Goal: Task Accomplishment & Management: Use online tool/utility

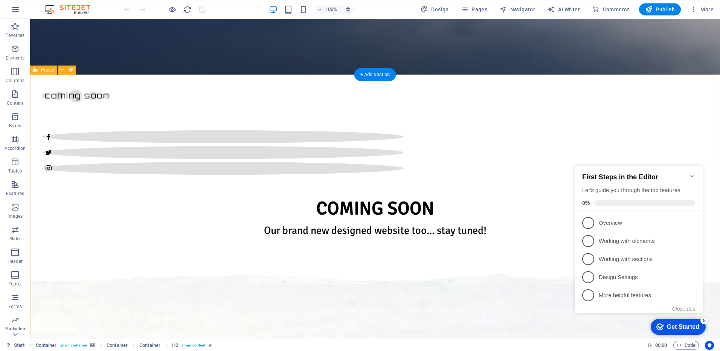
scroll to position [264, 0]
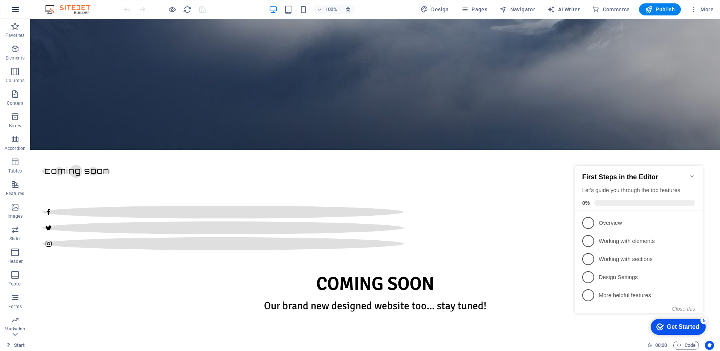
click at [10, 12] on button "button" at bounding box center [15, 9] width 18 height 18
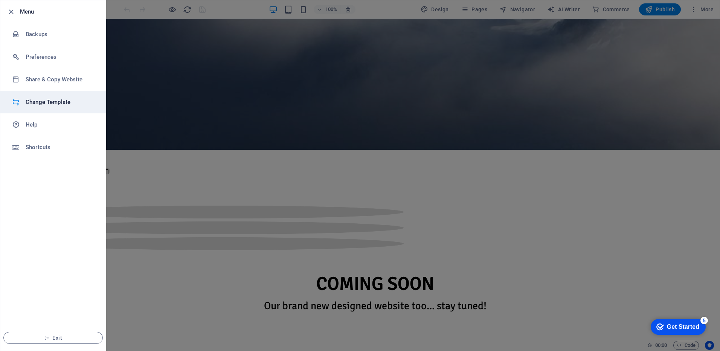
click at [42, 108] on li "Change Template" at bounding box center [52, 102] width 105 height 23
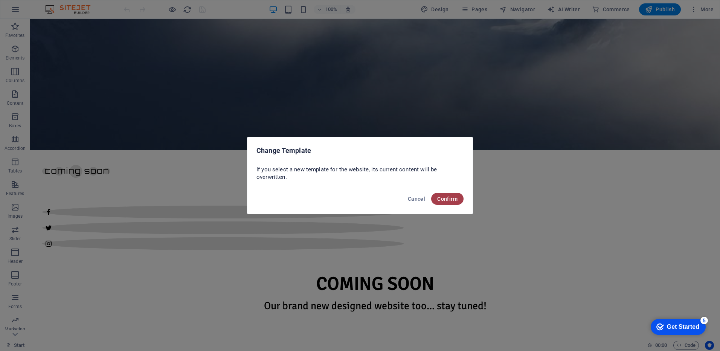
click at [455, 198] on span "Confirm" at bounding box center [447, 199] width 20 height 6
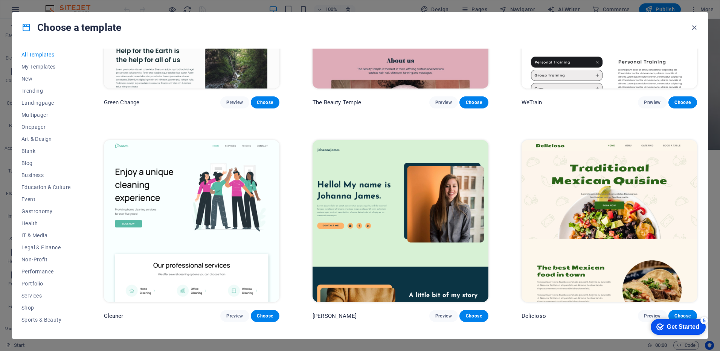
scroll to position [1705, 0]
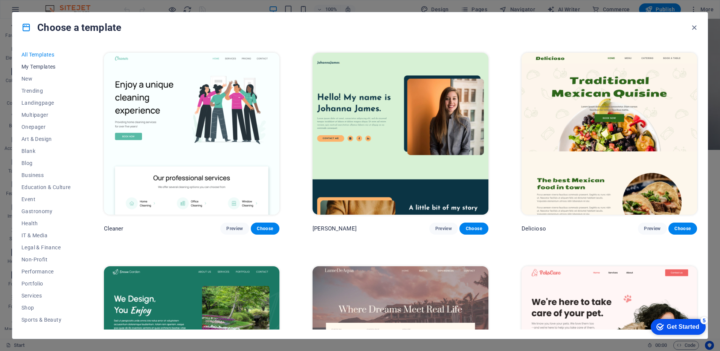
click at [31, 69] on span "My Templates" at bounding box center [45, 67] width 49 height 6
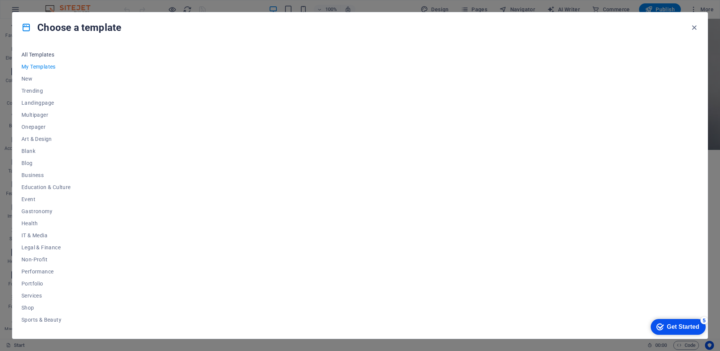
click at [38, 55] on span "All Templates" at bounding box center [45, 55] width 49 height 6
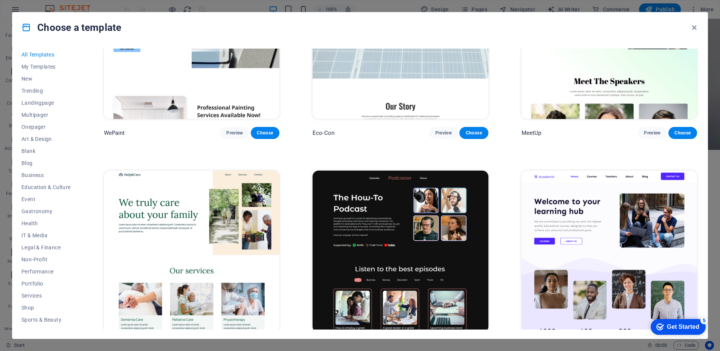
scroll to position [1103, 0]
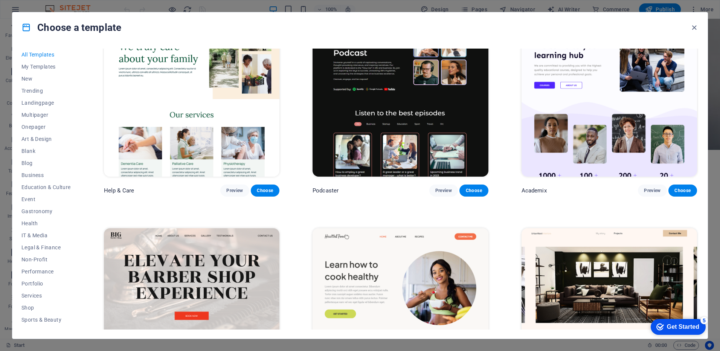
click at [525, 61] on div "Academix Preview Choose" at bounding box center [609, 104] width 179 height 183
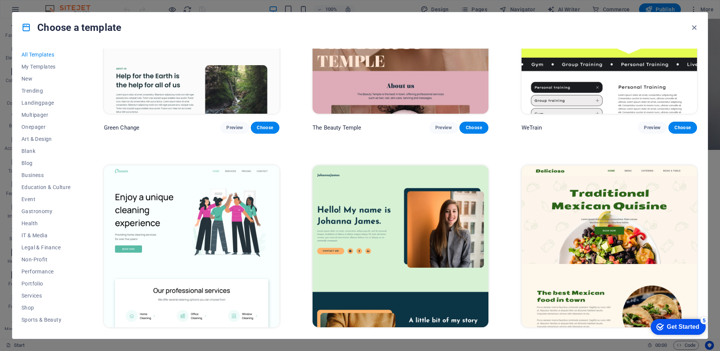
scroll to position [1404, 0]
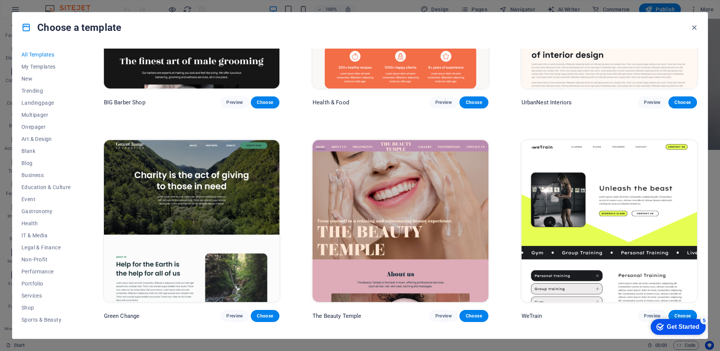
click at [553, 33] on div "Choose a template" at bounding box center [359, 27] width 695 height 30
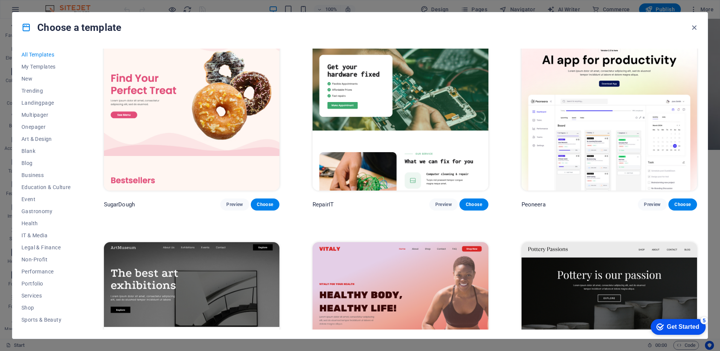
scroll to position [0, 0]
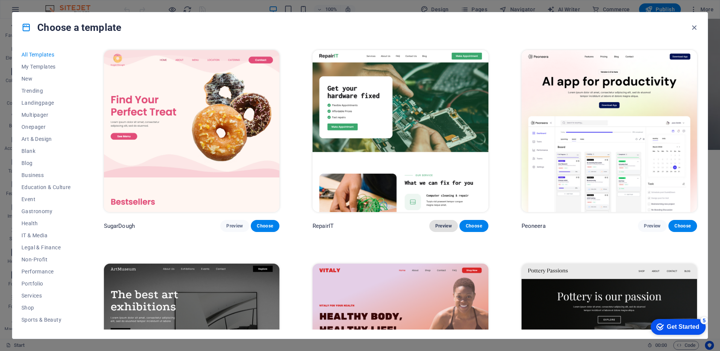
click at [447, 227] on span "Preview" at bounding box center [443, 226] width 17 height 6
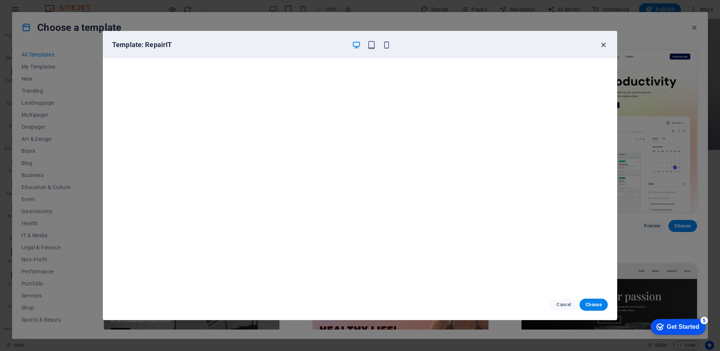
click at [607, 44] on icon "button" at bounding box center [603, 45] width 9 height 9
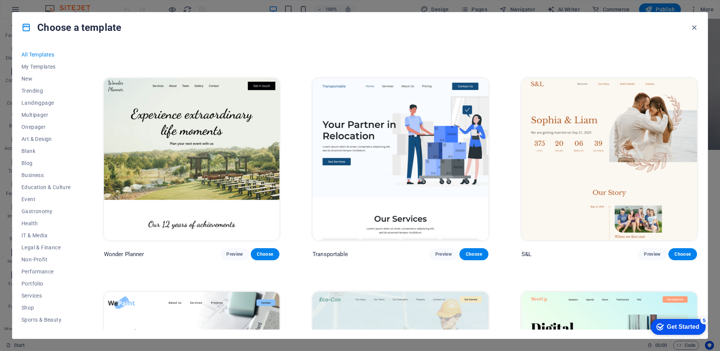
scroll to position [678, 0]
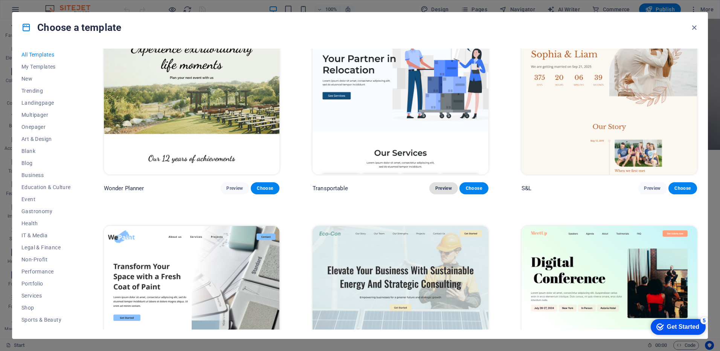
click at [450, 182] on button "Preview" at bounding box center [443, 188] width 29 height 12
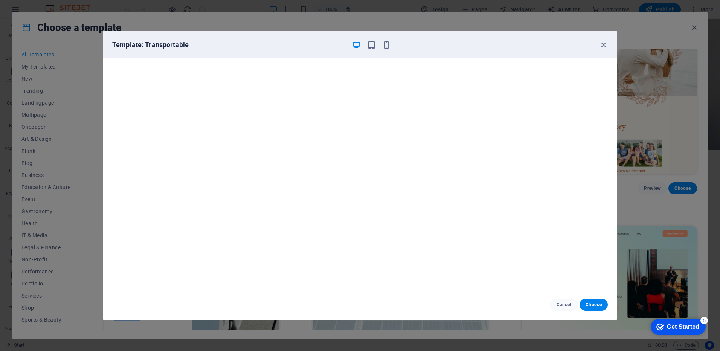
scroll to position [2, 0]
click at [602, 46] on icon "button" at bounding box center [603, 45] width 9 height 9
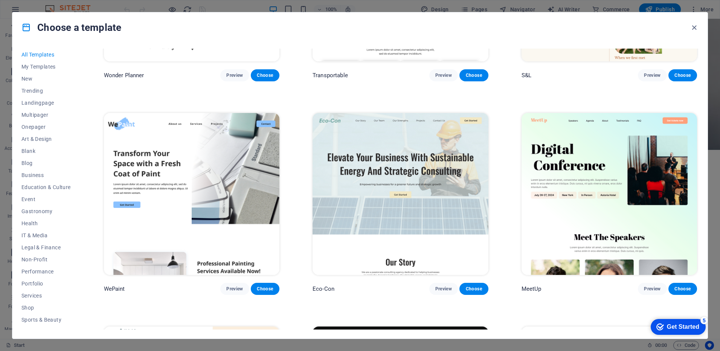
scroll to position [866, 0]
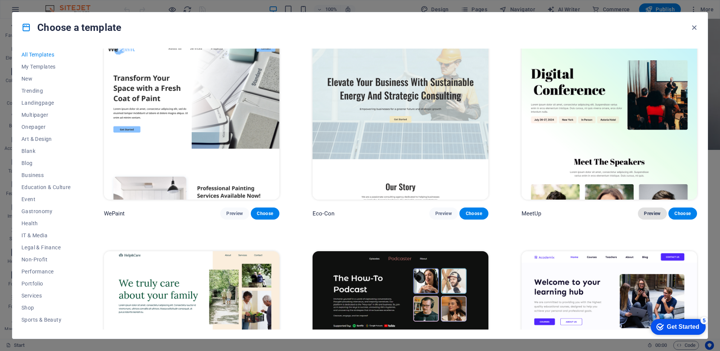
click at [651, 211] on span "Preview" at bounding box center [652, 214] width 17 height 6
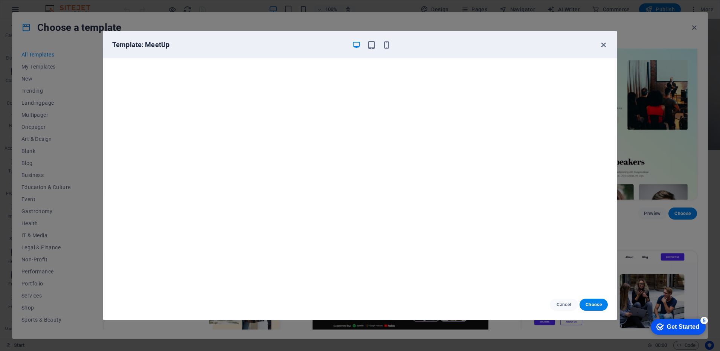
click at [603, 43] on icon "button" at bounding box center [603, 45] width 9 height 9
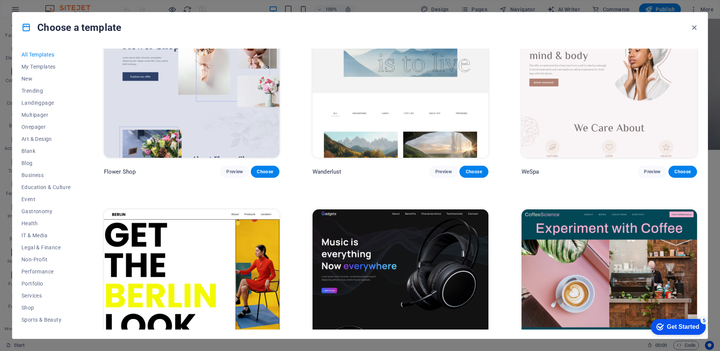
scroll to position [2750, 0]
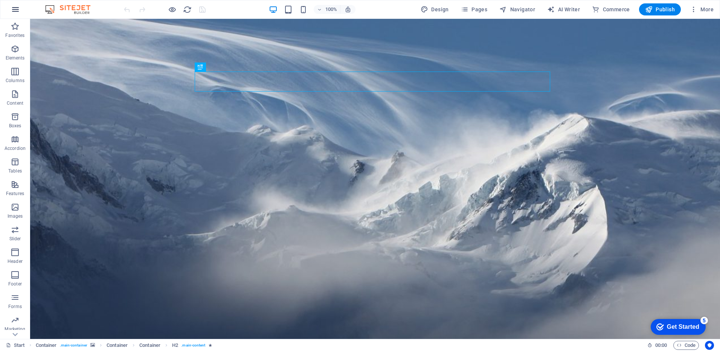
click at [14, 10] on icon "button" at bounding box center [15, 9] width 9 height 9
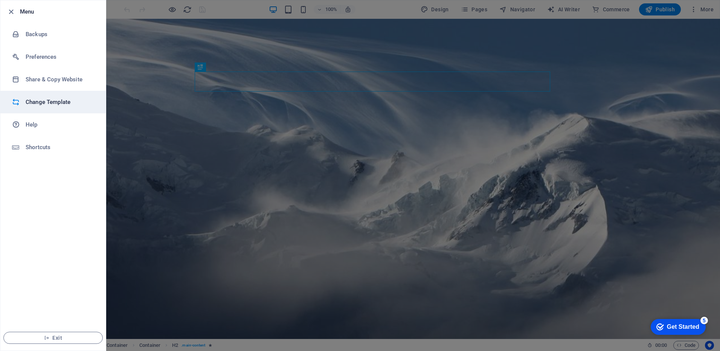
click at [51, 104] on h6 "Change Template" at bounding box center [61, 102] width 70 height 9
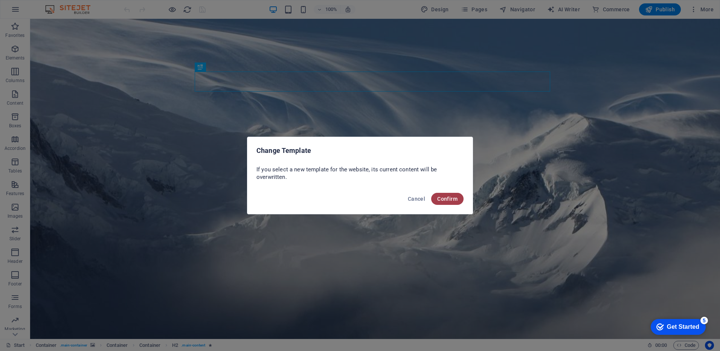
click at [439, 197] on span "Confirm" at bounding box center [447, 199] width 20 height 6
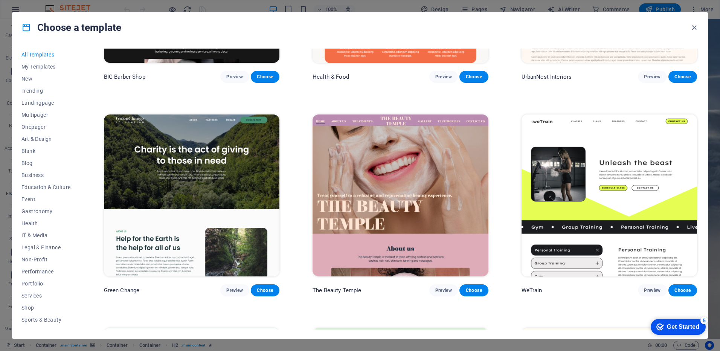
scroll to position [1469, 0]
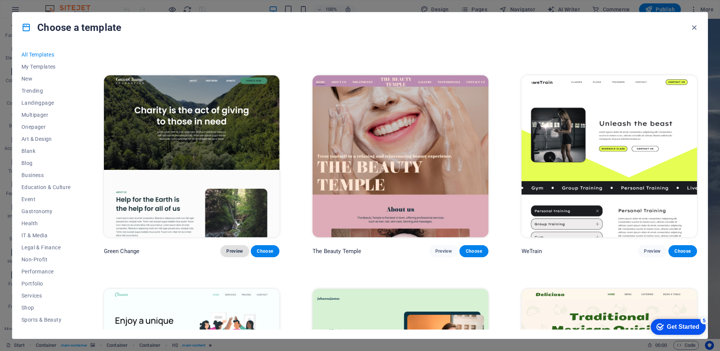
click at [227, 248] on span "Preview" at bounding box center [234, 251] width 17 height 6
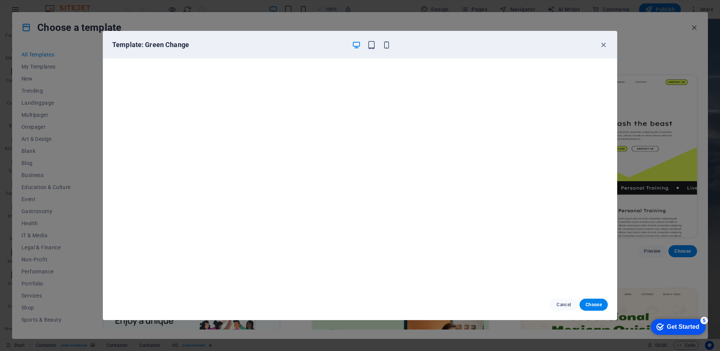
scroll to position [2, 0]
click at [602, 46] on icon "button" at bounding box center [603, 45] width 9 height 9
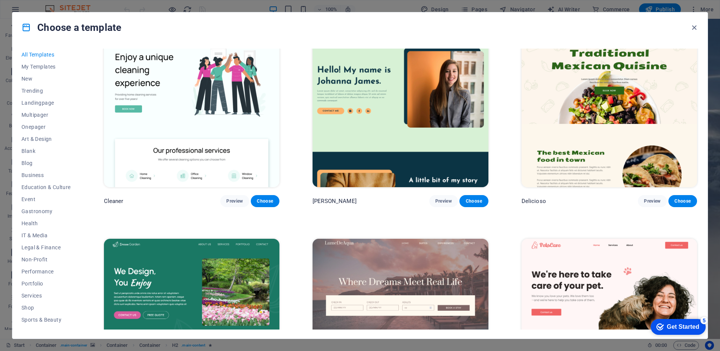
scroll to position [1846, 0]
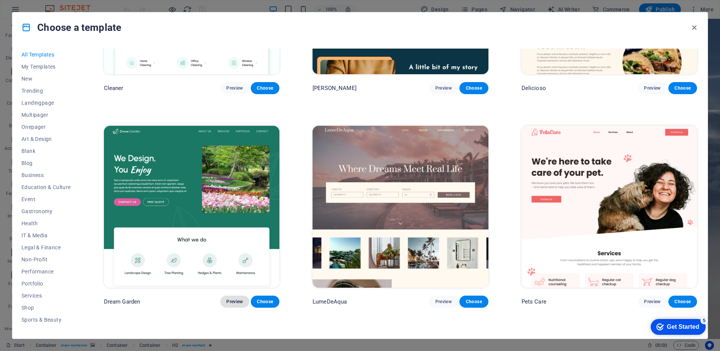
click at [226, 299] on span "Preview" at bounding box center [234, 302] width 17 height 6
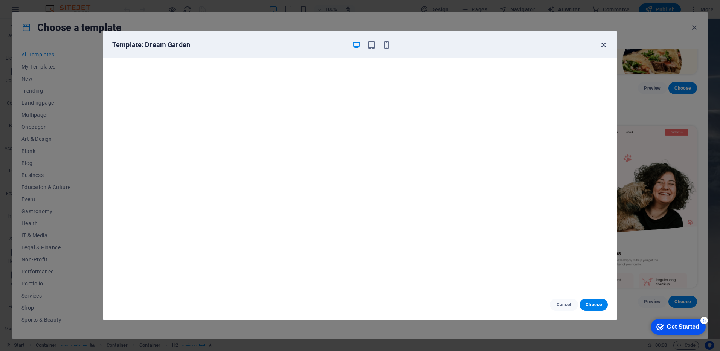
click at [607, 44] on icon "button" at bounding box center [603, 45] width 9 height 9
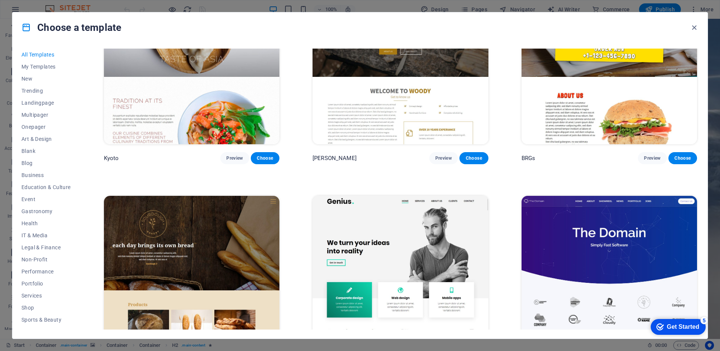
scroll to position [5386, 0]
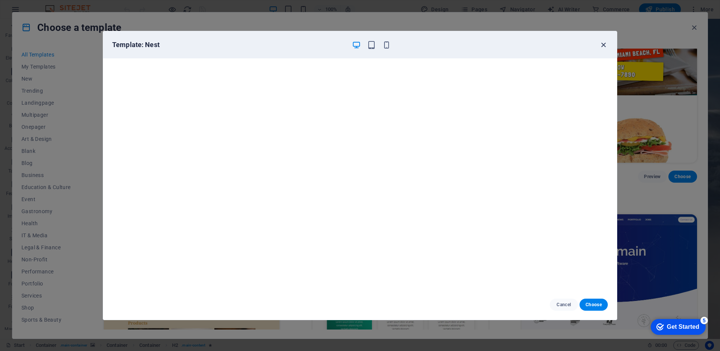
click at [607, 44] on icon "button" at bounding box center [603, 45] width 9 height 9
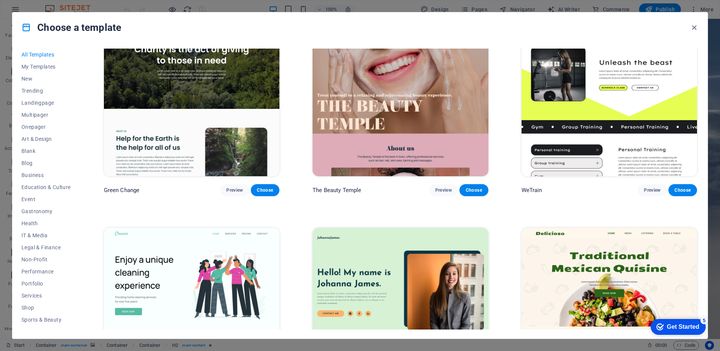
scroll to position [1451, 0]
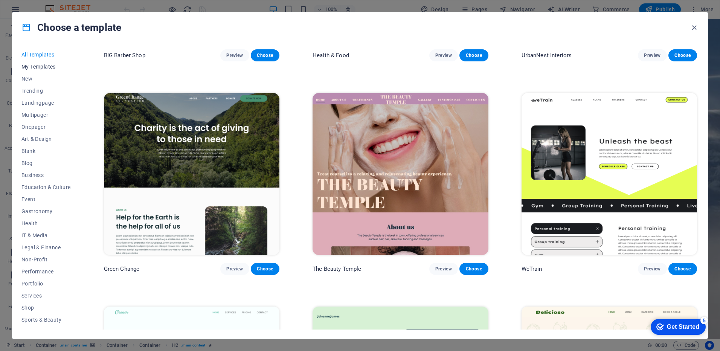
click at [44, 71] on button "My Templates" at bounding box center [45, 67] width 49 height 12
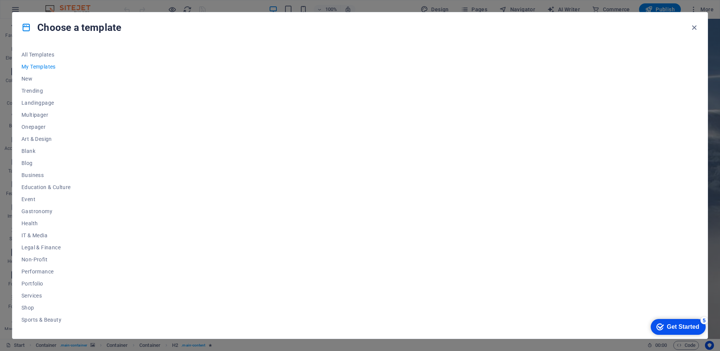
scroll to position [0, 0]
click at [37, 88] on span "Trending" at bounding box center [45, 91] width 49 height 6
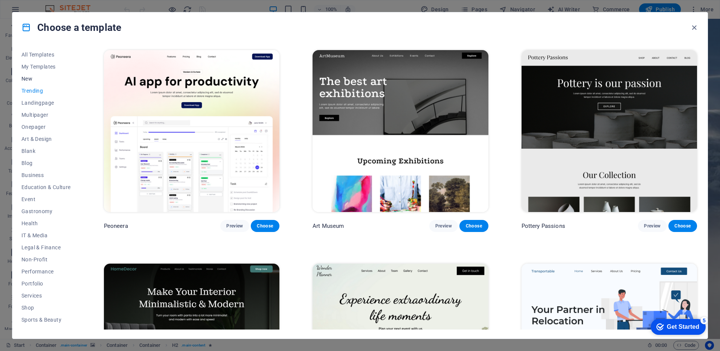
click at [34, 74] on button "New" at bounding box center [45, 79] width 49 height 12
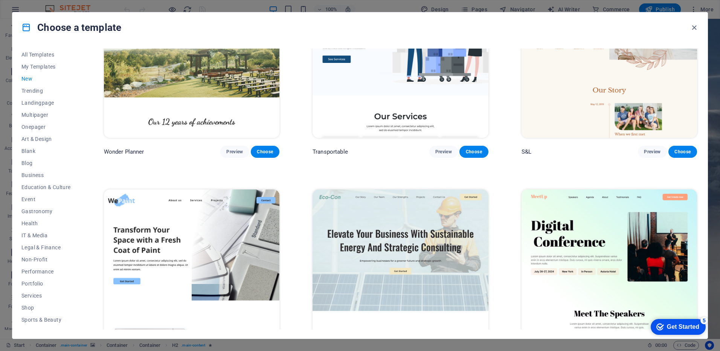
scroll to position [640, 0]
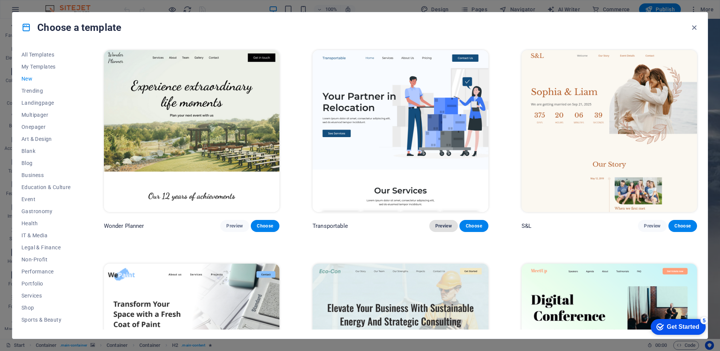
click at [442, 223] on span "Preview" at bounding box center [443, 226] width 17 height 6
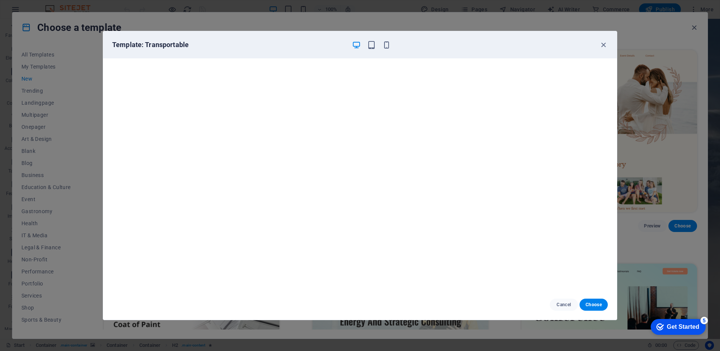
scroll to position [2, 0]
click at [601, 45] on icon "button" at bounding box center [603, 45] width 9 height 9
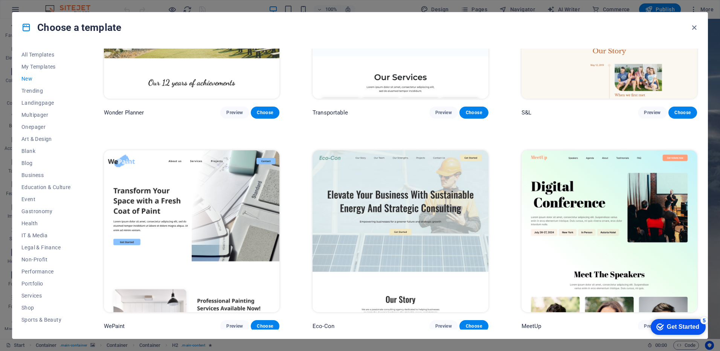
scroll to position [753, 0]
click at [441, 110] on span "Preview" at bounding box center [443, 113] width 17 height 6
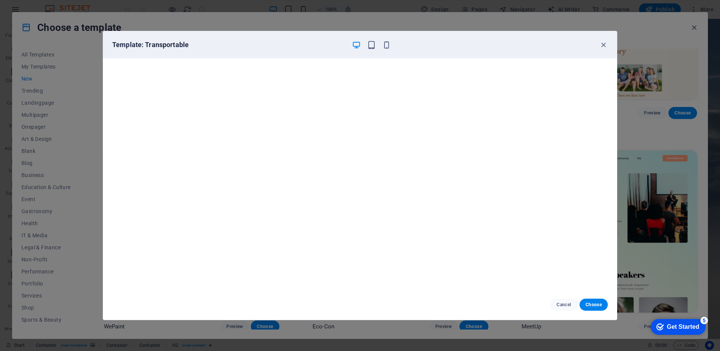
click at [599, 44] on div "Template: Transportable" at bounding box center [355, 44] width 487 height 9
click at [608, 46] on icon "button" at bounding box center [603, 45] width 9 height 9
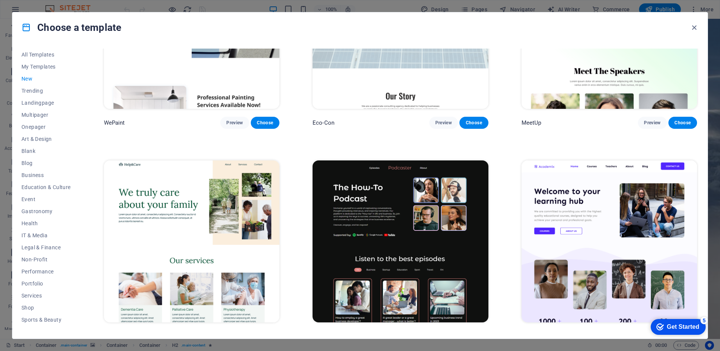
scroll to position [965, 0]
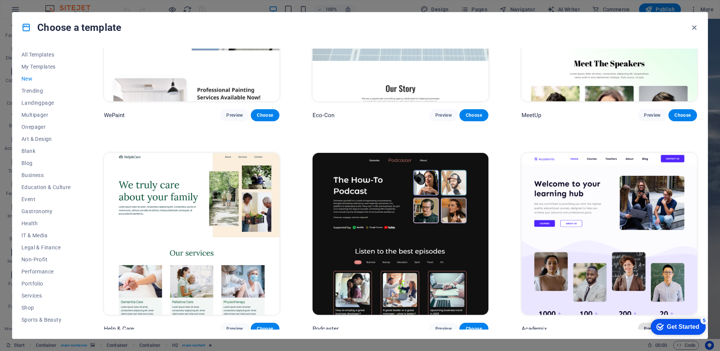
click at [641, 325] on button "Preview" at bounding box center [652, 329] width 29 height 12
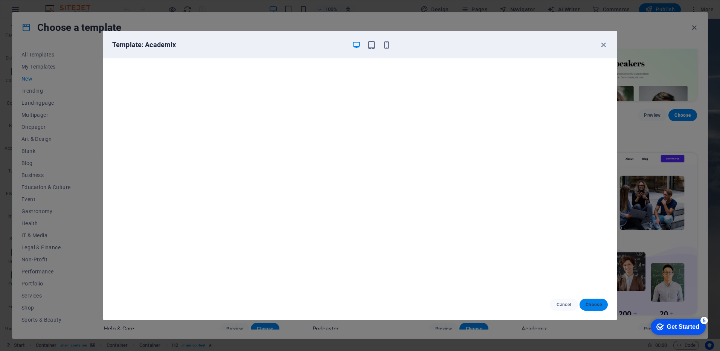
click at [591, 307] on span "Choose" at bounding box center [594, 305] width 16 height 6
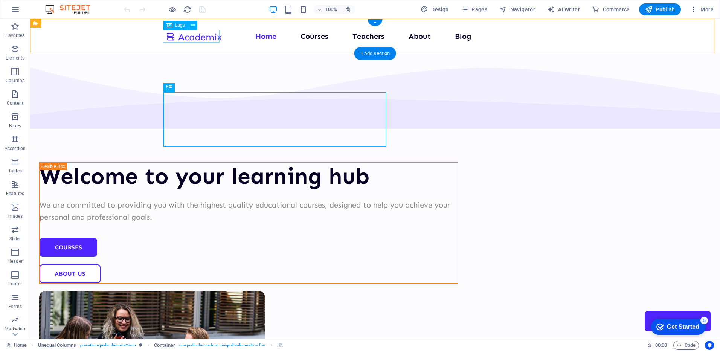
click at [190, 35] on div at bounding box center [194, 36] width 57 height 12
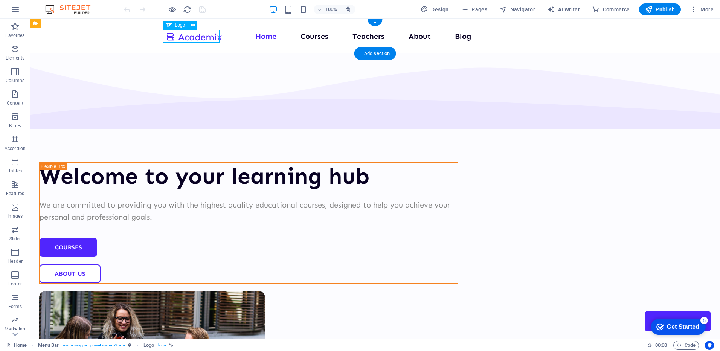
click at [187, 37] on div at bounding box center [194, 36] width 57 height 12
click at [192, 24] on icon at bounding box center [193, 25] width 4 height 8
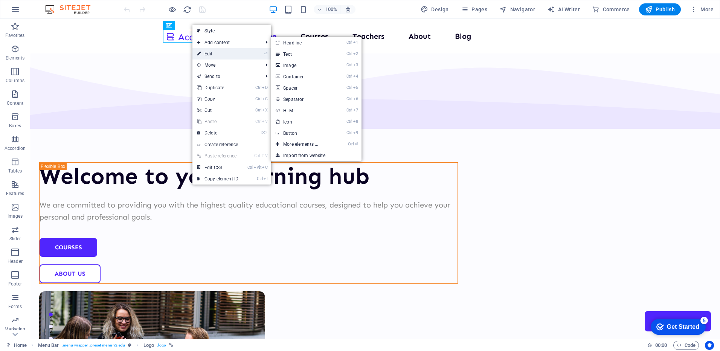
click at [199, 51] on icon at bounding box center [199, 53] width 4 height 11
select select "px"
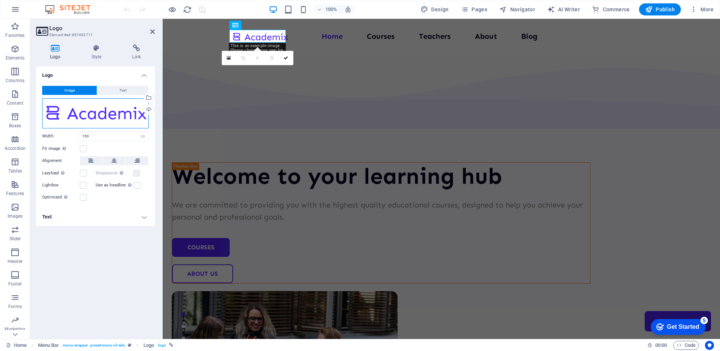
click at [108, 112] on div "Drag files here, click to choose files or select files from Files or our free s…" at bounding box center [95, 113] width 107 height 30
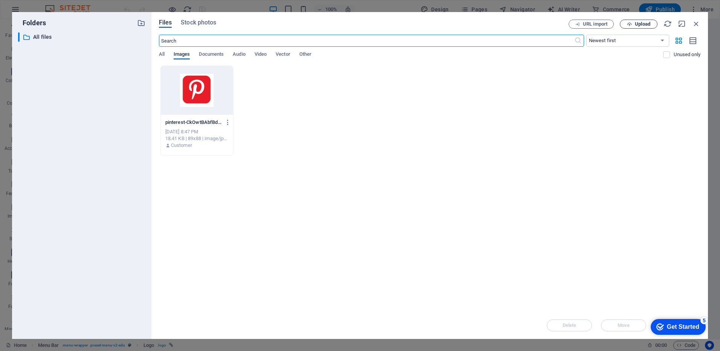
click at [628, 23] on icon "button" at bounding box center [629, 24] width 5 height 5
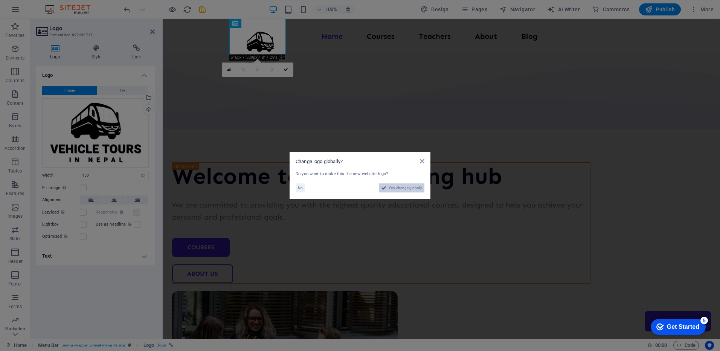
click at [389, 190] on span "Yes, change globally" at bounding box center [406, 187] width 34 height 9
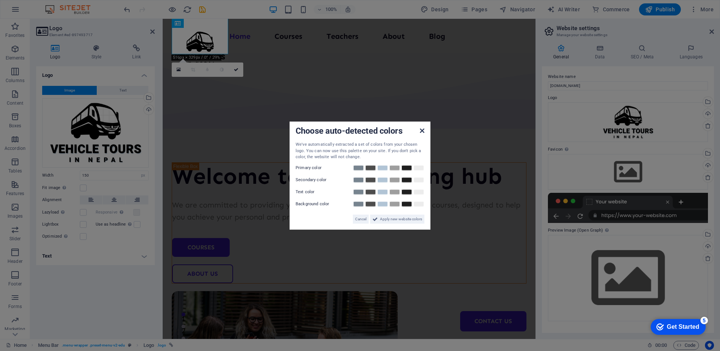
click at [423, 131] on icon at bounding box center [422, 131] width 5 height 6
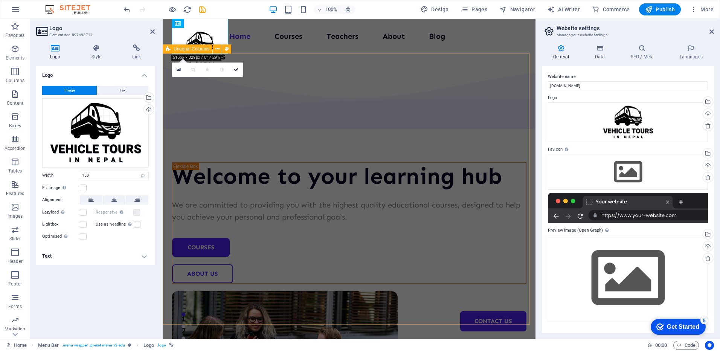
click at [333, 287] on div "Welcome to your learning hub We are committed to providing you with the highest…" at bounding box center [349, 292] width 373 height 479
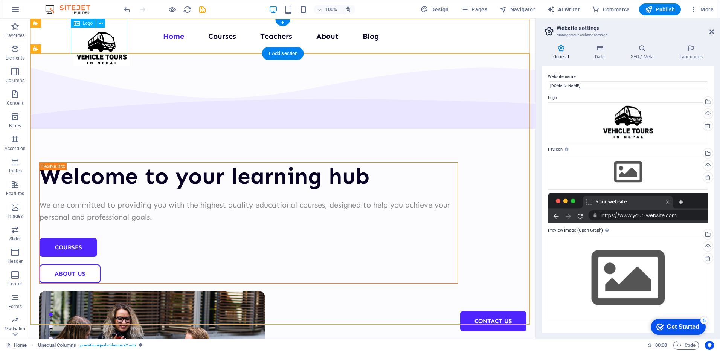
click at [96, 34] on div at bounding box center [101, 48] width 57 height 36
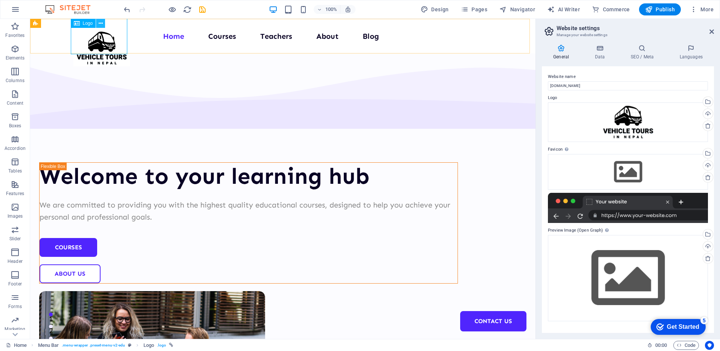
click at [100, 26] on icon at bounding box center [101, 24] width 4 height 8
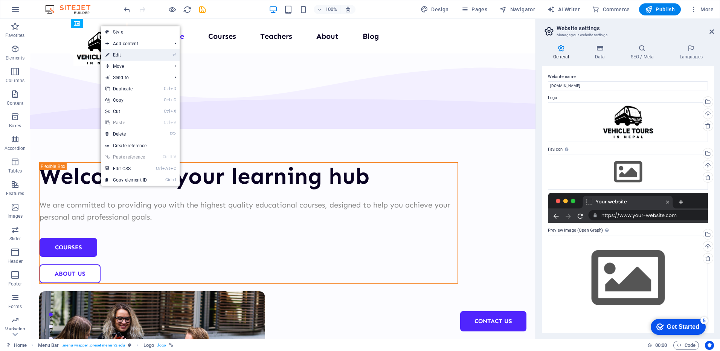
click at [114, 58] on link "⏎ Edit" at bounding box center [126, 54] width 50 height 11
select select "px"
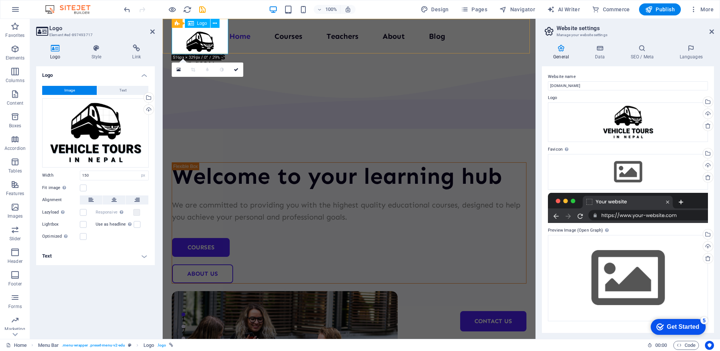
click at [209, 36] on div at bounding box center [200, 48] width 57 height 36
click at [114, 147] on div "Drag files here, click to choose files or select files from Files or our free s…" at bounding box center [95, 132] width 107 height 69
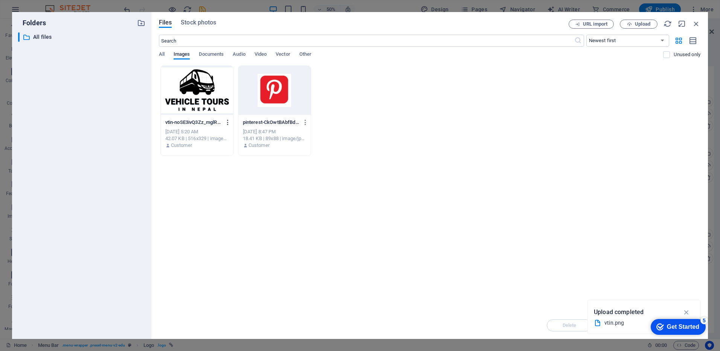
click at [227, 128] on button "button" at bounding box center [226, 122] width 10 height 12
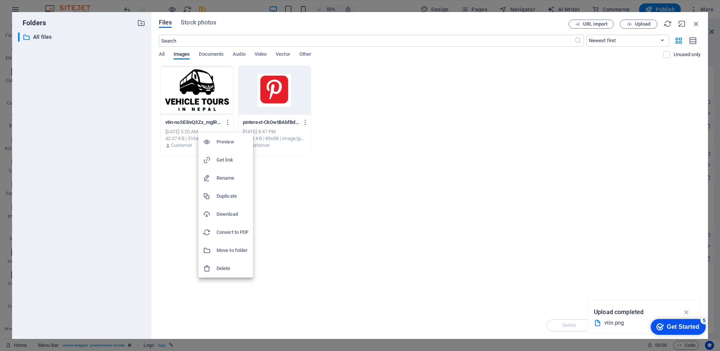
click at [231, 270] on h6 "Delete" at bounding box center [233, 268] width 32 height 9
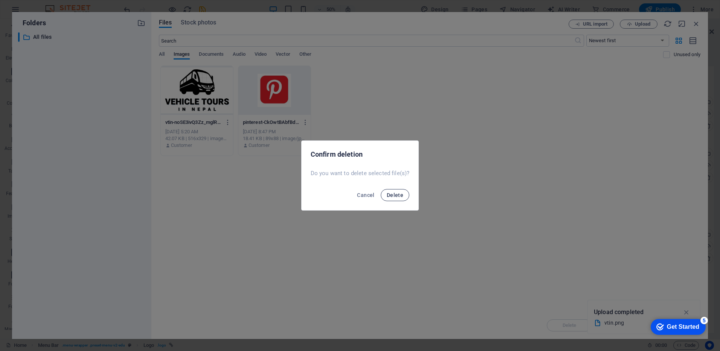
click at [394, 194] on span "Delete" at bounding box center [395, 195] width 17 height 6
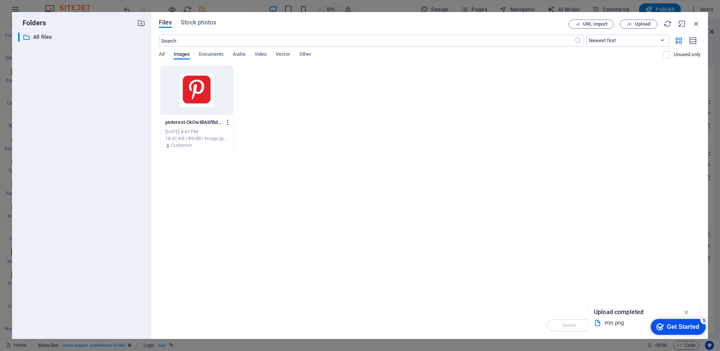
click at [224, 122] on icon "button" at bounding box center [227, 122] width 7 height 7
click at [220, 272] on h6 "Delete" at bounding box center [233, 268] width 32 height 9
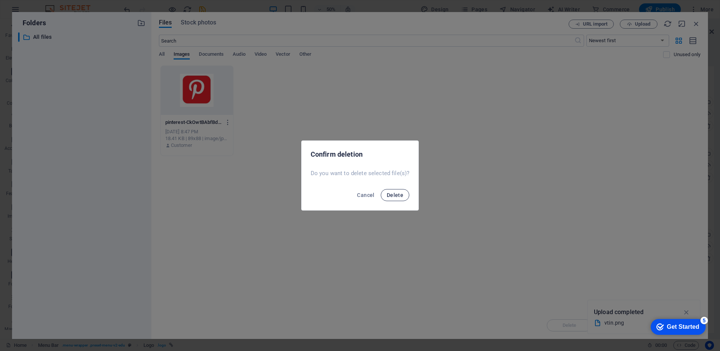
click at [395, 192] on span "Delete" at bounding box center [395, 195] width 17 height 6
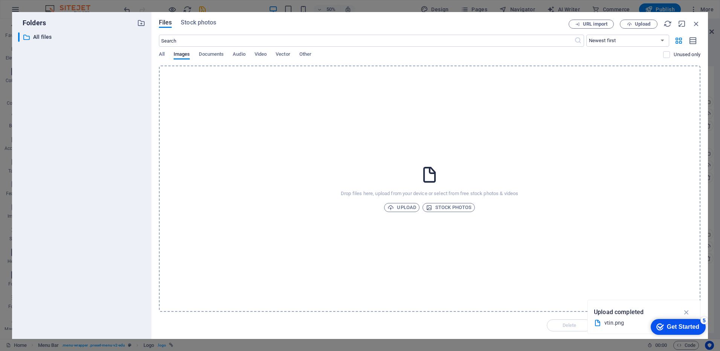
click at [403, 202] on div "Drop files here, upload from your device or select from free stock photos & vid…" at bounding box center [430, 189] width 542 height 246
click at [438, 206] on span "Stock photos" at bounding box center [449, 207] width 46 height 9
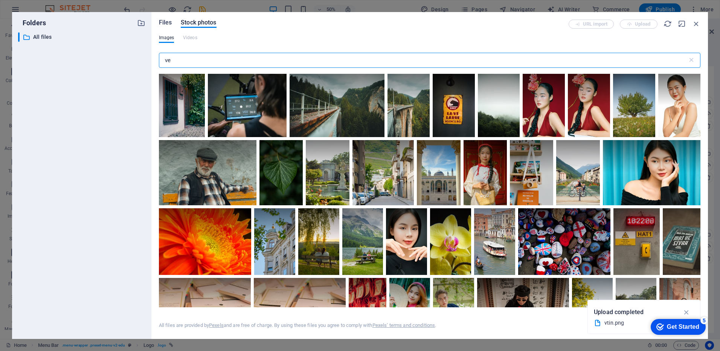
type input "ve"
click at [167, 23] on span "Files" at bounding box center [165, 22] width 13 height 9
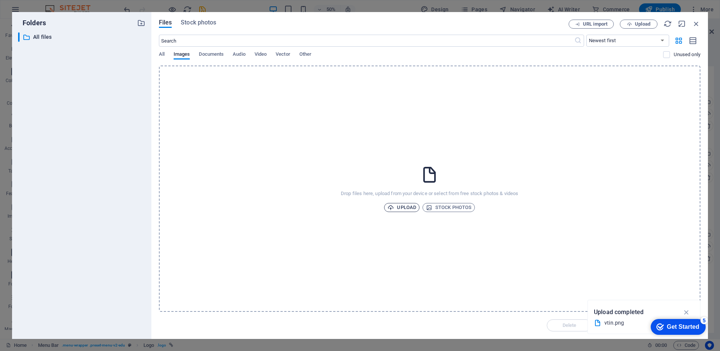
click at [405, 205] on span "Upload" at bounding box center [402, 207] width 29 height 9
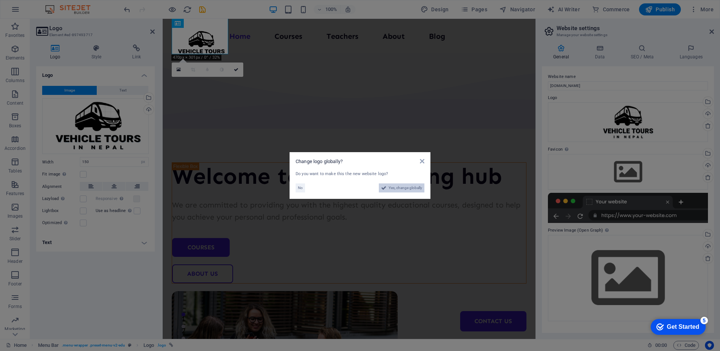
click at [413, 188] on span "Yes, change globally" at bounding box center [406, 187] width 34 height 9
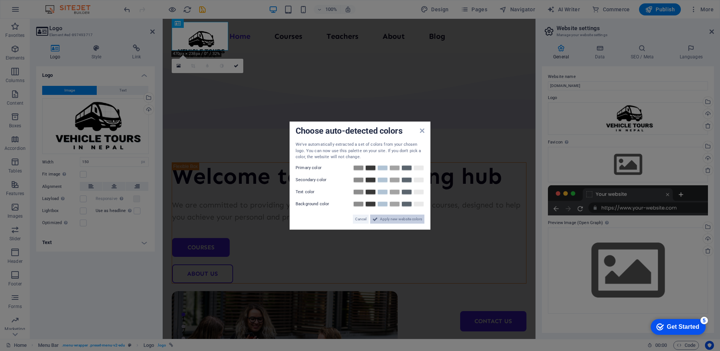
click at [413, 218] on span "Apply new website colors" at bounding box center [401, 218] width 42 height 9
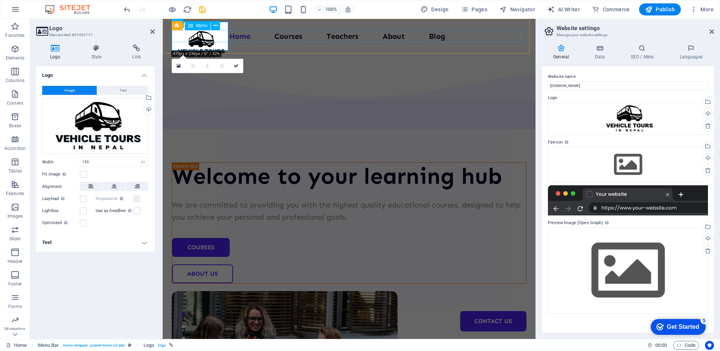
click at [293, 35] on nav "Home Courses Teachers About Blog Contact Us" at bounding box center [349, 36] width 355 height 12
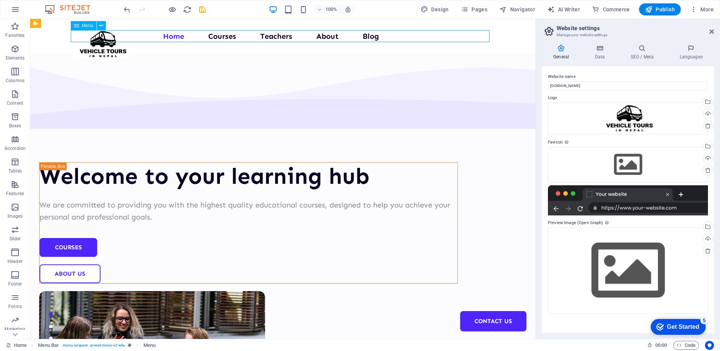
click at [292, 35] on nav "Home Courses Teachers About Blog Contact Us" at bounding box center [282, 36] width 419 height 12
click at [321, 37] on nav "Home Courses Teachers About Blog Contact Us" at bounding box center [282, 36] width 419 height 12
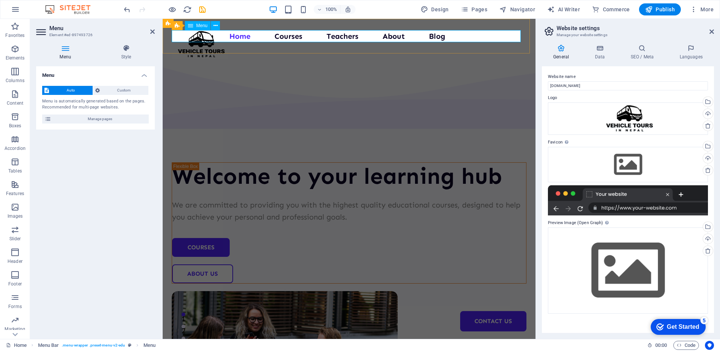
click at [281, 40] on nav "Home Courses Teachers About Blog Contact Us" at bounding box center [349, 36] width 355 height 12
click at [474, 37] on nav "Home Courses Teachers About Blog Contact Us" at bounding box center [349, 36] width 355 height 12
click at [101, 94] on button "Custom" at bounding box center [121, 90] width 56 height 9
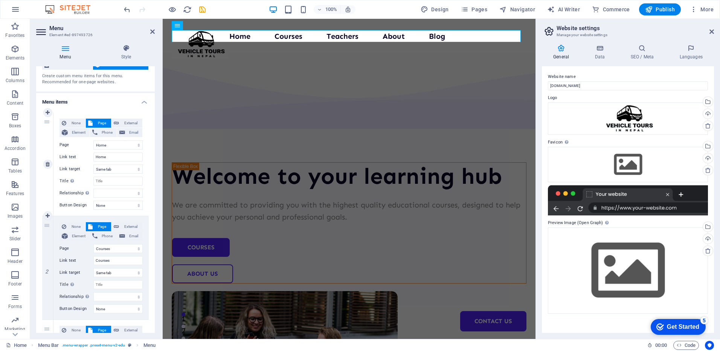
scroll to position [38, 0]
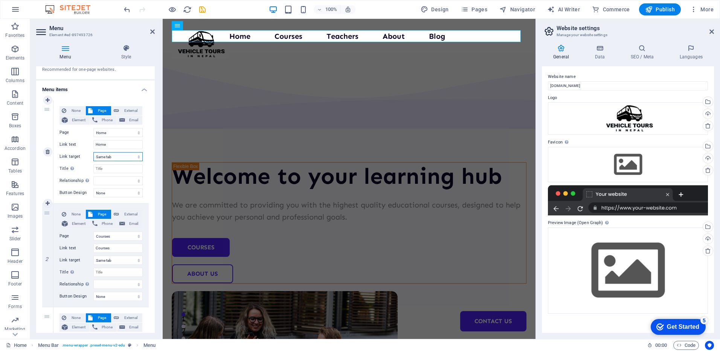
click at [118, 158] on select "New tab Same tab Overlay" at bounding box center [117, 156] width 49 height 9
click at [115, 159] on select "New tab Same tab Overlay" at bounding box center [117, 156] width 49 height 9
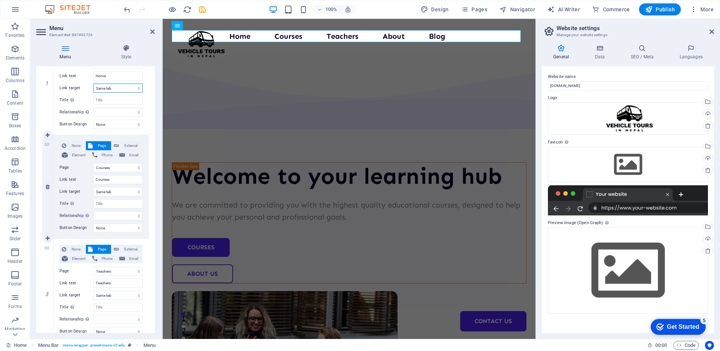
scroll to position [113, 0]
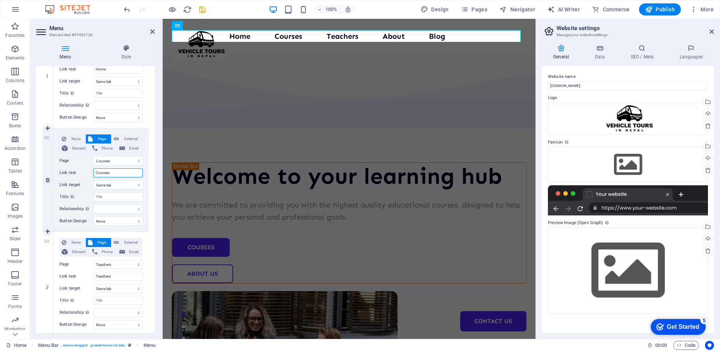
click at [111, 174] on input "Courses" at bounding box center [117, 172] width 49 height 9
click at [115, 159] on select "Home Courses Teachers About Blog Contact Us Legal Notice Privacy" at bounding box center [117, 160] width 49 height 9
click at [115, 162] on select "Home Courses Teachers About Blog Contact Us Legal Notice Privacy" at bounding box center [117, 160] width 49 height 9
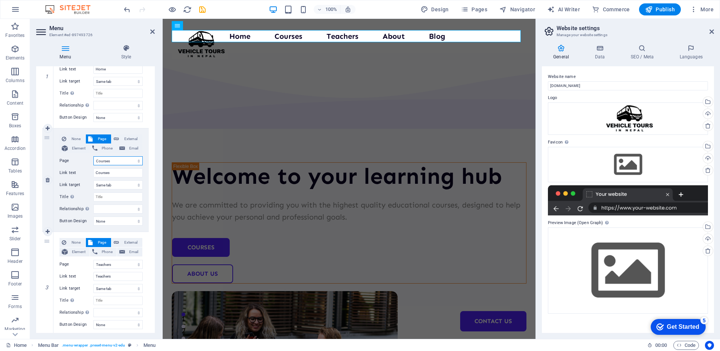
click at [115, 162] on select "Home Courses Teachers About Blog Contact Us Legal Notice Privacy" at bounding box center [117, 160] width 49 height 9
click at [118, 174] on input "Courses" at bounding box center [117, 172] width 49 height 9
drag, startPoint x: 118, startPoint y: 174, endPoint x: 87, endPoint y: 178, distance: 31.1
click at [87, 178] on div "None Page External Element Phone Email Page Home Courses Teachers About Blog Co…" at bounding box center [101, 173] width 83 height 79
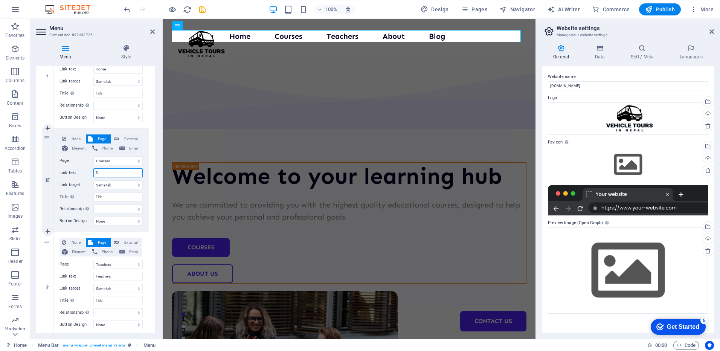
type input "Se"
select select
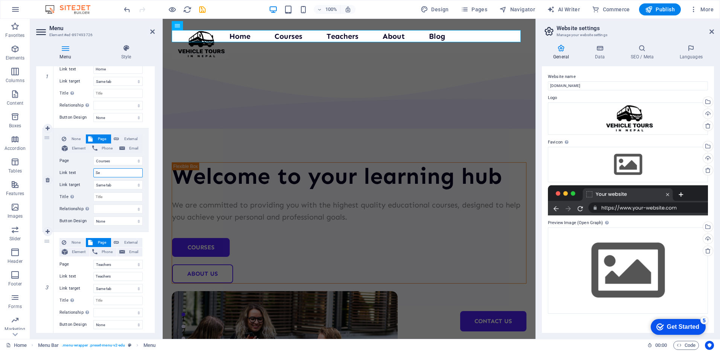
select select
type input "Ser"
select select
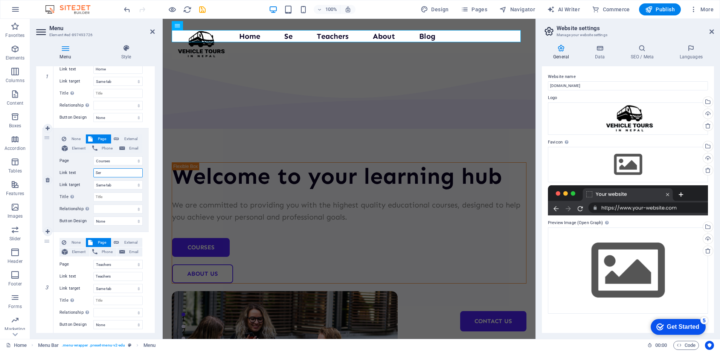
select select
type input "Service"
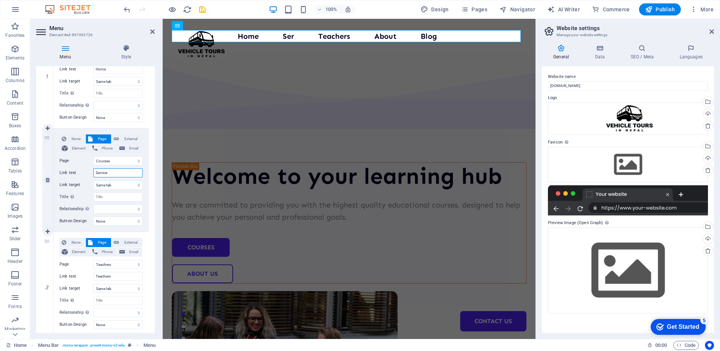
select select
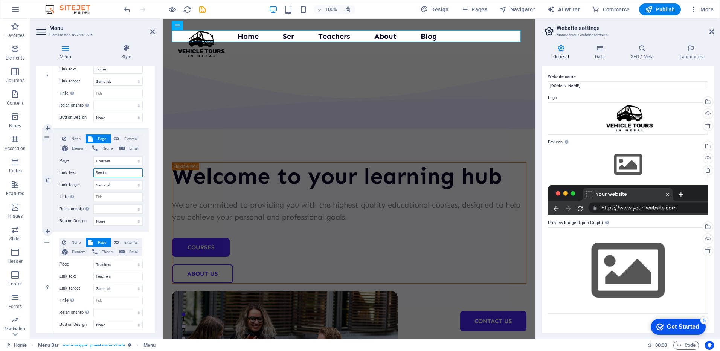
select select
type input "Service"
click at [116, 264] on select "Home Courses Teachers About Blog Contact Us Legal Notice Privacy" at bounding box center [117, 264] width 49 height 9
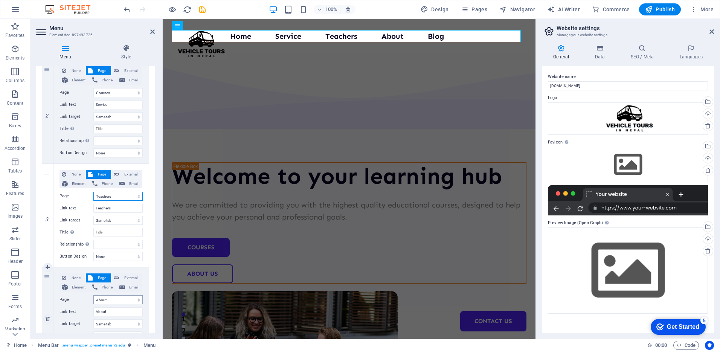
scroll to position [188, 0]
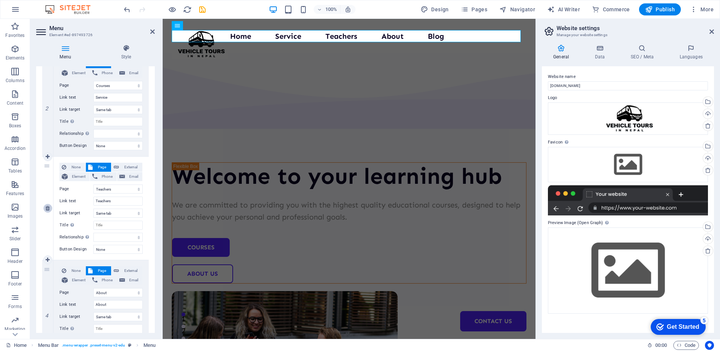
click at [47, 207] on icon at bounding box center [48, 208] width 4 height 5
select select
select select "3"
type input "About"
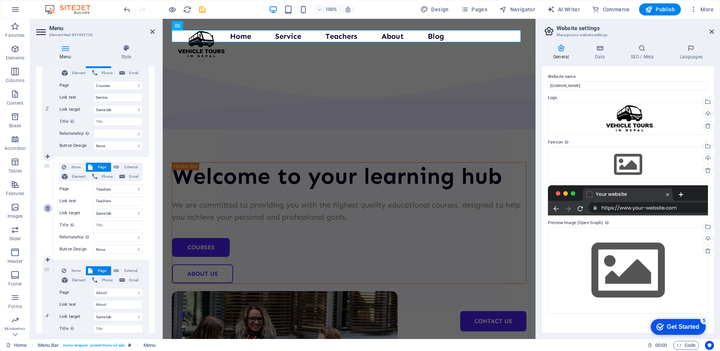
select select
select select "4"
type input "Blog"
select select
select select "5"
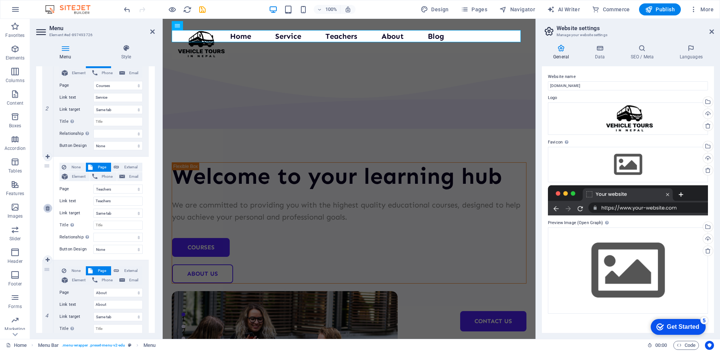
type input "Contact Us"
select select
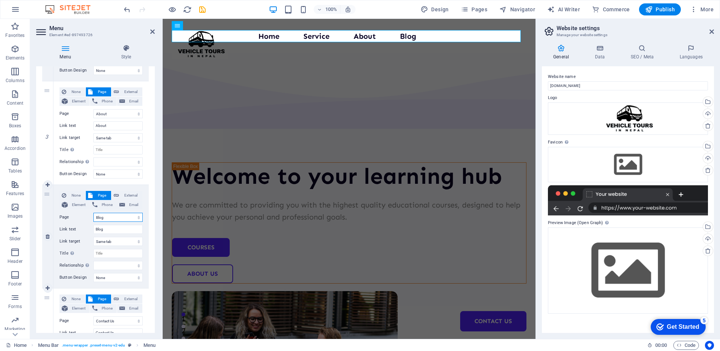
click at [115, 217] on select "Home Courses Teachers About Blog Contact Us Legal Notice Privacy" at bounding box center [117, 217] width 49 height 9
select select "3"
click at [93, 213] on select "Home Courses Teachers About Blog Contact Us Legal Notice Privacy" at bounding box center [117, 217] width 49 height 9
select select
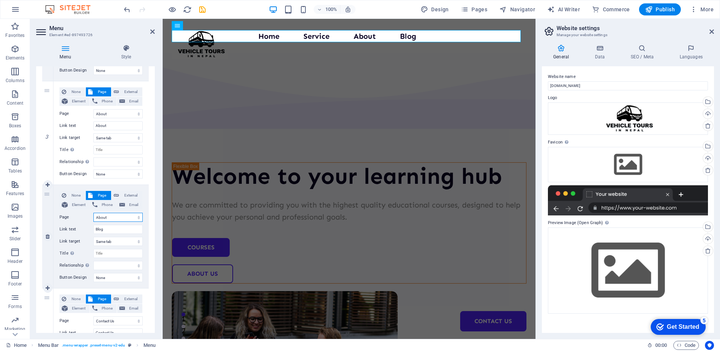
select select
type input "About"
select select
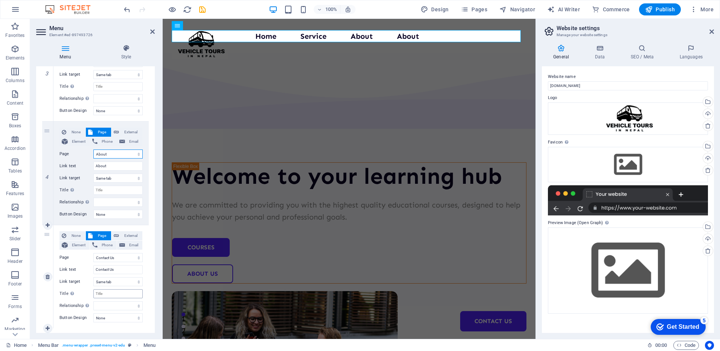
scroll to position [339, 0]
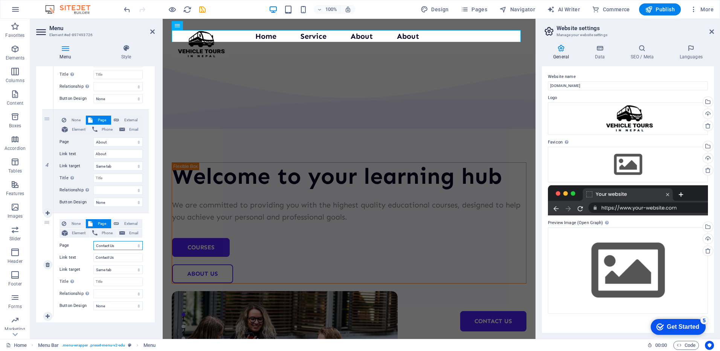
click at [116, 245] on select "Home Courses Teachers About Blog Contact Us Legal Notice Privacy" at bounding box center [117, 245] width 49 height 9
click at [105, 137] on select "Home Courses Teachers About Blog Contact Us Legal Notice Privacy" at bounding box center [117, 141] width 49 height 9
select select "4"
click at [93, 137] on select "Home Courses Teachers About Blog Contact Us Legal Notice Privacy" at bounding box center [117, 141] width 49 height 9
select select
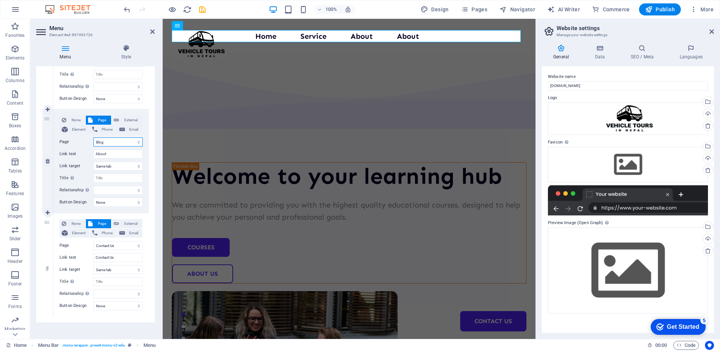
select select
type input "Blog"
select select
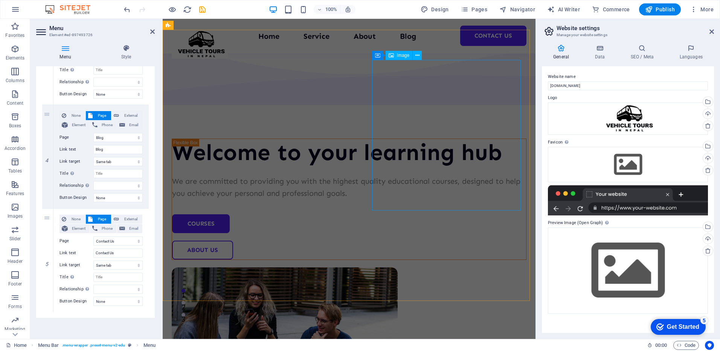
scroll to position [38, 0]
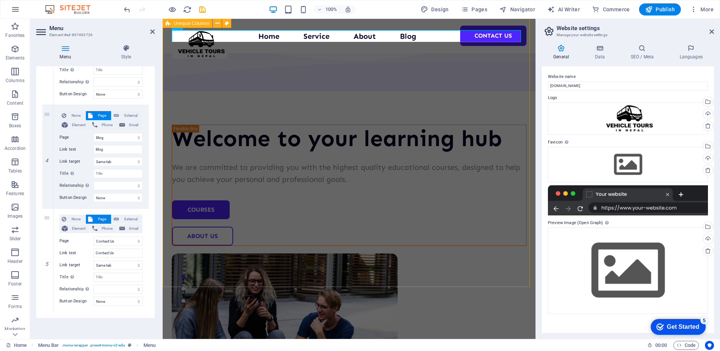
click at [501, 240] on div "Welcome to your learning hub We are committed to providing you with the highest…" at bounding box center [349, 237] width 373 height 513
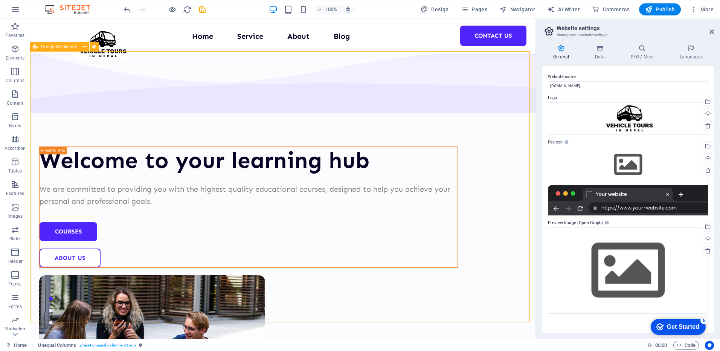
scroll to position [0, 0]
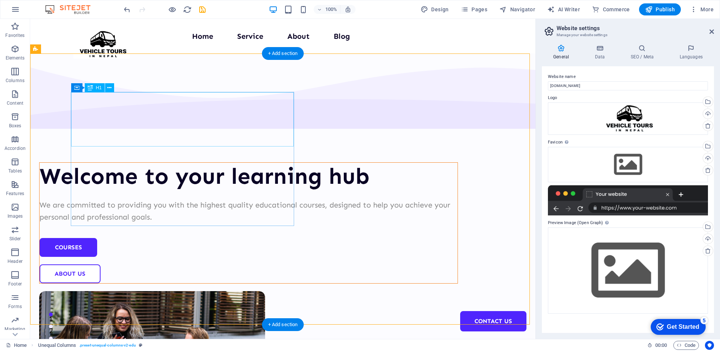
click at [113, 163] on div "Welcome to your learning hub" at bounding box center [249, 176] width 418 height 27
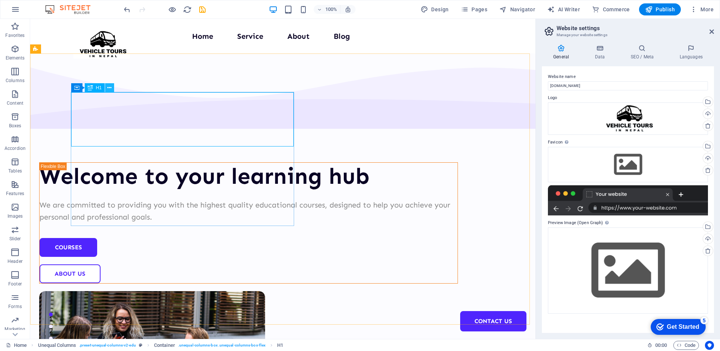
click at [108, 86] on icon at bounding box center [109, 88] width 4 height 8
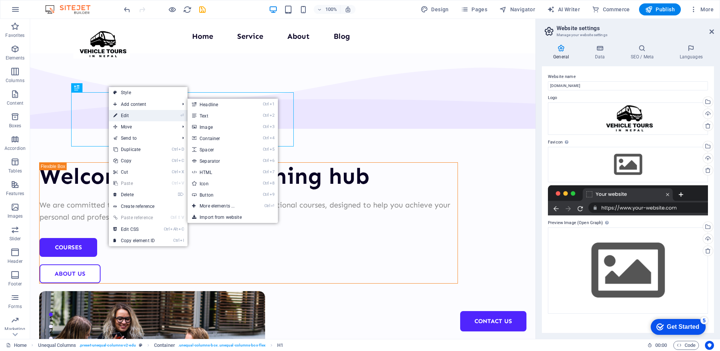
click at [124, 116] on link "⏎ Edit" at bounding box center [134, 115] width 50 height 11
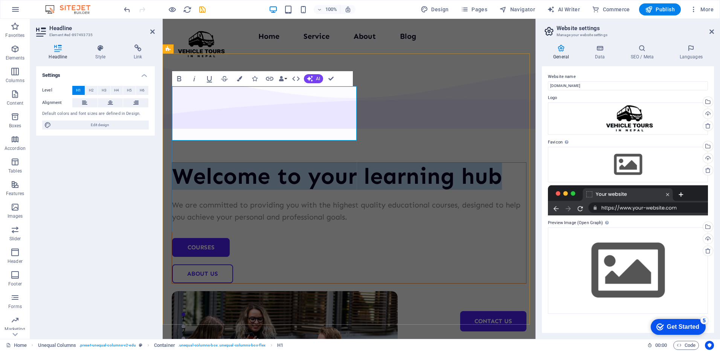
click at [237, 163] on h1 "Welcome to your learning hub" at bounding box center [349, 176] width 354 height 27
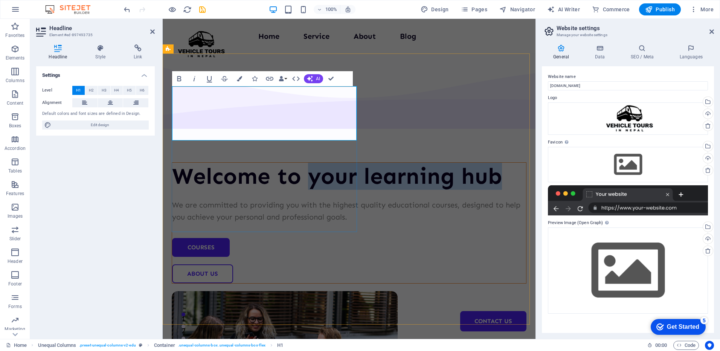
drag, startPoint x: 307, startPoint y: 102, endPoint x: 323, endPoint y: 125, distance: 27.7
click at [323, 163] on h1 "Welcome to your learning hub" at bounding box center [349, 176] width 354 height 27
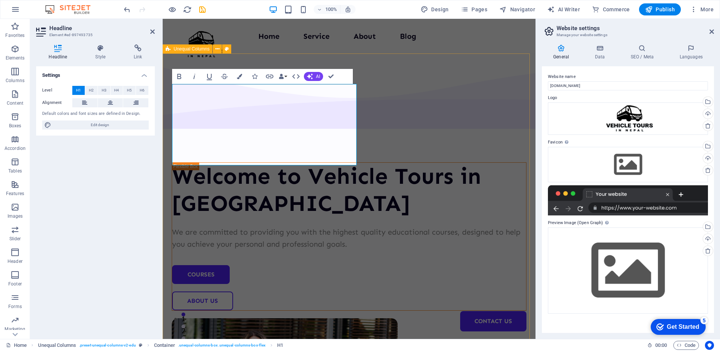
click at [370, 219] on div "Welcome to Vehicle Tours in [GEOGRAPHIC_DATA] We are committed to providing you…" at bounding box center [349, 306] width 373 height 506
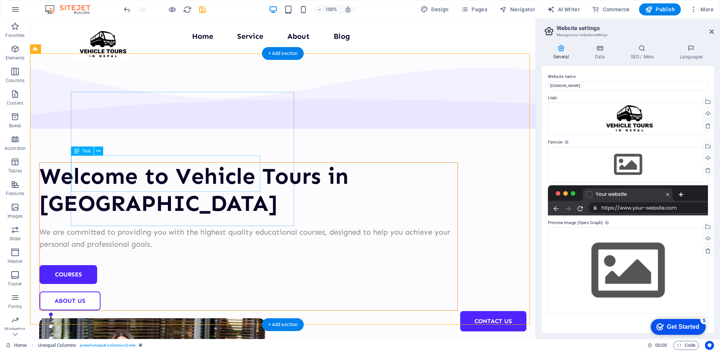
click at [159, 226] on div "We are committed to providing you with the highest quality educational courses,…" at bounding box center [249, 238] width 418 height 24
click at [183, 163] on div "Welcome to Vehicle Tours in [GEOGRAPHIC_DATA]" at bounding box center [249, 190] width 418 height 54
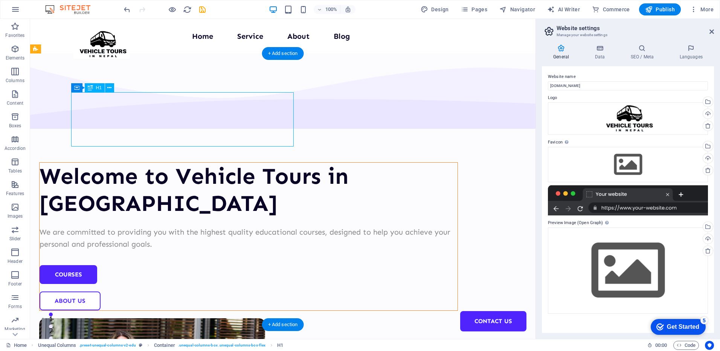
click at [183, 163] on div "Welcome to Vehicle Tours in [GEOGRAPHIC_DATA]" at bounding box center [249, 190] width 418 height 54
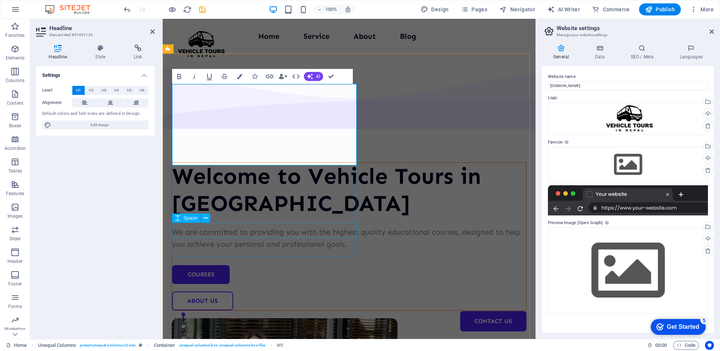
click at [235, 250] on div at bounding box center [349, 257] width 354 height 15
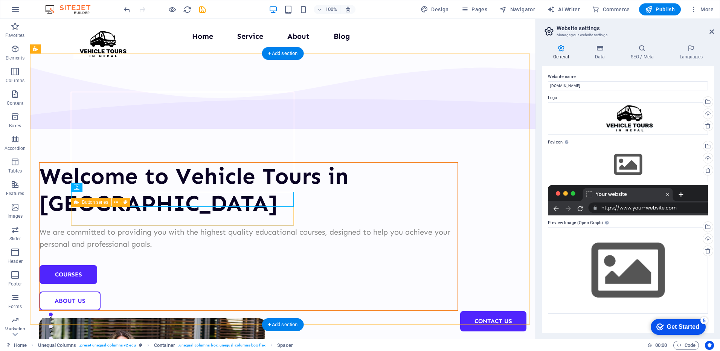
click at [237, 265] on div "Courses About Us" at bounding box center [249, 287] width 418 height 45
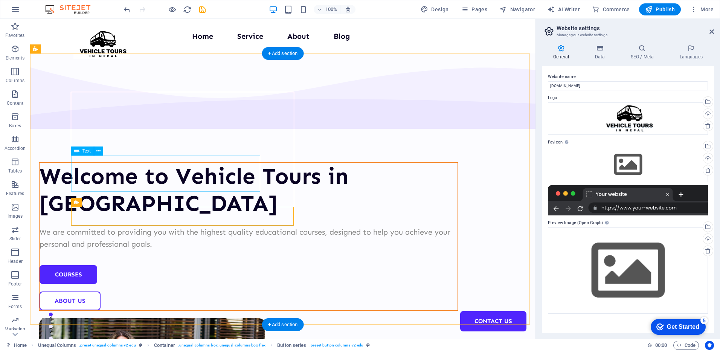
click at [214, 226] on div "We are committed to providing you with the highest quality educational courses,…" at bounding box center [249, 238] width 418 height 24
click at [192, 226] on div "We are committed to providing you with the highest quality educational courses,…" at bounding box center [249, 238] width 418 height 24
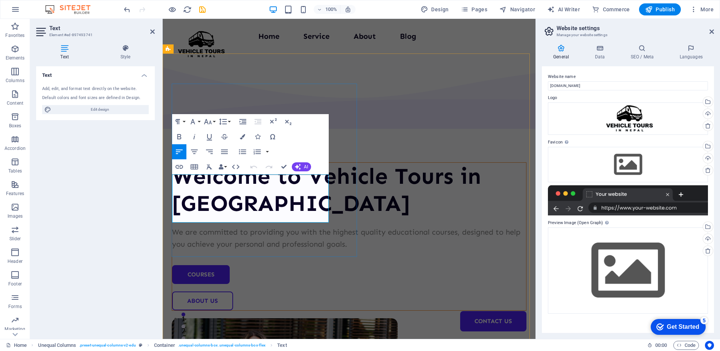
click at [202, 226] on p "We are committed to providing you with the highest quality educational courses,…" at bounding box center [349, 238] width 354 height 24
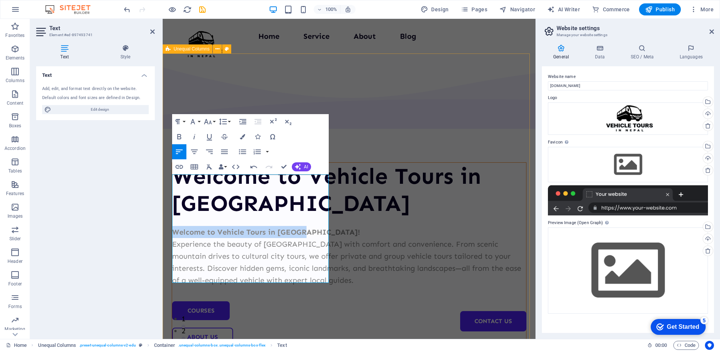
drag, startPoint x: 313, startPoint y: 181, endPoint x: 163, endPoint y: 182, distance: 149.5
click at [163, 182] on div "Welcome to Vehicle Tours in [GEOGRAPHIC_DATA] Welcome to Vehicle Tours in [GEOG…" at bounding box center [349, 324] width 373 height 542
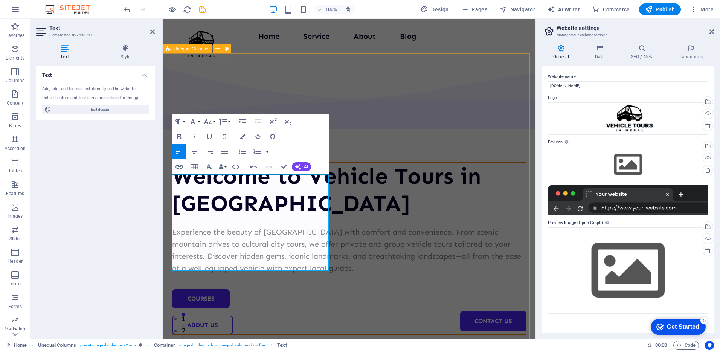
click at [402, 78] on div "Welcome to Vehicle Tours in [GEOGRAPHIC_DATA] Experience the beauty of [GEOGRAP…" at bounding box center [349, 318] width 373 height 530
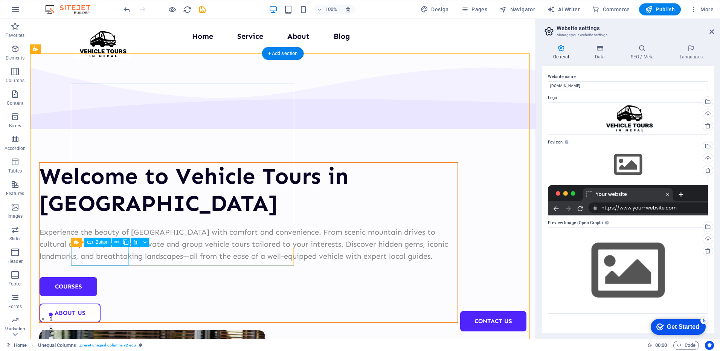
click at [105, 277] on div "Courses" at bounding box center [249, 286] width 418 height 19
click at [120, 277] on div "Courses" at bounding box center [249, 286] width 418 height 19
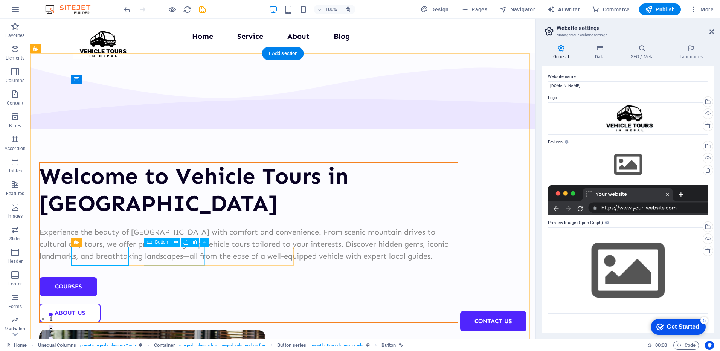
click at [165, 304] on div "About Us" at bounding box center [249, 313] width 418 height 19
click at [105, 277] on div "Courses" at bounding box center [249, 286] width 418 height 19
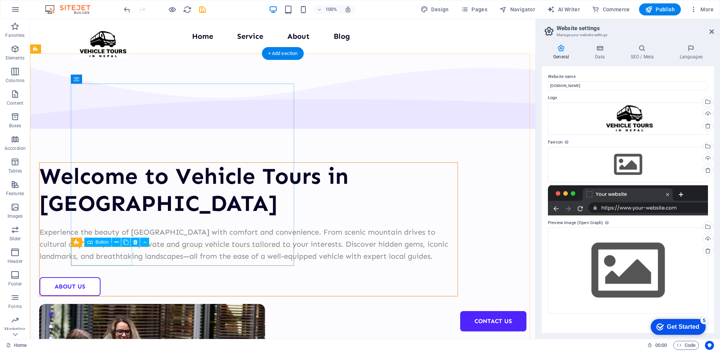
click at [93, 277] on div "About Us" at bounding box center [249, 286] width 418 height 19
select select "px"
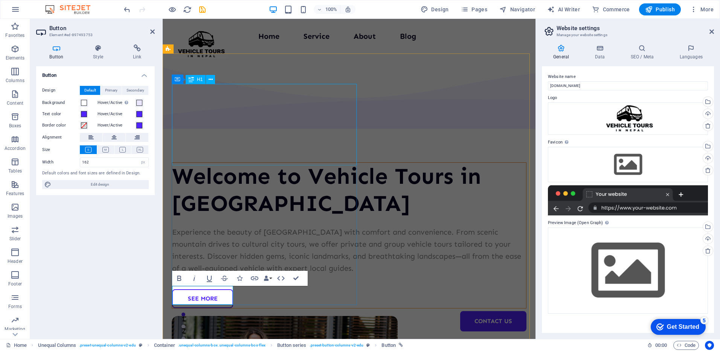
click at [348, 163] on div "Welcome to Vehicle Tours in [GEOGRAPHIC_DATA]" at bounding box center [349, 190] width 354 height 54
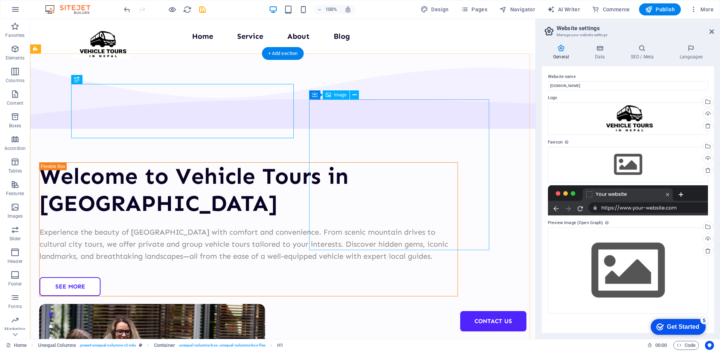
click at [345, 98] on div "Image" at bounding box center [336, 94] width 27 height 9
click at [337, 95] on span "Image" at bounding box center [340, 95] width 12 height 5
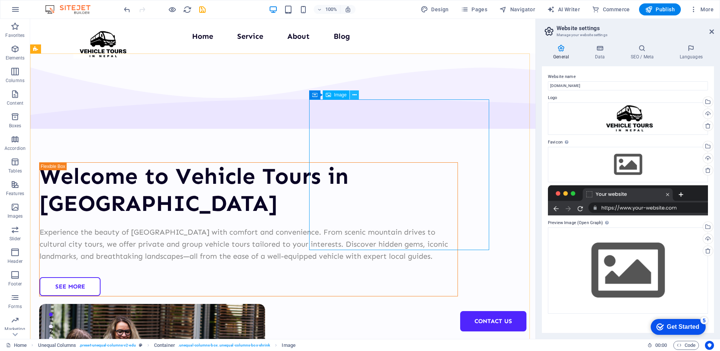
click at [354, 93] on icon at bounding box center [355, 95] width 4 height 8
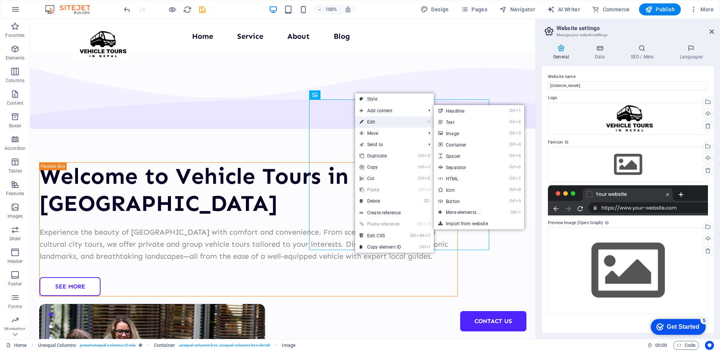
click at [376, 125] on link "⏎ Edit" at bounding box center [380, 121] width 50 height 11
select select "px"
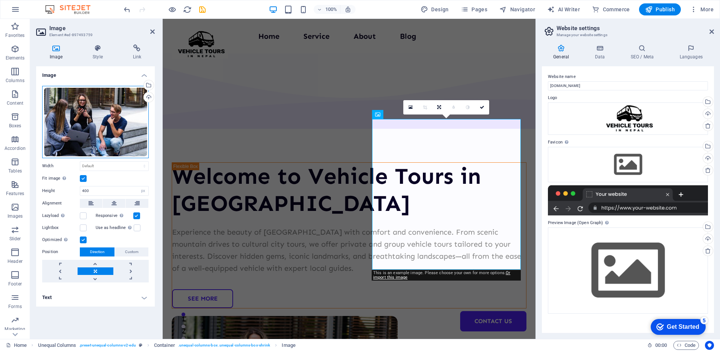
click at [98, 136] on div "Drag files here, click to choose files or select files from Files or our free s…" at bounding box center [95, 122] width 107 height 72
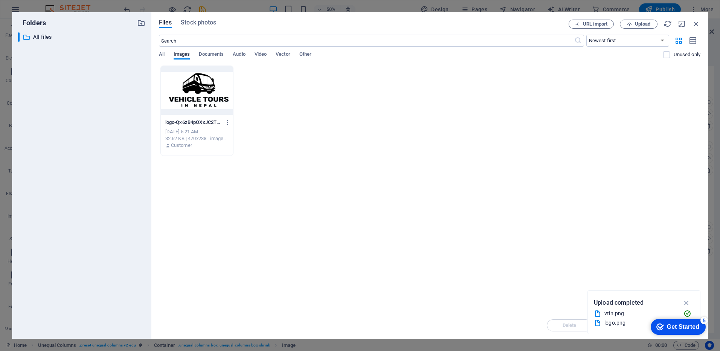
click at [169, 53] on div "All Images Documents Audio Video Vector Other" at bounding box center [411, 58] width 505 height 14
click at [162, 56] on span "All" at bounding box center [162, 55] width 6 height 11
click at [215, 42] on input "text" at bounding box center [366, 41] width 415 height 12
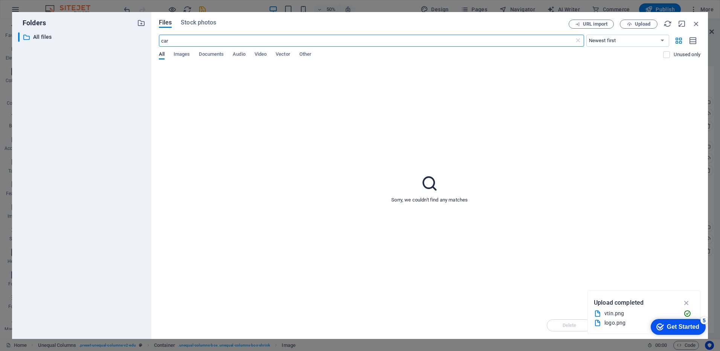
type input "car"
click at [212, 51] on span "Documents" at bounding box center [211, 55] width 25 height 11
click at [286, 55] on span "Vector" at bounding box center [283, 55] width 15 height 11
click at [312, 53] on span "Other" at bounding box center [305, 55] width 12 height 11
click at [264, 52] on span "Video" at bounding box center [261, 55] width 12 height 11
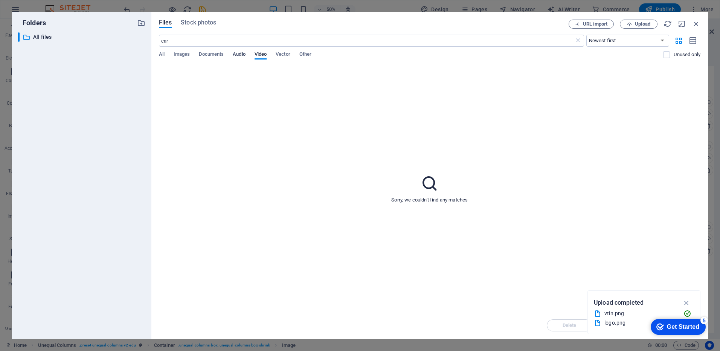
click at [236, 53] on span "Audio" at bounding box center [239, 55] width 12 height 11
click at [639, 23] on span "Upload" at bounding box center [642, 24] width 15 height 5
click at [168, 55] on div "All Images Documents Audio Video Vector Other" at bounding box center [411, 58] width 505 height 14
click at [163, 50] on div "car ​ Newest first Oldest first Name (A-Z) Name (Z-A) Size (0-9) Size (9-0) Res…" at bounding box center [430, 50] width 542 height 31
click at [158, 55] on div "Files Stock photos URL import Upload car ​ Newest first Oldest first Name (A-Z)…" at bounding box center [429, 175] width 557 height 327
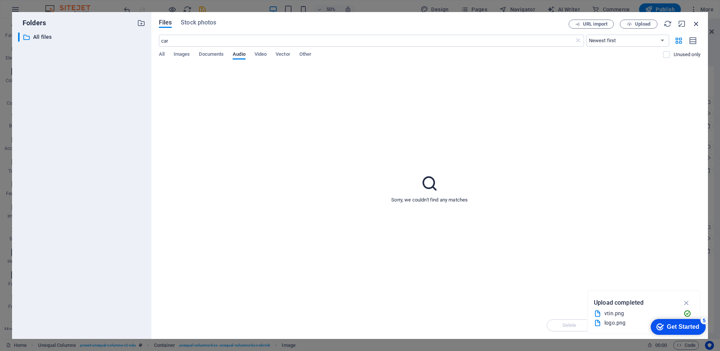
click at [695, 23] on icon "button" at bounding box center [696, 24] width 8 height 8
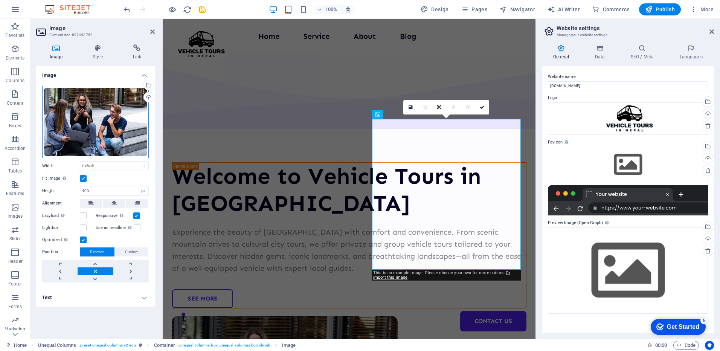
click at [96, 136] on div "Drag files here, click to choose files or select files from Files or our free s…" at bounding box center [95, 122] width 107 height 72
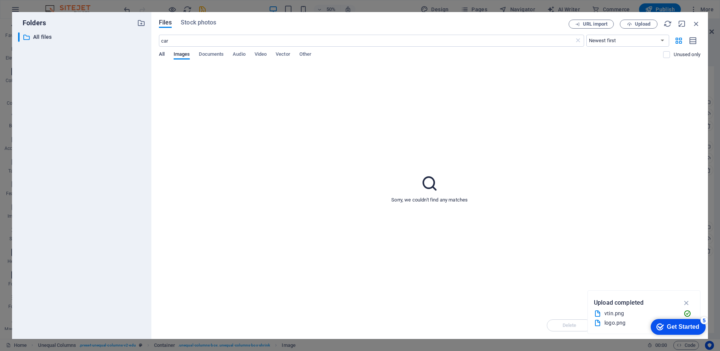
click at [163, 58] on button "All" at bounding box center [162, 55] width 6 height 8
click at [637, 22] on span "Upload" at bounding box center [642, 24] width 15 height 5
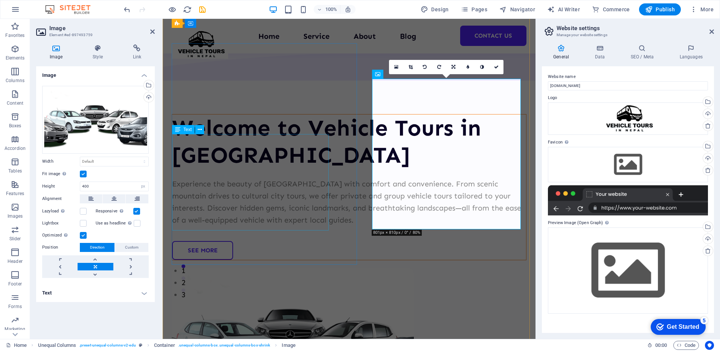
scroll to position [38, 0]
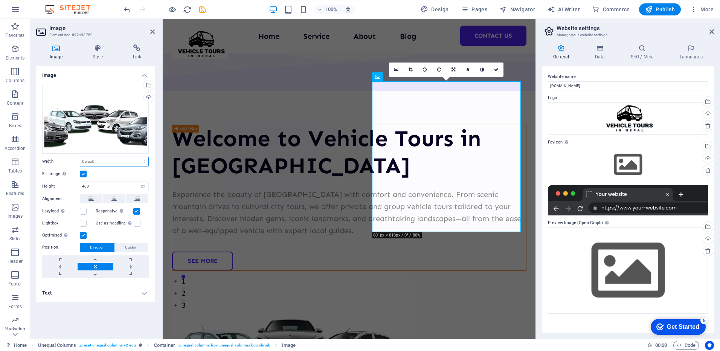
click at [101, 163] on select "Default auto px rem % em vh vw" at bounding box center [114, 161] width 68 height 9
click at [80, 157] on select "Default auto px rem % em vh vw" at bounding box center [114, 161] width 68 height 9
drag, startPoint x: 117, startPoint y: 184, endPoint x: 96, endPoint y: 185, distance: 20.7
click at [96, 185] on input "400" at bounding box center [114, 186] width 68 height 9
click at [110, 158] on select "Default auto px rem % em vh vw" at bounding box center [114, 161] width 68 height 9
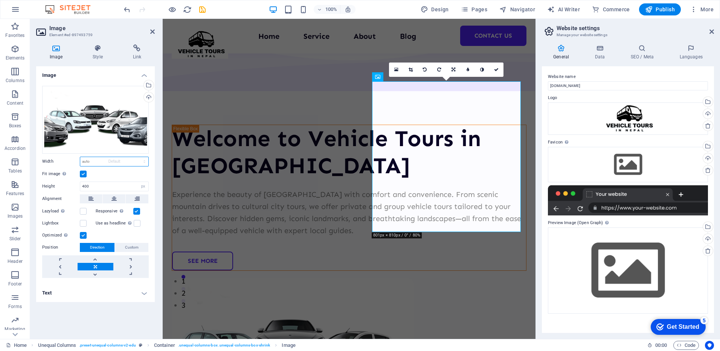
click at [80, 157] on select "Default auto px rem % em vh vw" at bounding box center [114, 161] width 68 height 9
select select "DISABLED_OPTION_VALUE"
click at [452, 248] on div "Welcome to Vehicle Tours in [GEOGRAPHIC_DATA] Experience the beauty of [GEOGRAP…" at bounding box center [349, 250] width 373 height 538
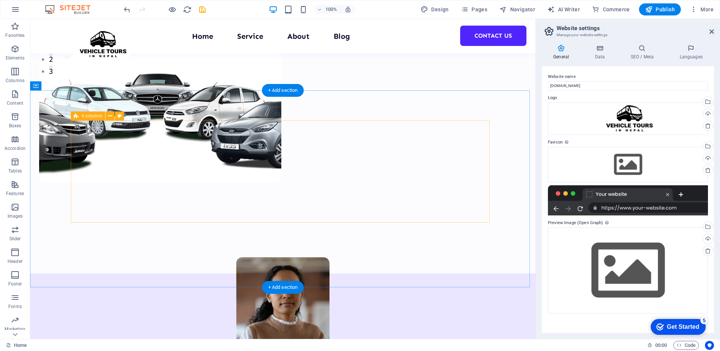
scroll to position [264, 0]
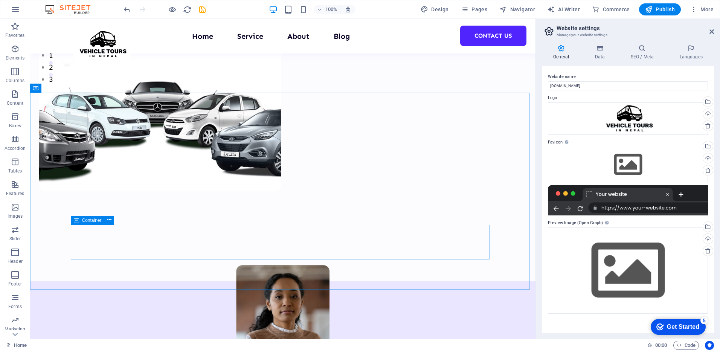
click at [78, 223] on icon at bounding box center [76, 220] width 5 height 9
click at [75, 221] on icon at bounding box center [76, 220] width 5 height 9
click at [109, 222] on icon at bounding box center [109, 220] width 4 height 8
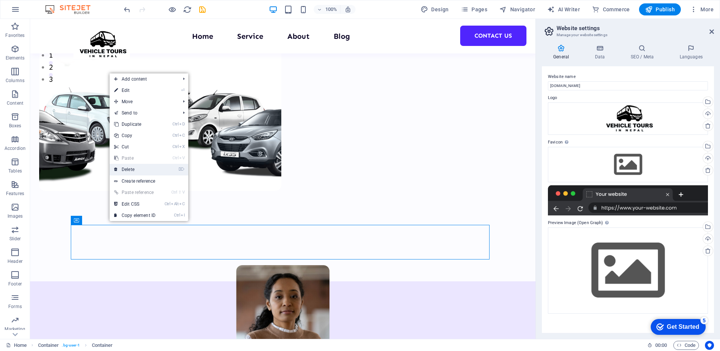
click at [134, 171] on link "⌦ Delete" at bounding box center [135, 169] width 50 height 11
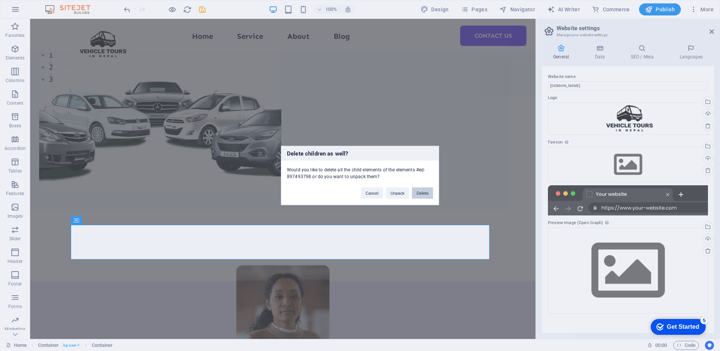
click at [424, 197] on button "Delete" at bounding box center [422, 193] width 21 height 11
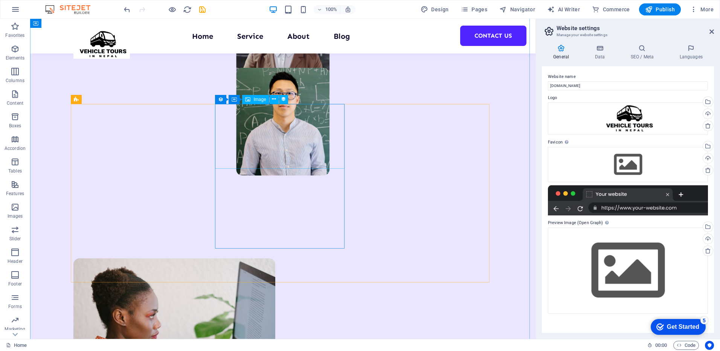
scroll to position [678, 0]
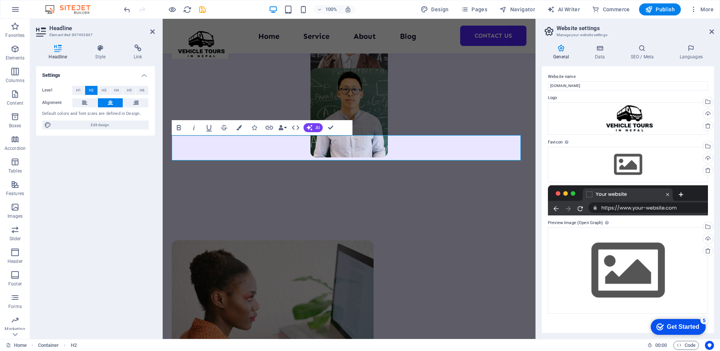
scroll to position [697, 0]
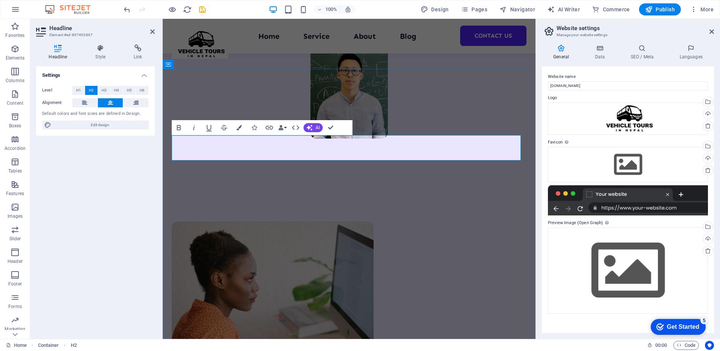
drag, startPoint x: 270, startPoint y: 152, endPoint x: 461, endPoint y: 159, distance: 191.1
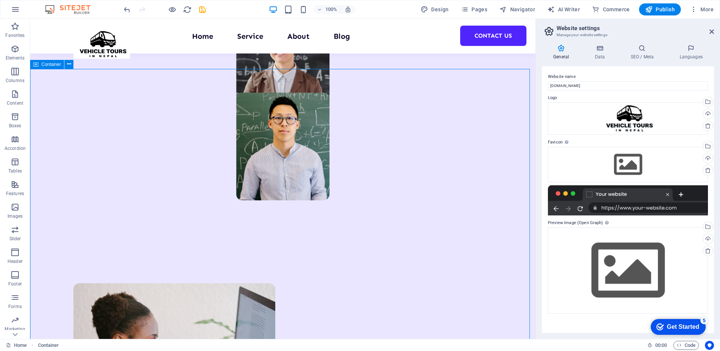
scroll to position [653, 0]
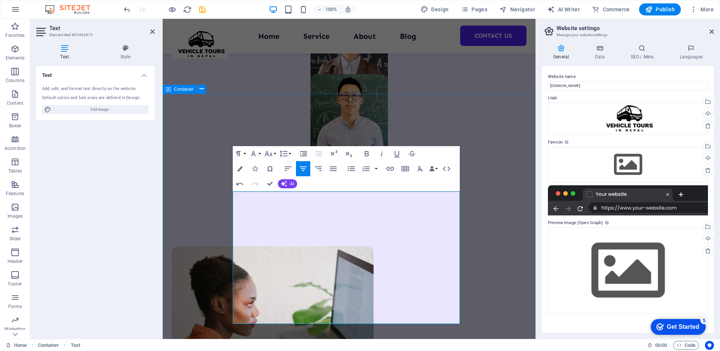
select select "multiple-waves"
select select "em"
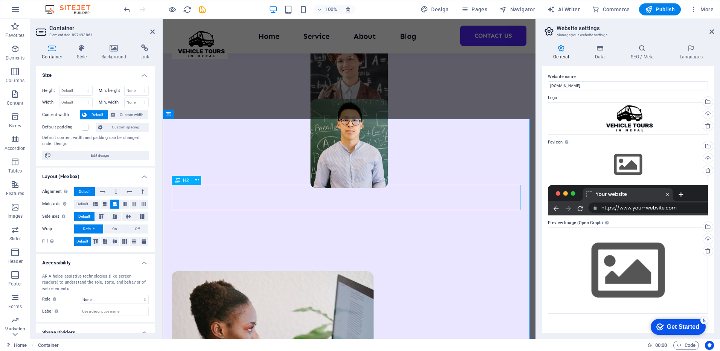
scroll to position [760, 0]
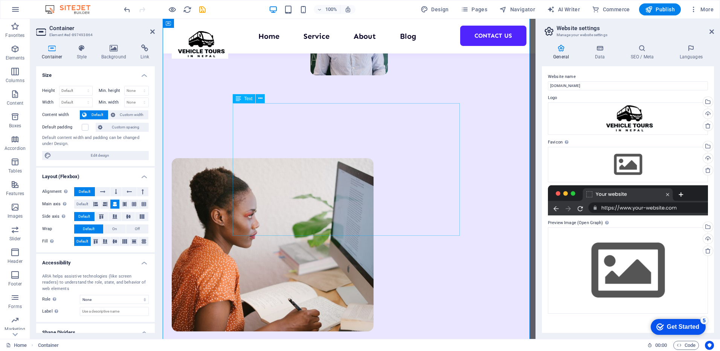
click at [264, 99] on button at bounding box center [260, 98] width 9 height 9
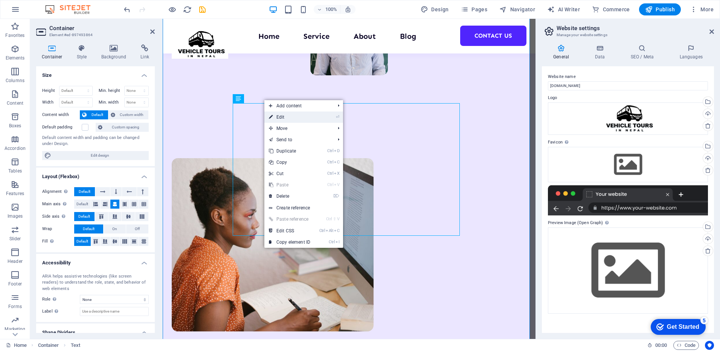
click at [282, 114] on link "⏎ Edit" at bounding box center [289, 116] width 50 height 11
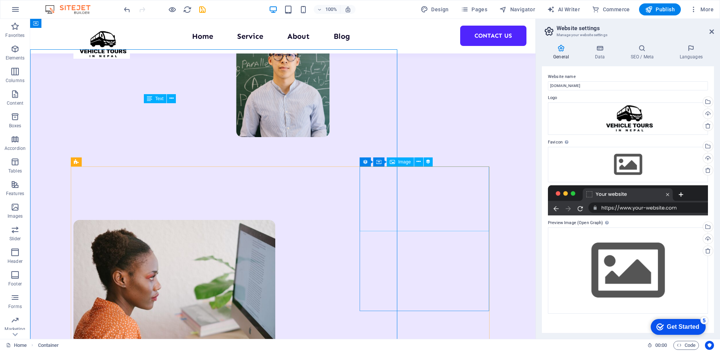
scroll to position [716, 0]
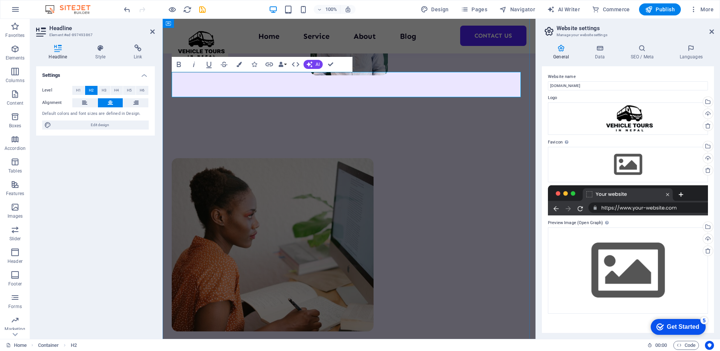
drag, startPoint x: 316, startPoint y: 84, endPoint x: 243, endPoint y: 92, distance: 73.5
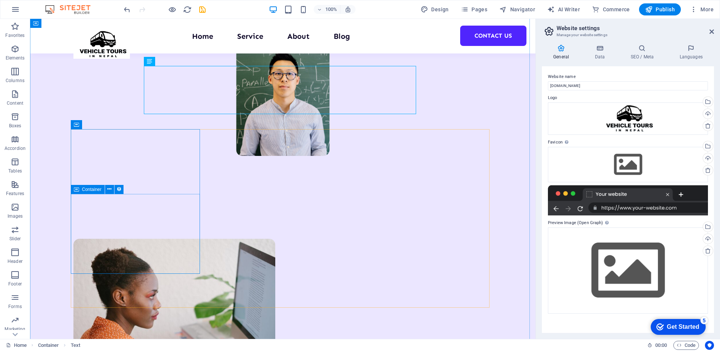
scroll to position [754, 0]
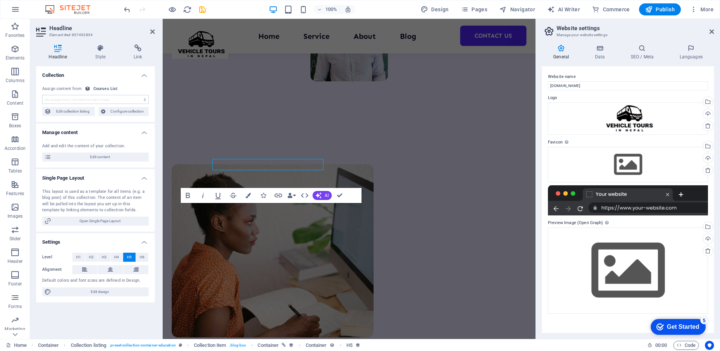
scroll to position [798, 0]
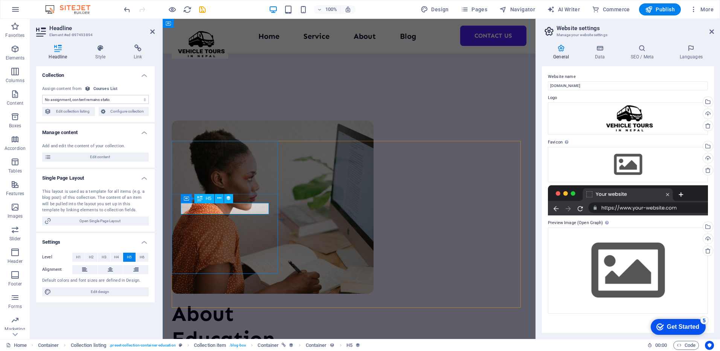
select select "name"
click at [221, 202] on button at bounding box center [219, 198] width 9 height 9
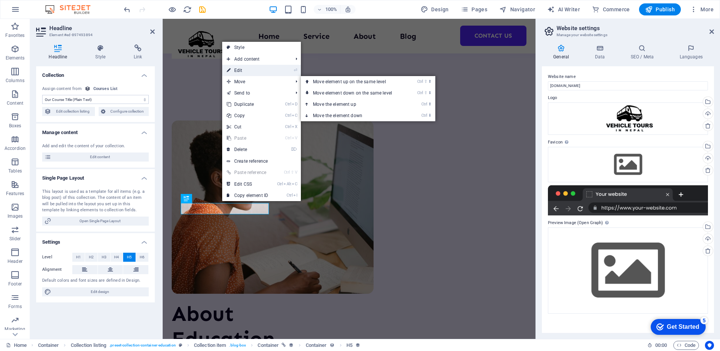
click at [240, 70] on link "⏎ Edit" at bounding box center [247, 70] width 50 height 11
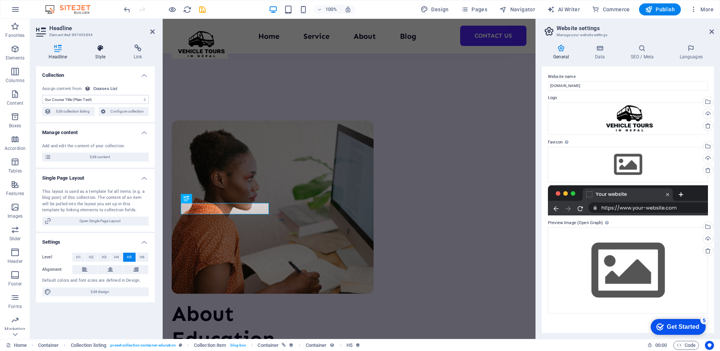
click at [93, 48] on icon at bounding box center [100, 48] width 35 height 8
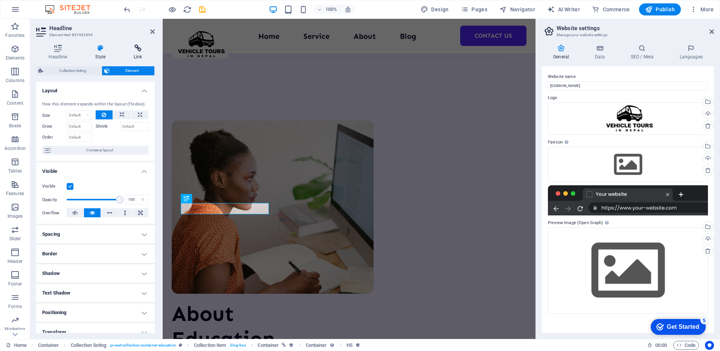
click at [134, 52] on icon at bounding box center [138, 48] width 34 height 8
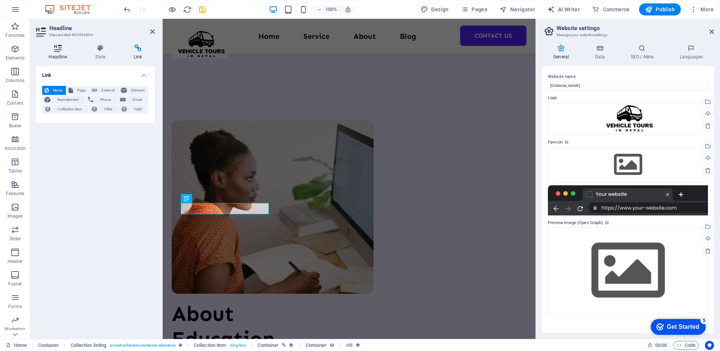
click at [65, 48] on icon at bounding box center [58, 48] width 44 height 8
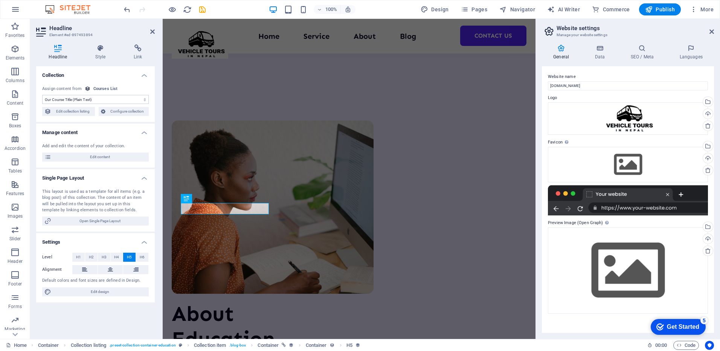
click at [96, 102] on select "No assignment, content remains static Created at (Date) Updated at (Date) Our C…" at bounding box center [95, 99] width 107 height 9
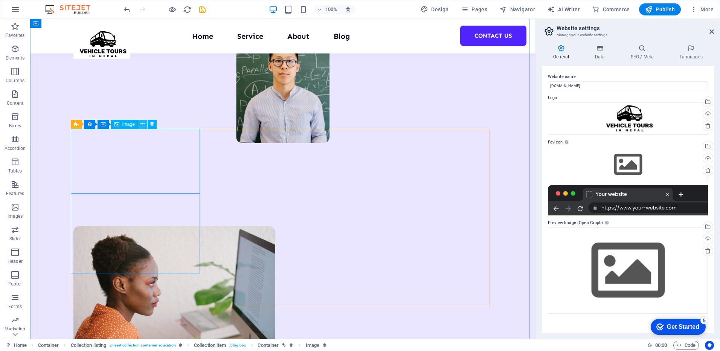
click at [143, 122] on icon at bounding box center [142, 124] width 4 height 8
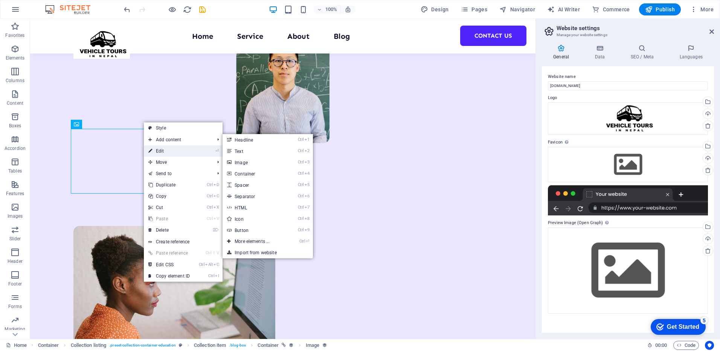
click at [166, 152] on link "⏎ Edit" at bounding box center [169, 150] width 50 height 11
select select "our-course-image"
select select "%"
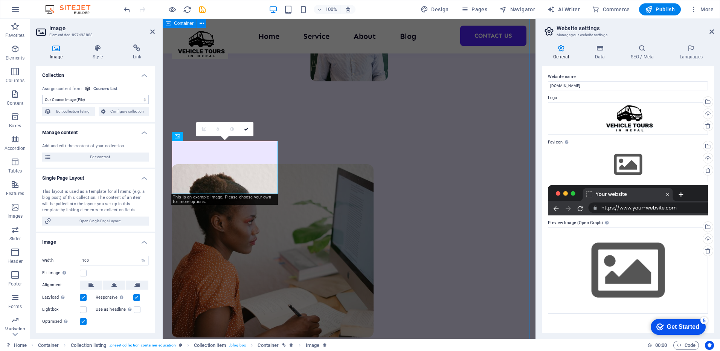
scroll to position [798, 0]
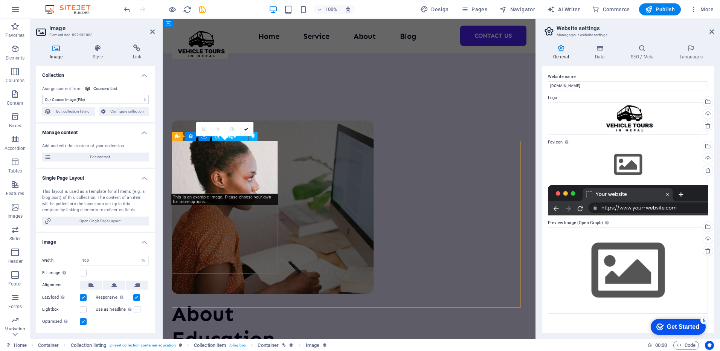
click at [57, 49] on icon at bounding box center [56, 48] width 40 height 8
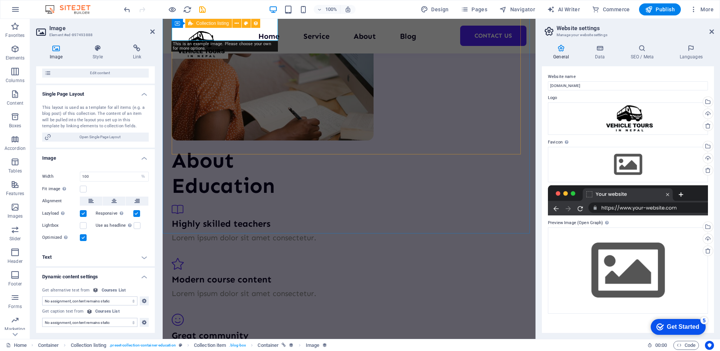
scroll to position [948, 0]
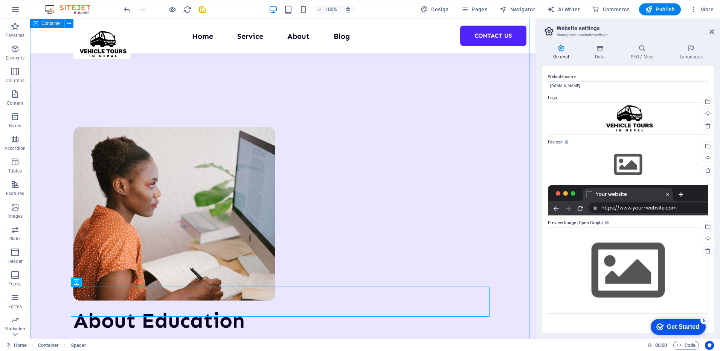
scroll to position [855, 0]
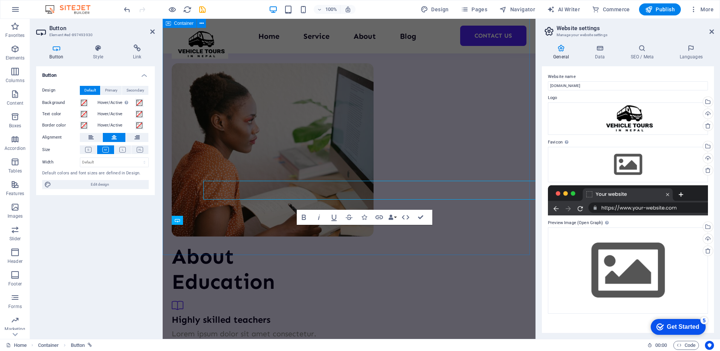
scroll to position [911, 0]
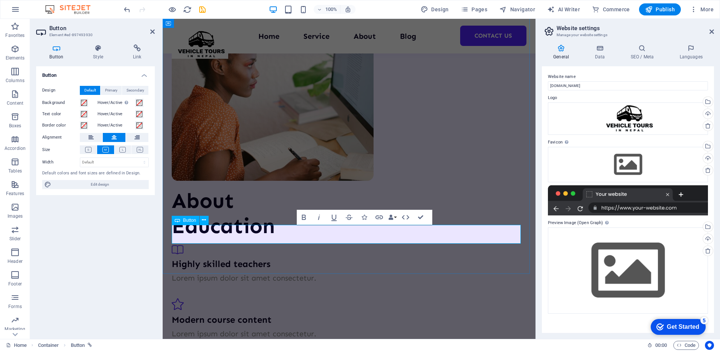
drag, startPoint x: 342, startPoint y: 234, endPoint x: 376, endPoint y: 240, distance: 34.7
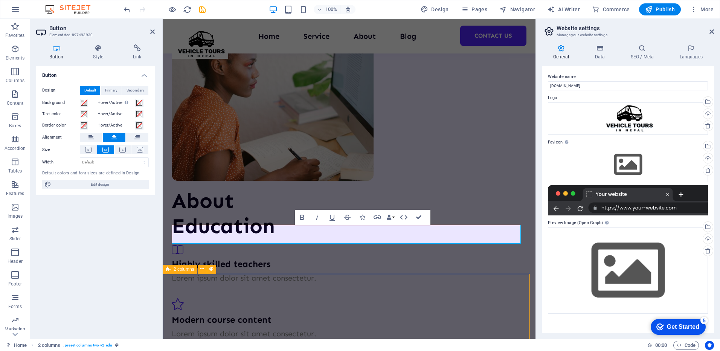
scroll to position [855, 0]
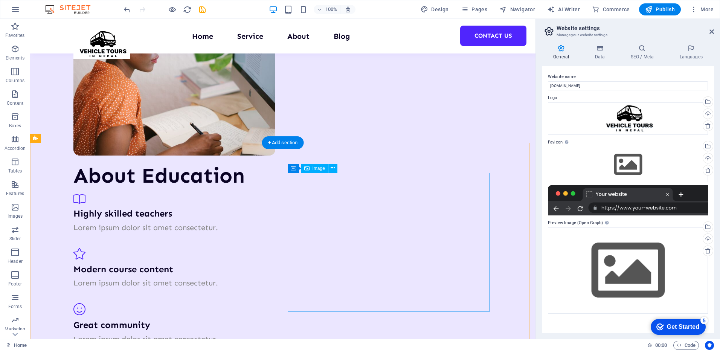
scroll to position [942, 0]
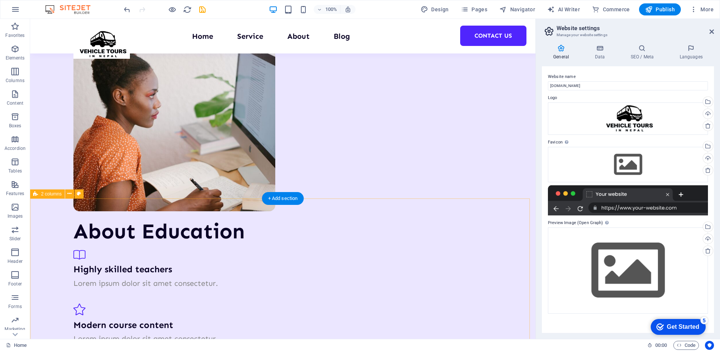
click at [71, 194] on icon at bounding box center [69, 194] width 4 height 8
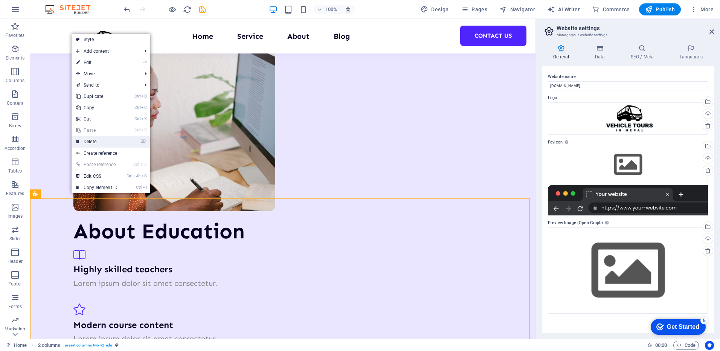
click at [96, 143] on link "⌦ Delete" at bounding box center [97, 141] width 50 height 11
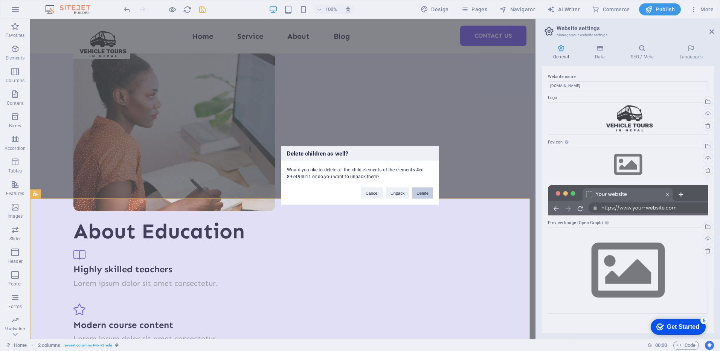
click at [420, 195] on button "Delete" at bounding box center [422, 193] width 21 height 11
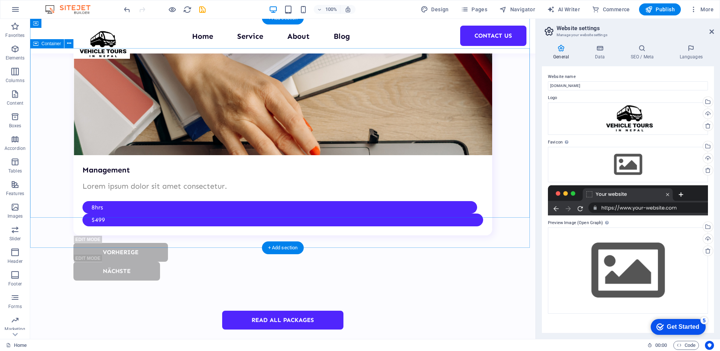
scroll to position [2034, 0]
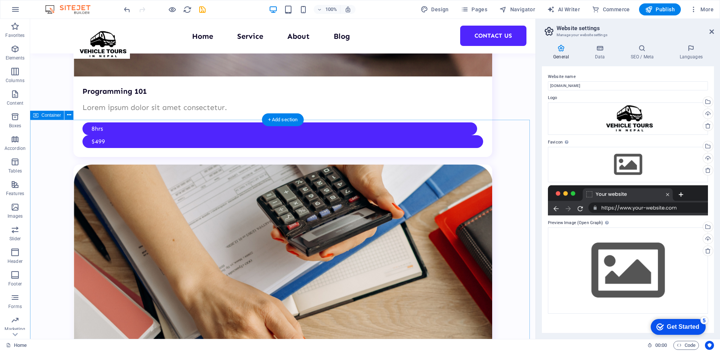
click at [69, 116] on icon at bounding box center [69, 115] width 4 height 8
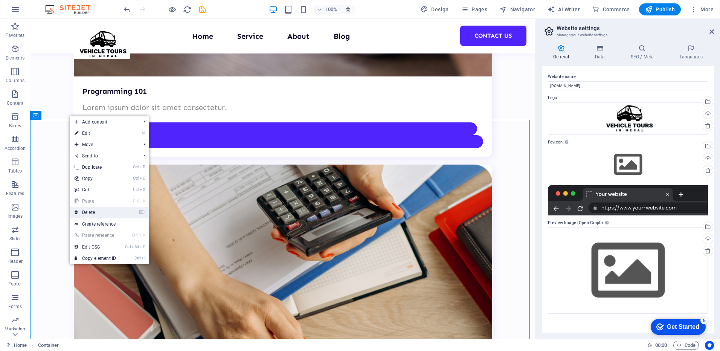
click at [95, 213] on link "⌦ Delete" at bounding box center [95, 212] width 50 height 11
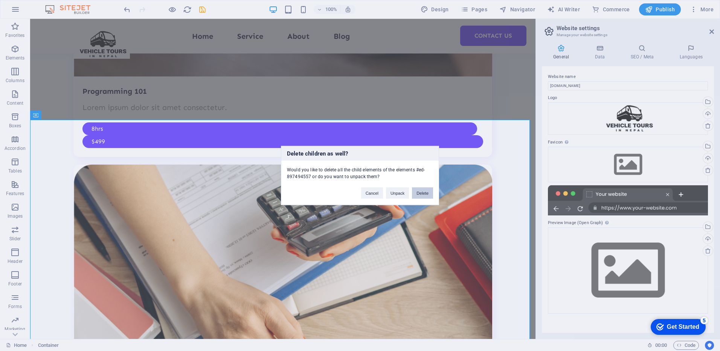
click at [431, 196] on button "Delete" at bounding box center [422, 193] width 21 height 11
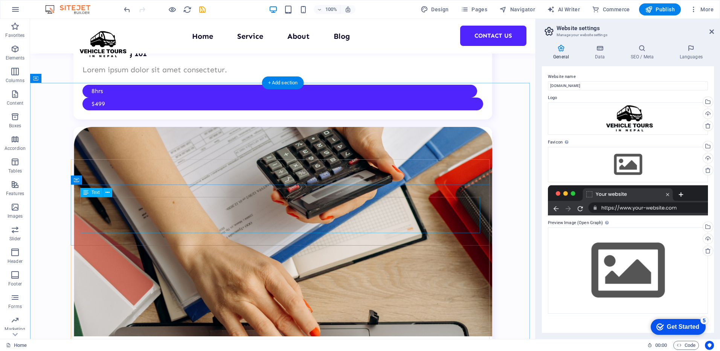
scroll to position [1997, 0]
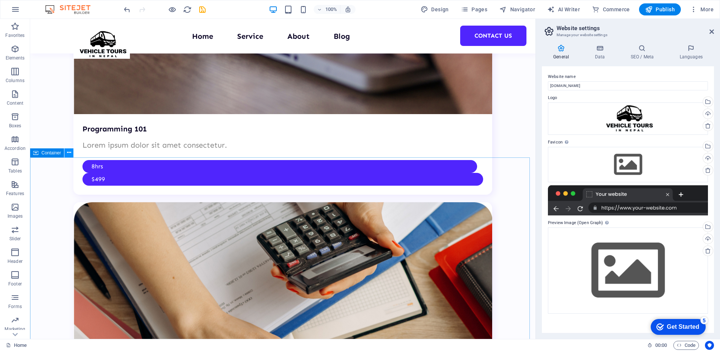
click at [73, 151] on button at bounding box center [68, 152] width 9 height 9
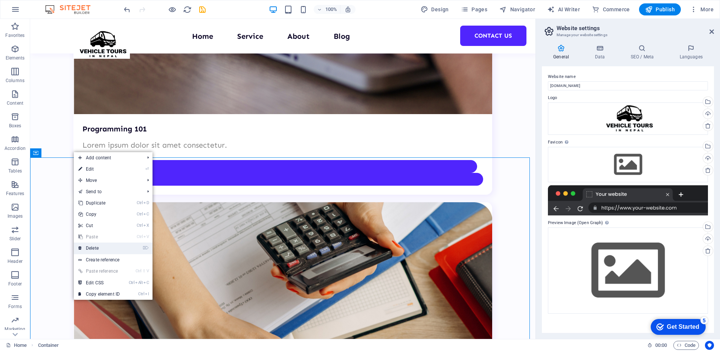
click at [102, 243] on link "⌦ Delete" at bounding box center [99, 248] width 50 height 11
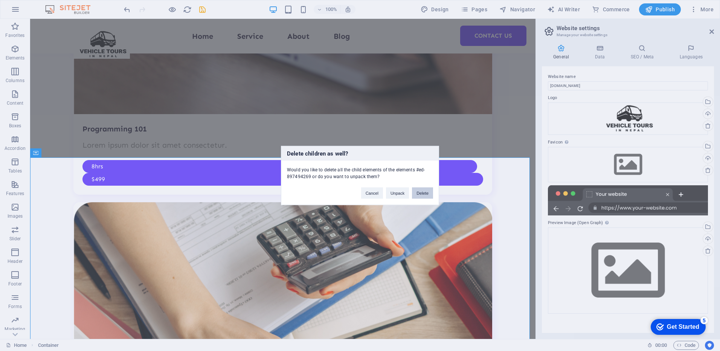
click at [425, 196] on button "Delete" at bounding box center [422, 193] width 21 height 11
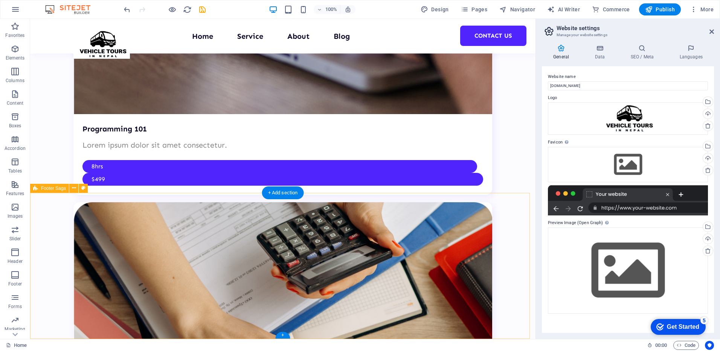
scroll to position [1961, 0]
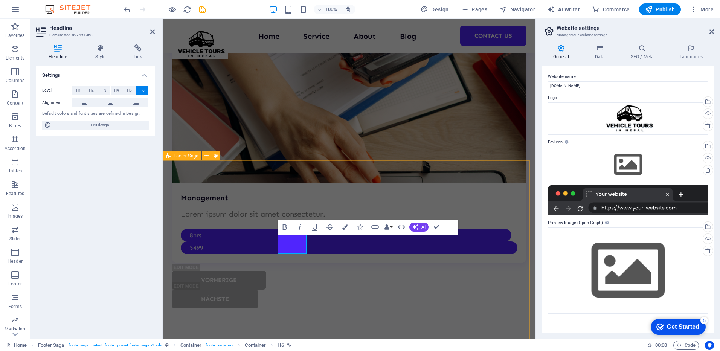
scroll to position [0, 14]
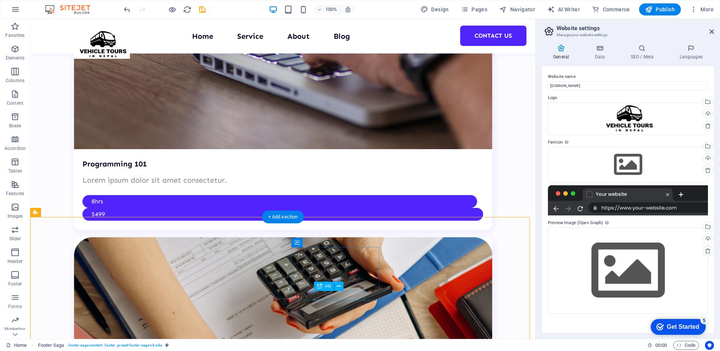
scroll to position [0, 7]
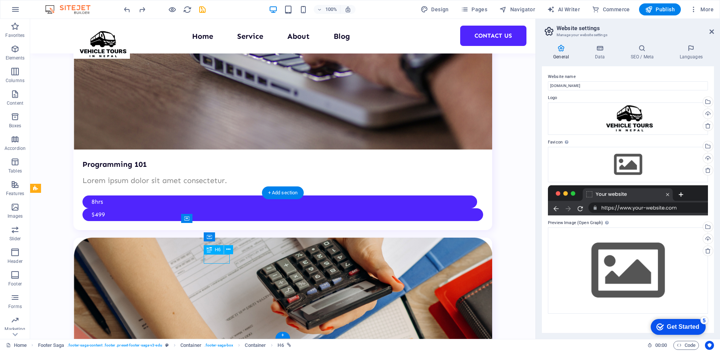
drag, startPoint x: 214, startPoint y: 258, endPoint x: 80, endPoint y: 258, distance: 133.3
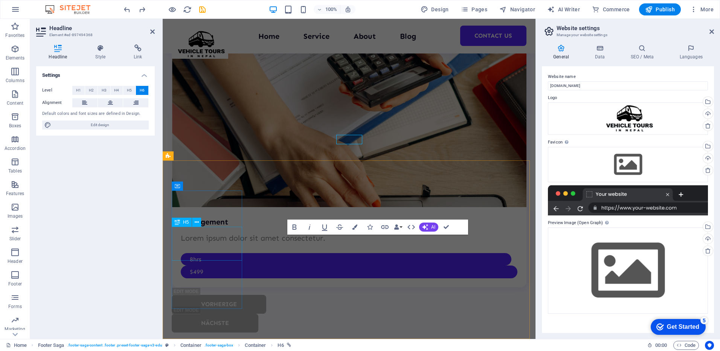
scroll to position [2105, 0]
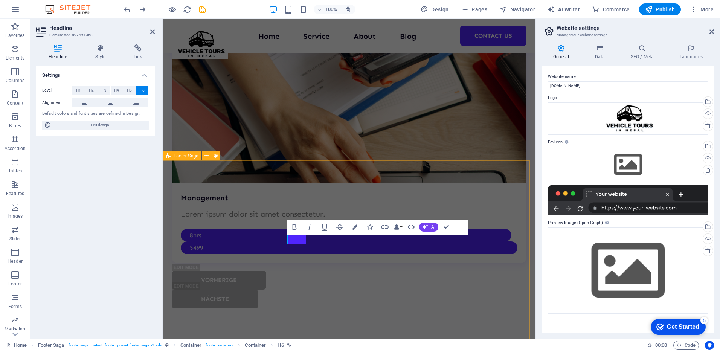
drag, startPoint x: 327, startPoint y: 258, endPoint x: 461, endPoint y: 259, distance: 134.1
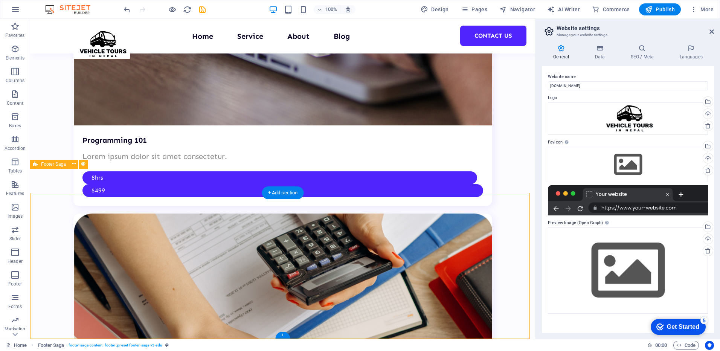
scroll to position [1961, 0]
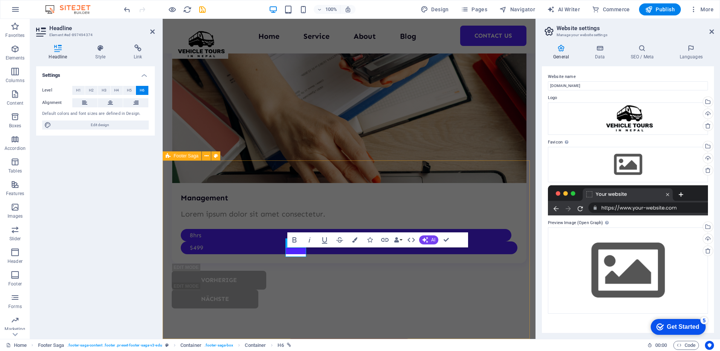
scroll to position [0, 0]
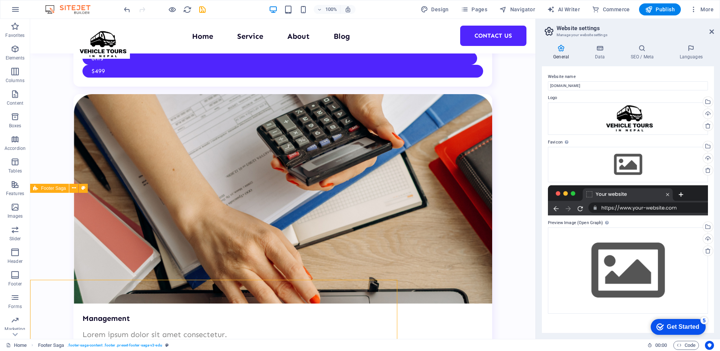
scroll to position [1961, 0]
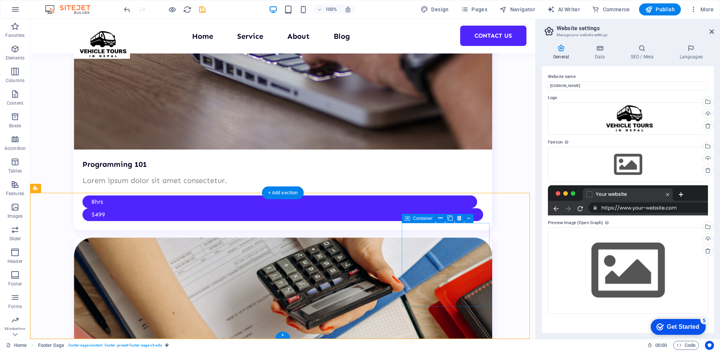
click at [425, 218] on span "Container" at bounding box center [423, 218] width 20 height 5
click at [440, 218] on icon at bounding box center [440, 218] width 4 height 8
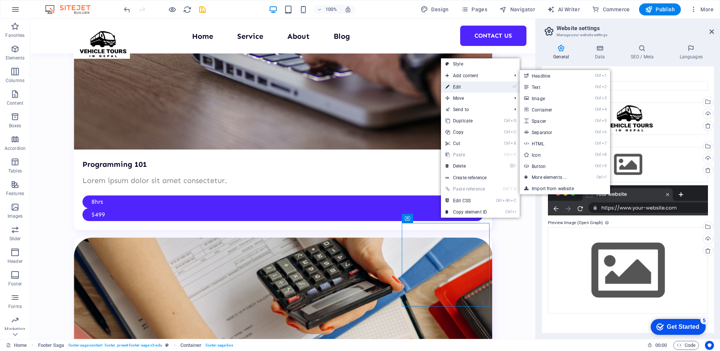
drag, startPoint x: 299, startPoint y: 68, endPoint x: 463, endPoint y: 86, distance: 164.1
click at [463, 86] on link "⏎ Edit" at bounding box center [466, 86] width 50 height 11
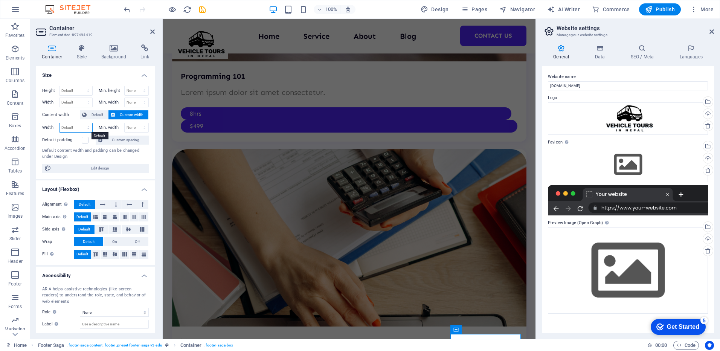
click at [79, 129] on select "Default px rem % em vh vw" at bounding box center [76, 127] width 33 height 9
click at [74, 130] on select "Default px rem % em vh vw" at bounding box center [76, 127] width 33 height 9
click at [101, 140] on button "Custom spacing" at bounding box center [122, 140] width 53 height 9
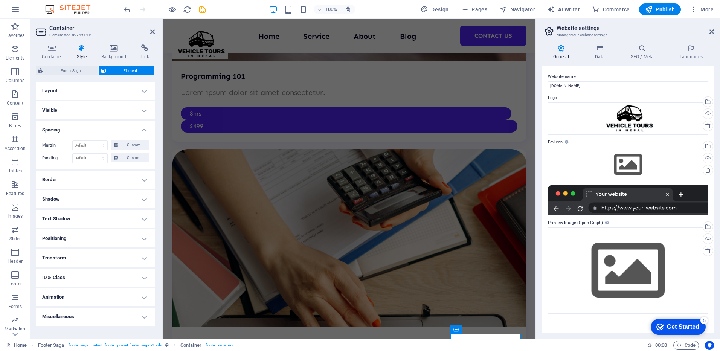
click at [61, 95] on h4 "Layout" at bounding box center [95, 91] width 119 height 18
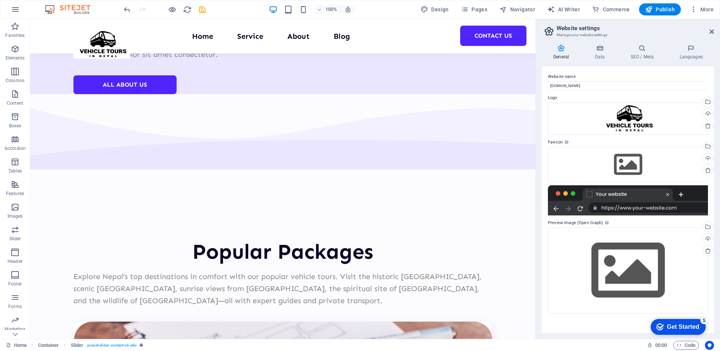
scroll to position [1208, 0]
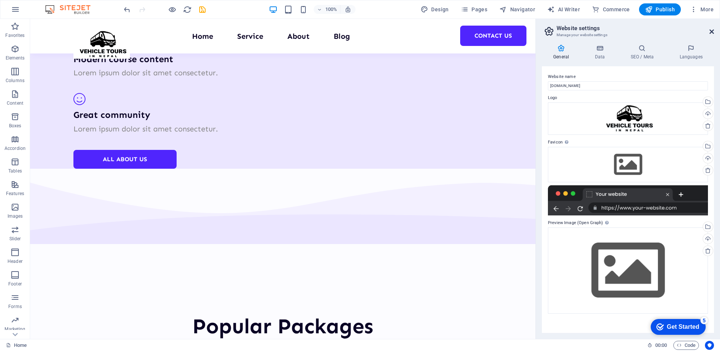
click at [714, 29] on aside "Website settings Manage your website settings General Data SEO / Meta Languages…" at bounding box center [628, 179] width 185 height 320
click at [713, 31] on icon at bounding box center [712, 32] width 5 height 6
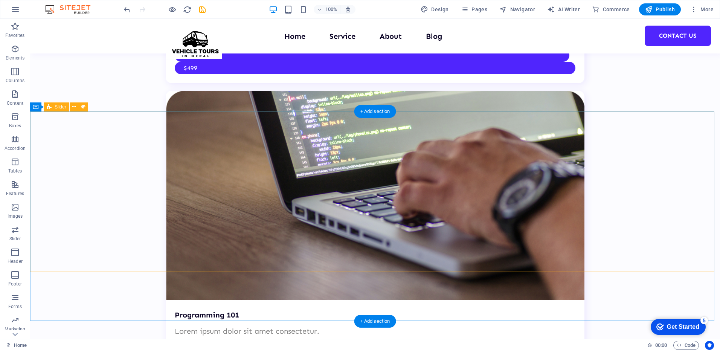
scroll to position [1949, 0]
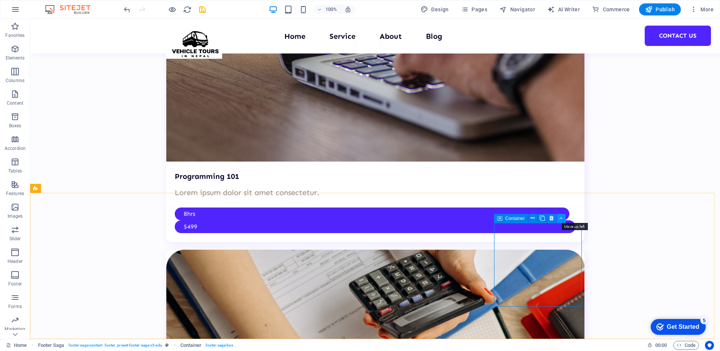
click at [562, 217] on icon at bounding box center [560, 218] width 3 height 8
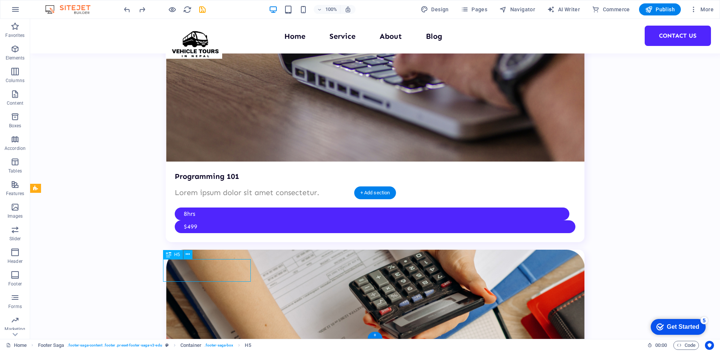
drag, startPoint x: 206, startPoint y: 263, endPoint x: 213, endPoint y: 263, distance: 6.4
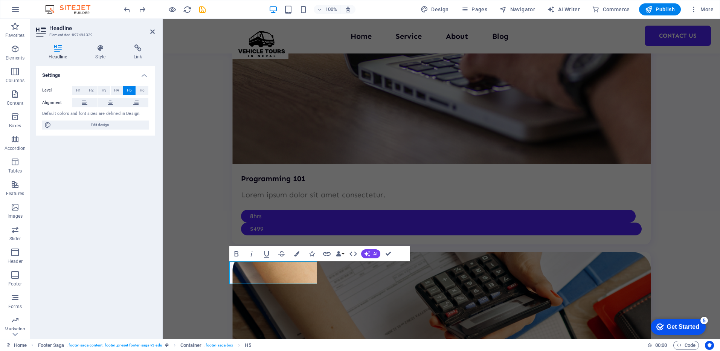
scroll to position [1959, 0]
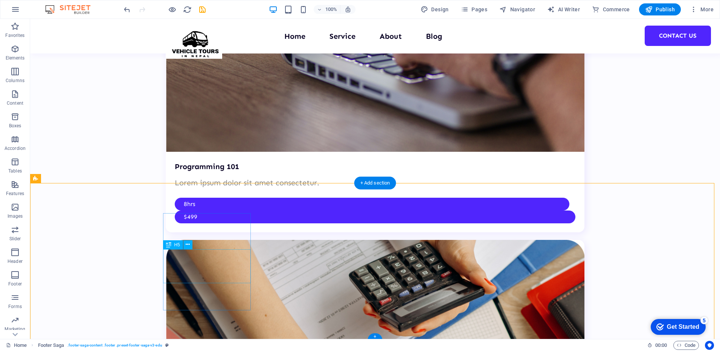
drag, startPoint x: 192, startPoint y: 267, endPoint x: 188, endPoint y: 262, distance: 6.7
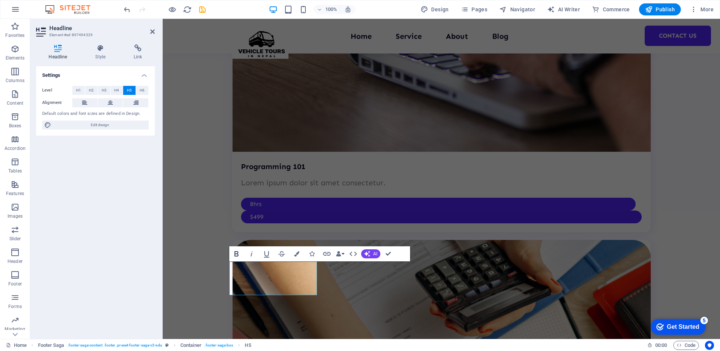
click at [235, 257] on icon "button" at bounding box center [236, 253] width 9 height 9
click at [257, 256] on button "Italic" at bounding box center [251, 253] width 14 height 15
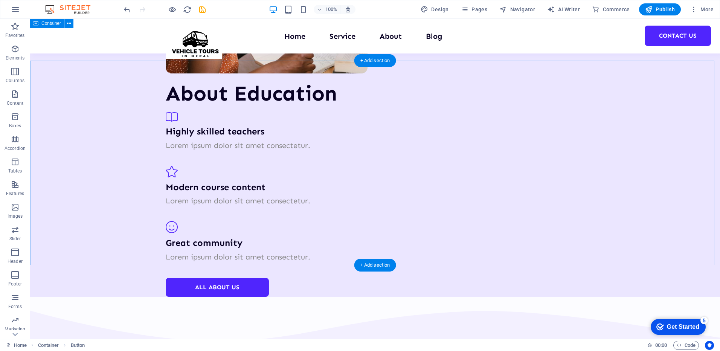
scroll to position [942, 0]
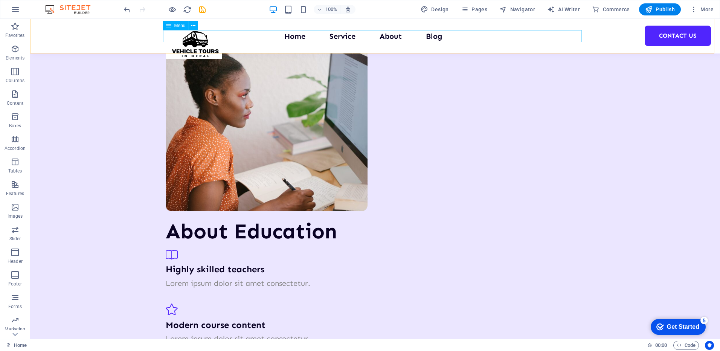
click at [550, 36] on nav "Home Service About Blog Contact Us" at bounding box center [375, 36] width 419 height 12
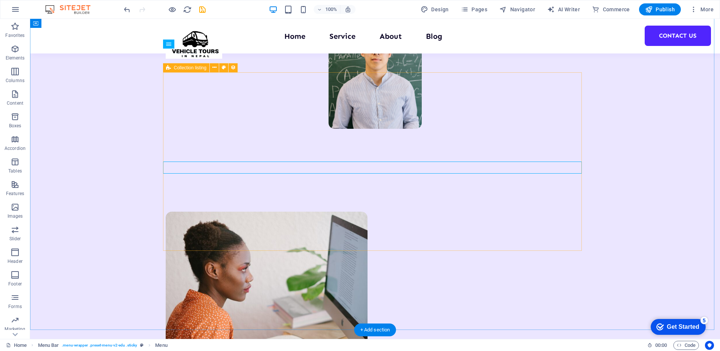
scroll to position [716, 0]
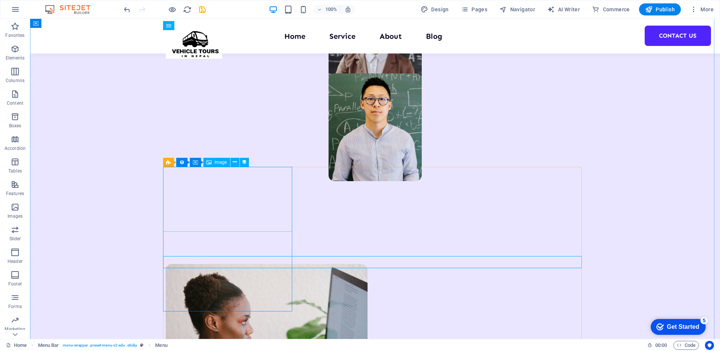
click at [218, 164] on span "Image" at bounding box center [221, 162] width 12 height 5
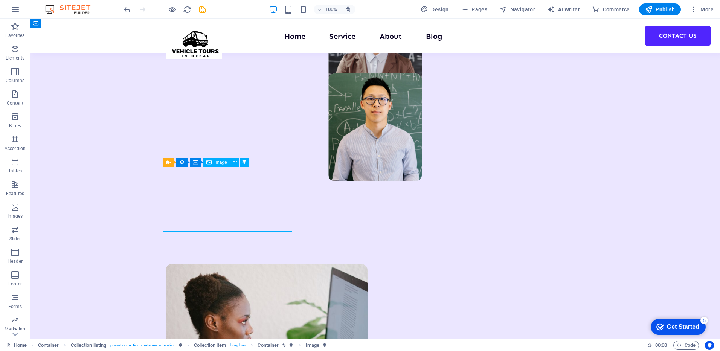
click at [216, 160] on span "Image" at bounding box center [221, 162] width 12 height 5
select select "our-course-image"
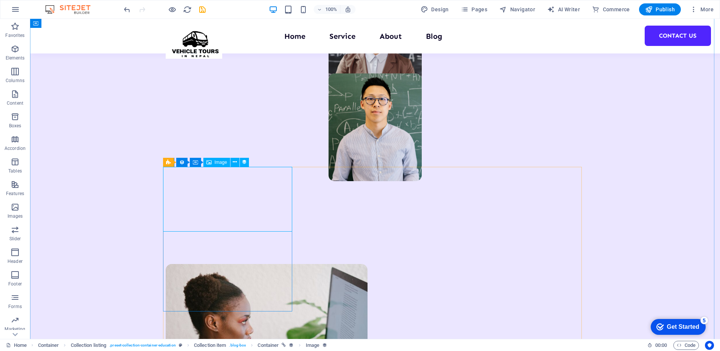
select select "%"
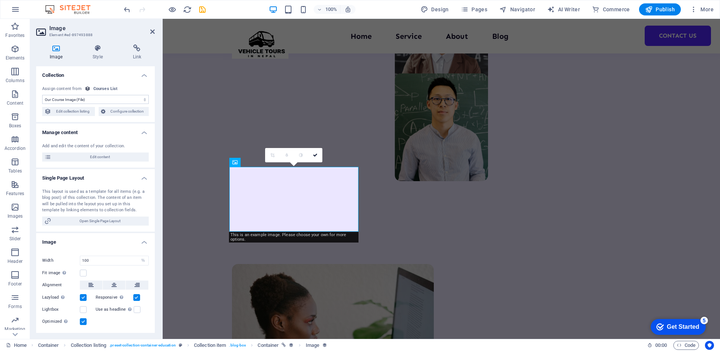
click at [79, 99] on select "No assignment, content remains static Created at (Date) Updated at (Date) Our C…" at bounding box center [95, 99] width 107 height 9
click at [53, 47] on icon at bounding box center [56, 48] width 40 height 8
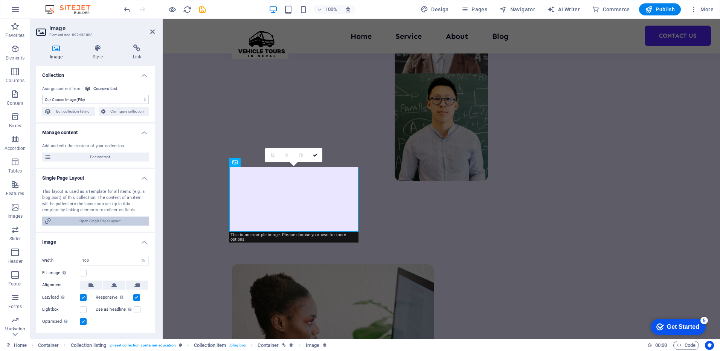
click at [120, 221] on span "Open Single Page Layout" at bounding box center [99, 221] width 93 height 9
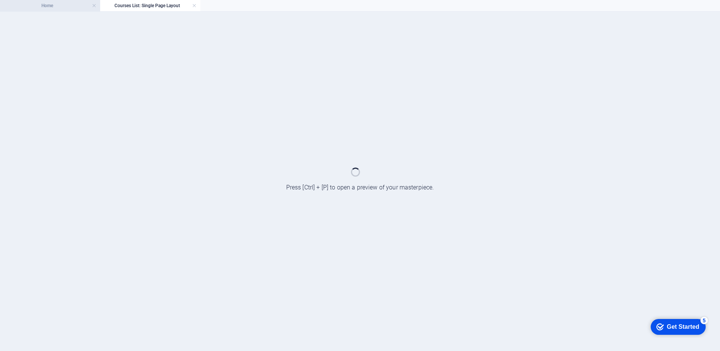
click at [43, 5] on h4 "Home" at bounding box center [50, 6] width 100 height 8
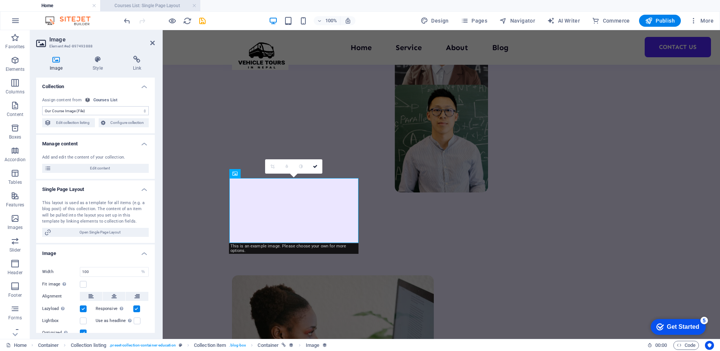
click at [140, 9] on h4 "Courses List: Single Page Layout" at bounding box center [150, 6] width 100 height 8
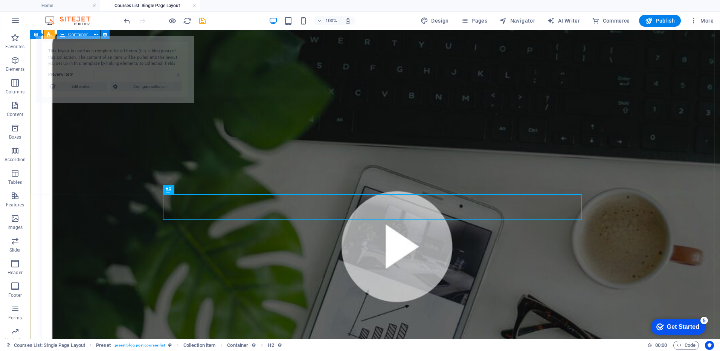
select select "68b6615e523d15065d013f02"
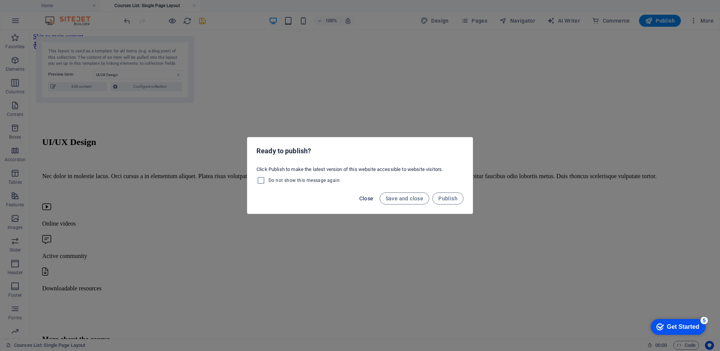
click at [368, 200] on span "Close" at bounding box center [366, 198] width 14 height 6
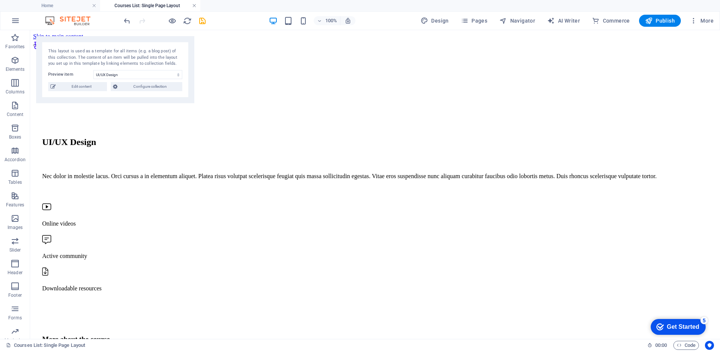
click at [195, 6] on link at bounding box center [194, 5] width 5 height 7
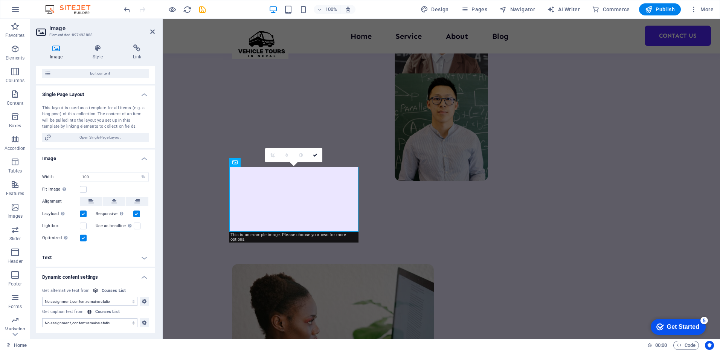
scroll to position [84, 0]
click at [8, 213] on p "Images" at bounding box center [15, 216] width 15 height 6
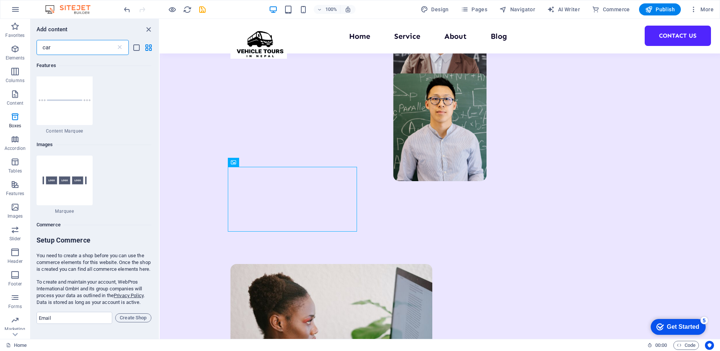
scroll to position [0, 0]
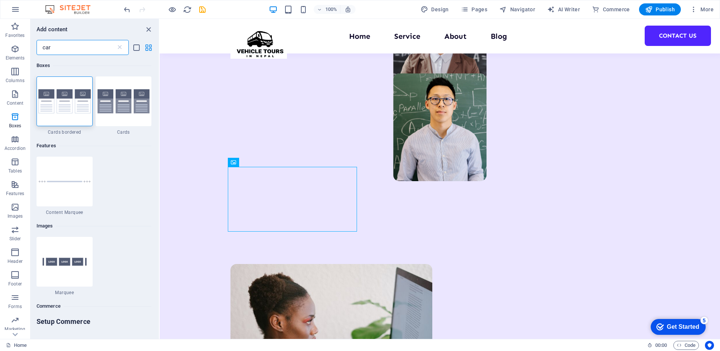
type input "car"
click at [151, 45] on icon "grid-view" at bounding box center [148, 47] width 9 height 9
drag, startPoint x: 93, startPoint y: 51, endPoint x: 29, endPoint y: 67, distance: 66.7
click at [32, 60] on div "Add content car ​ Boxes 1 Star Cards bordered 1 Star Cards Features 1 Star Cont…" at bounding box center [95, 179] width 128 height 320
drag, startPoint x: 16, startPoint y: 216, endPoint x: 20, endPoint y: 221, distance: 6.2
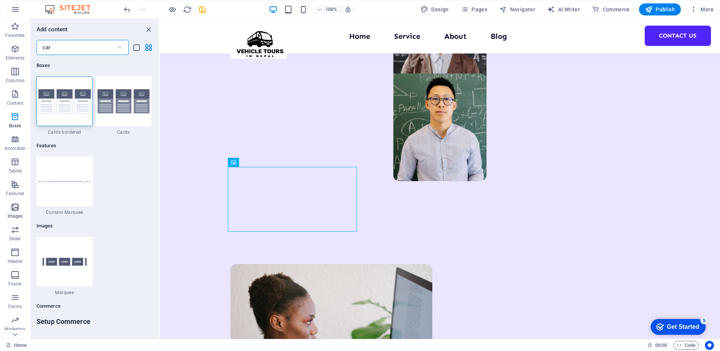
click at [16, 217] on p "Images" at bounding box center [15, 216] width 15 height 6
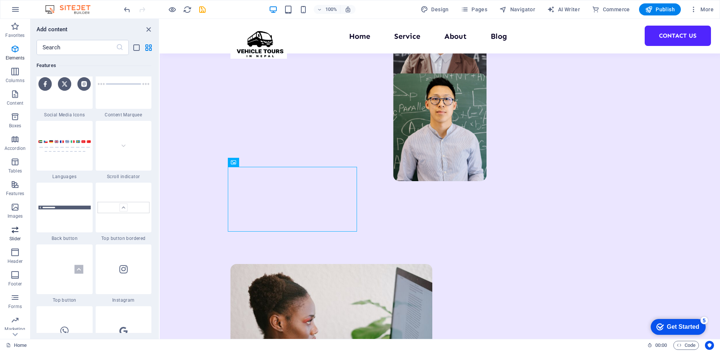
click at [11, 230] on icon "button" at bounding box center [15, 229] width 9 height 9
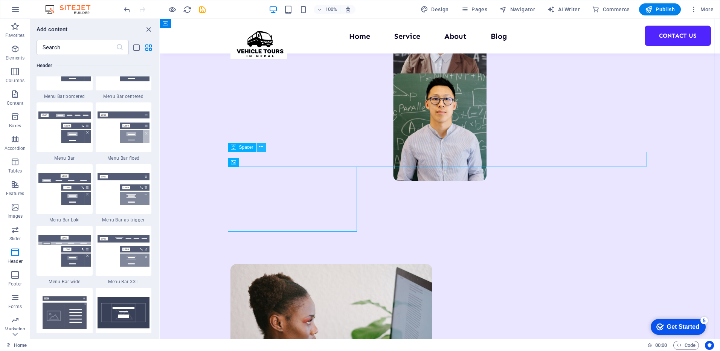
click at [261, 149] on icon at bounding box center [261, 147] width 4 height 8
click at [254, 67] on icon at bounding box center [252, 68] width 4 height 8
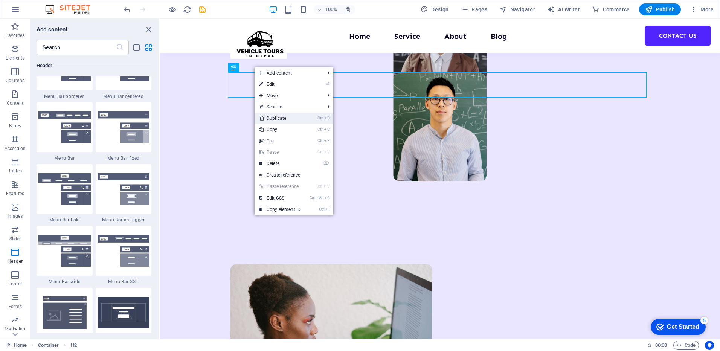
click at [284, 118] on link "Ctrl D Duplicate" at bounding box center [280, 118] width 50 height 11
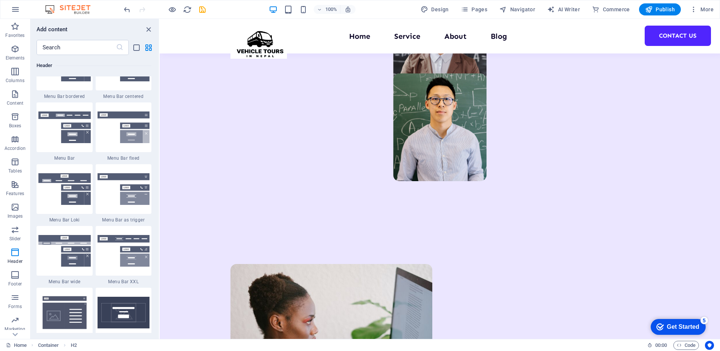
drag, startPoint x: 389, startPoint y: 107, endPoint x: 380, endPoint y: 189, distance: 83.1
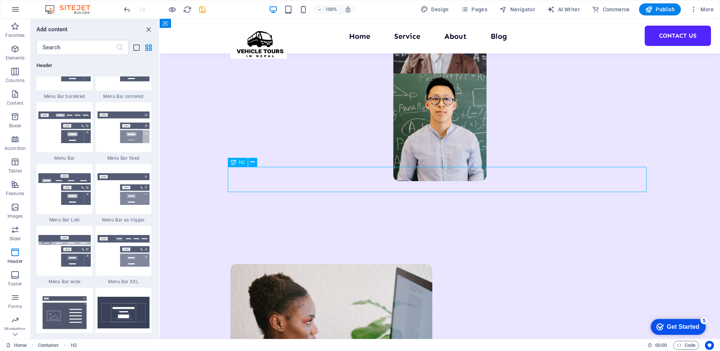
drag, startPoint x: 380, startPoint y: 189, endPoint x: 367, endPoint y: 183, distance: 14.2
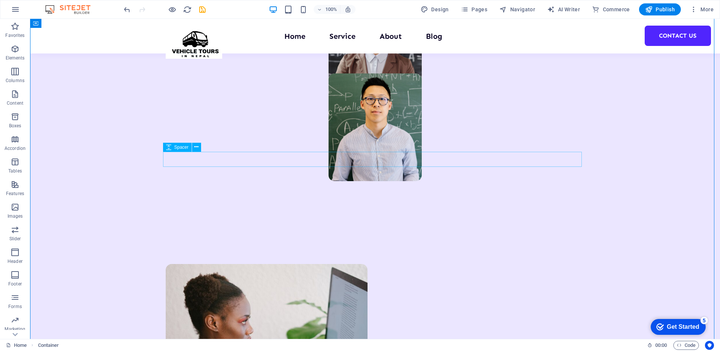
click at [15, 94] on icon "button" at bounding box center [15, 94] width 9 height 9
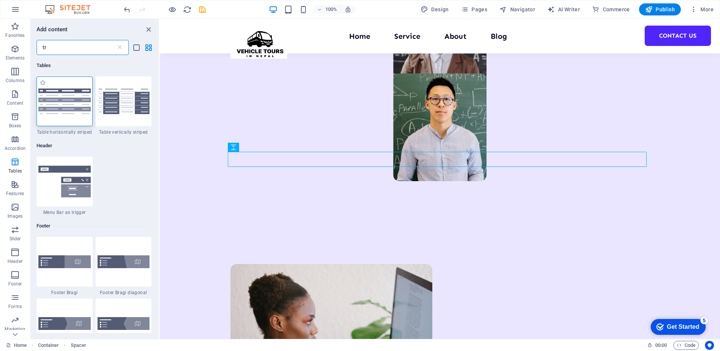
type input "t"
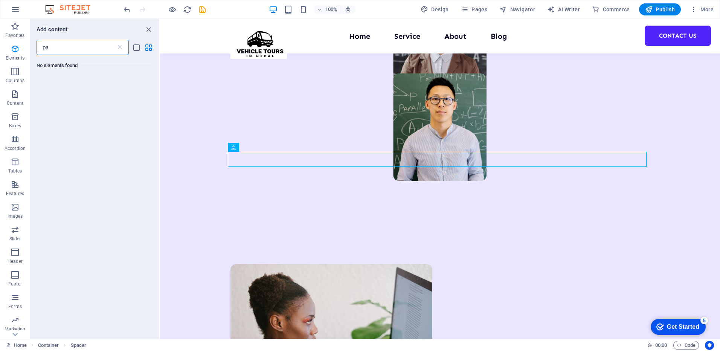
type input "p"
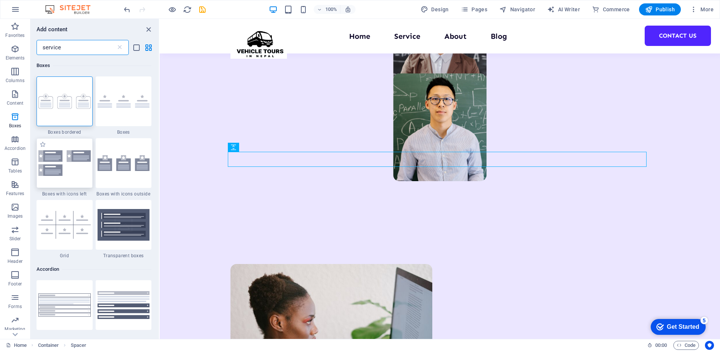
type input "service"
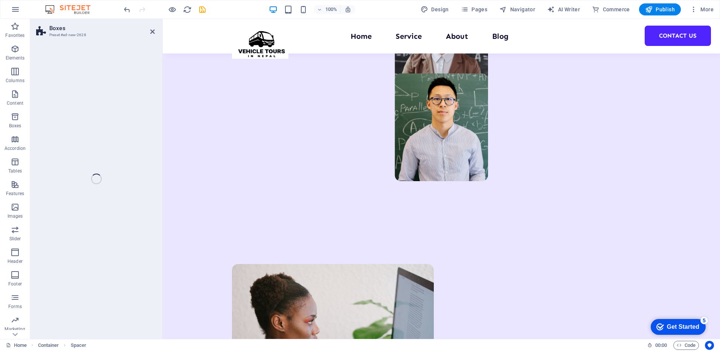
scroll to position [1236, 0]
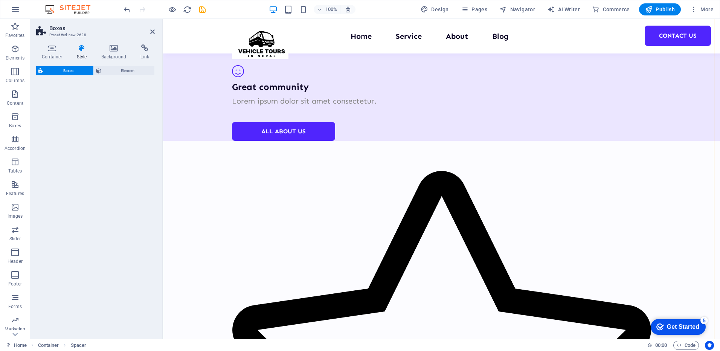
select select "rem"
select select "preset-boxes-v3-icons-left"
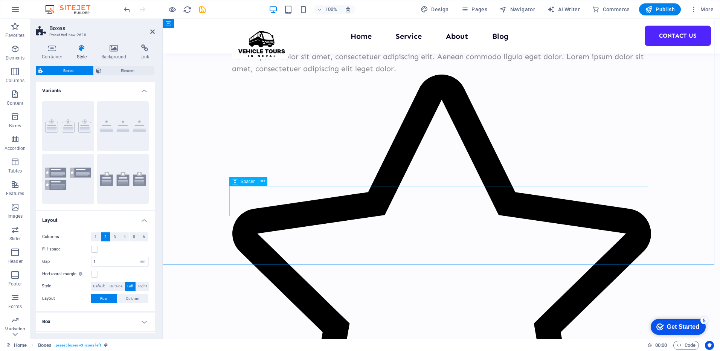
scroll to position [2215, 0]
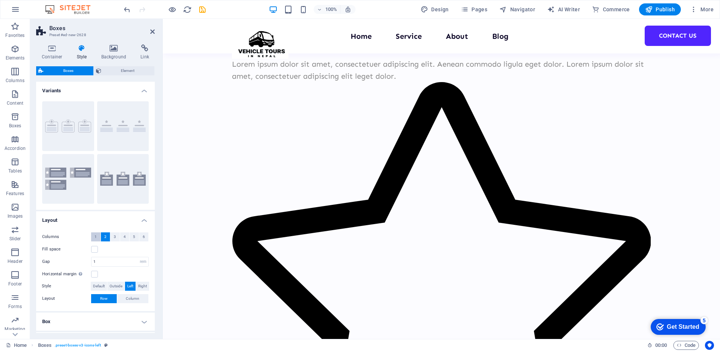
click at [95, 236] on span "1" at bounding box center [96, 236] width 2 height 9
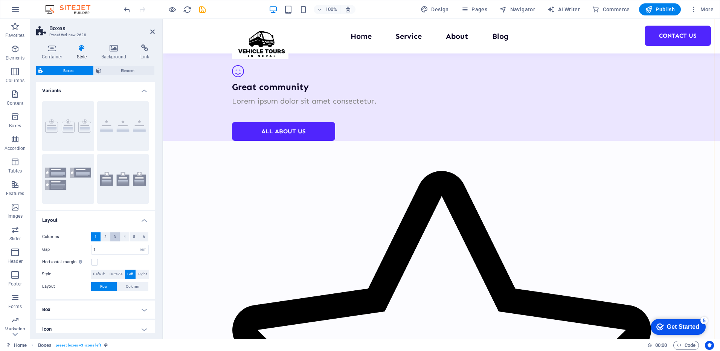
click at [118, 233] on button "3" at bounding box center [114, 236] width 9 height 9
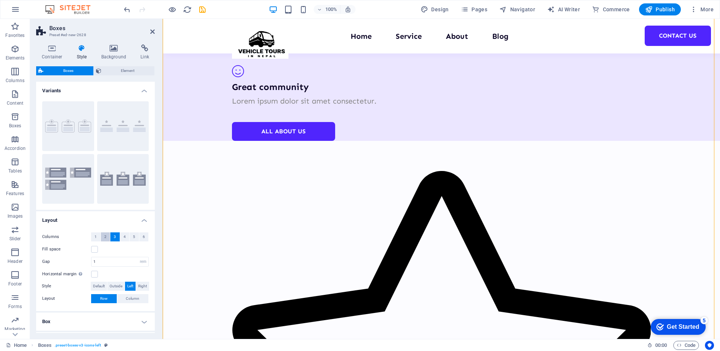
click at [102, 237] on button "2" at bounding box center [105, 236] width 9 height 9
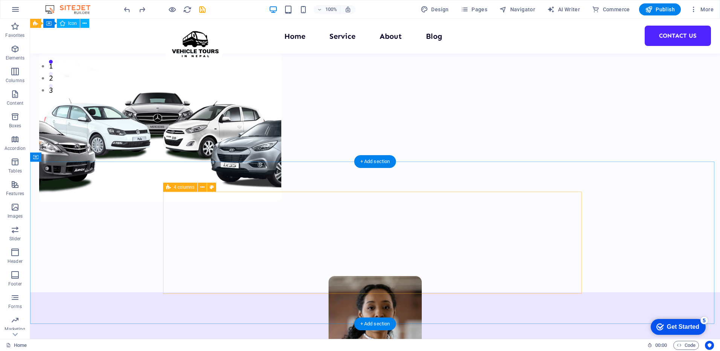
scroll to position [264, 0]
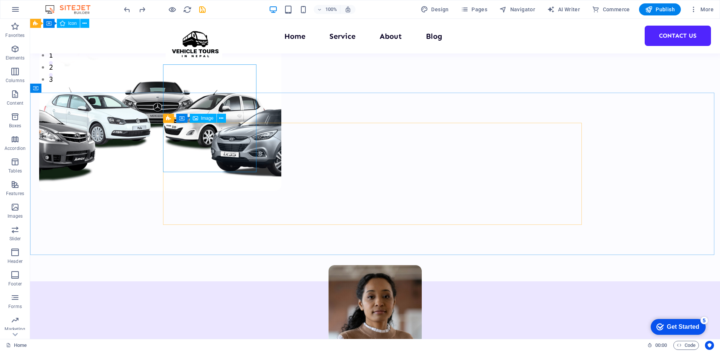
click at [204, 116] on span "Image" at bounding box center [207, 118] width 12 height 5
click at [203, 121] on div "Image" at bounding box center [203, 118] width 27 height 9
select select "%"
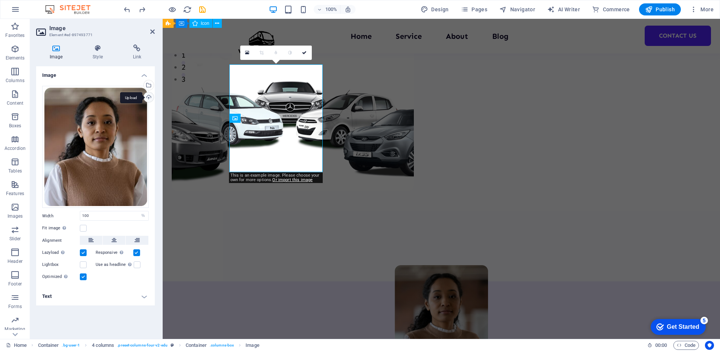
click at [143, 95] on div "Upload" at bounding box center [147, 97] width 11 height 11
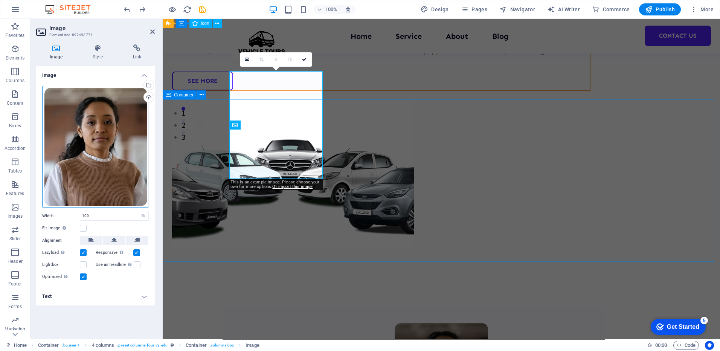
scroll to position [188, 0]
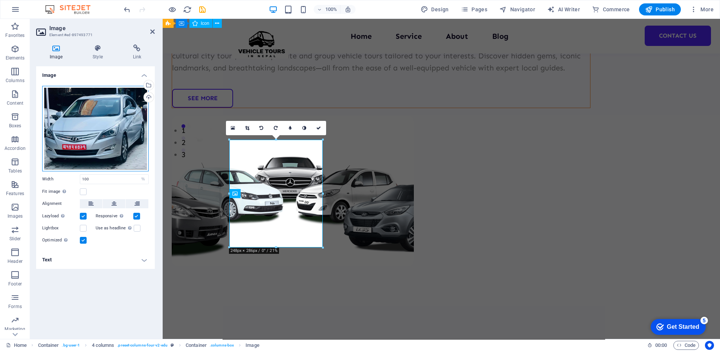
click at [77, 157] on div "Drag files here, click to choose files or select files from Files or our free s…" at bounding box center [95, 129] width 107 height 86
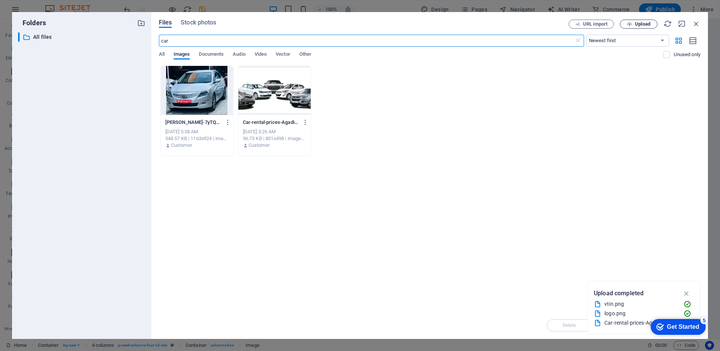
click at [645, 20] on button "Upload" at bounding box center [639, 24] width 38 height 9
click at [201, 83] on div at bounding box center [197, 90] width 72 height 49
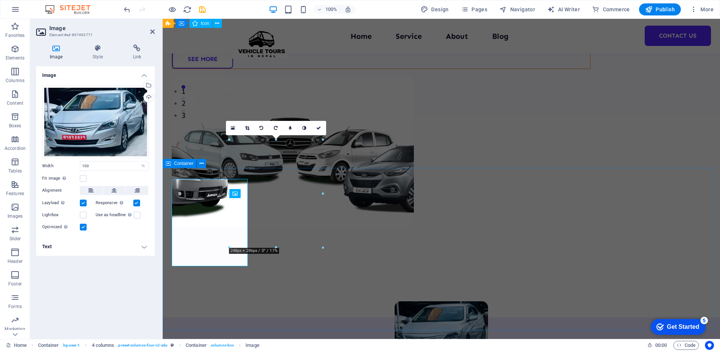
scroll to position [188, 0]
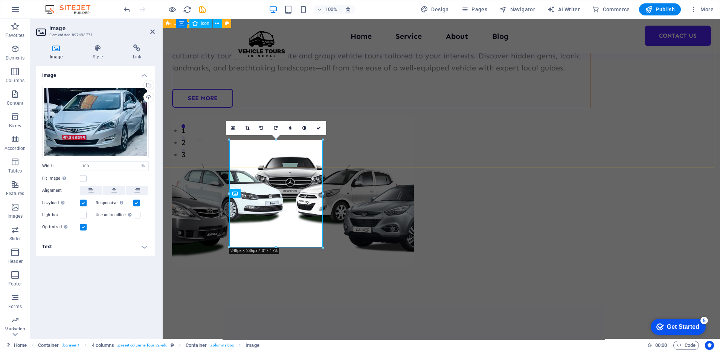
click at [579, 116] on div "Welcome to Vehicle Tours in [GEOGRAPHIC_DATA] Experience the beauty of [GEOGRAP…" at bounding box center [441, 93] width 557 height 526
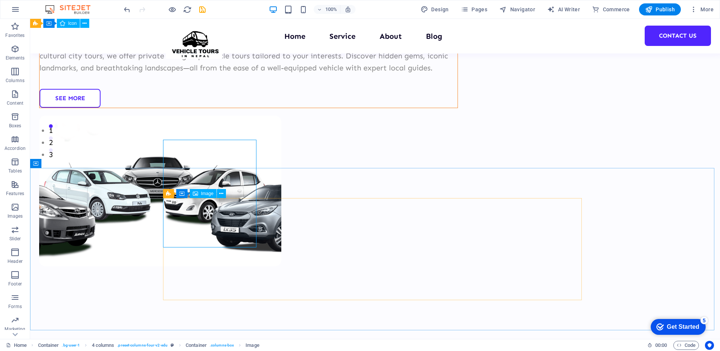
click at [205, 194] on span "Image" at bounding box center [207, 193] width 12 height 5
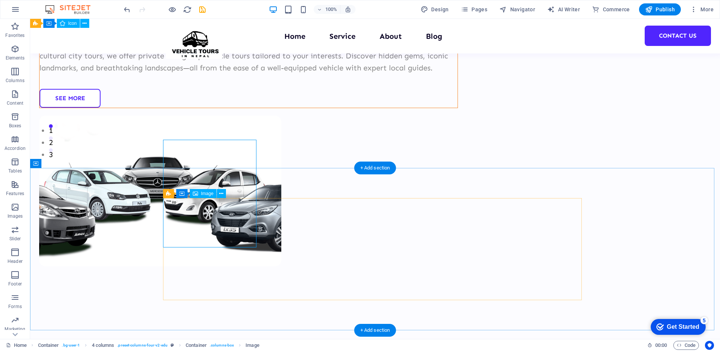
click at [50, 149] on div "Welcome to Vehicle Tours in [GEOGRAPHIC_DATA] Experience the beauty of [GEOGRAP…" at bounding box center [375, 93] width 690 height 526
select select "%"
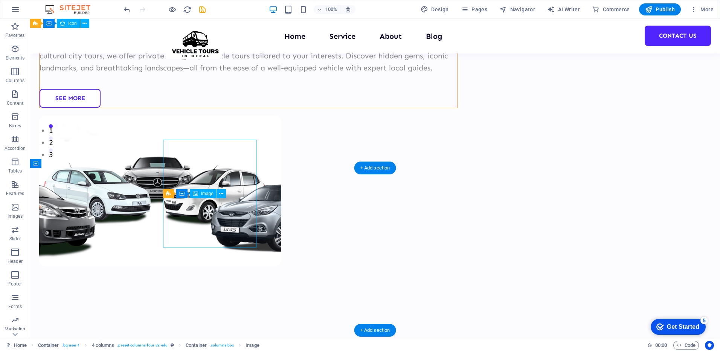
select select "%"
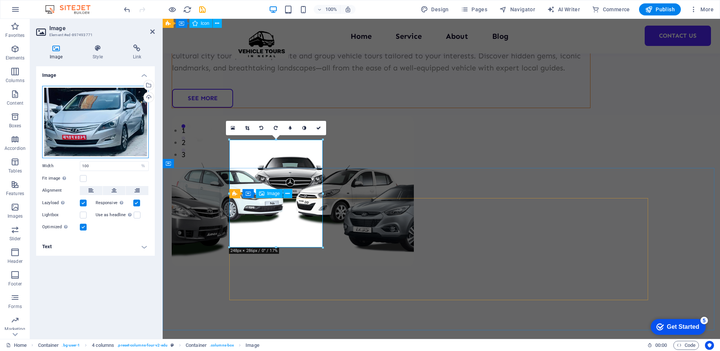
drag, startPoint x: 232, startPoint y: 138, endPoint x: 289, endPoint y: 171, distance: 65.5
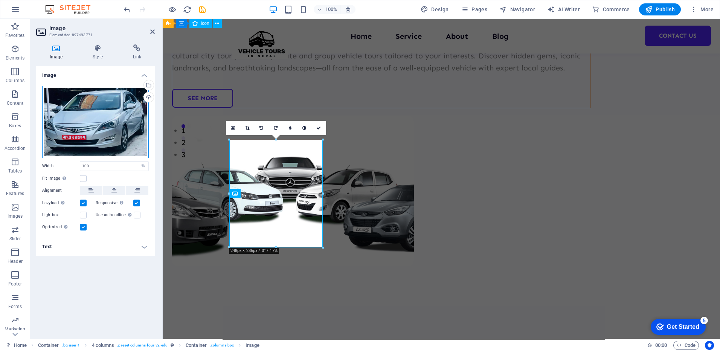
click at [55, 107] on div "Drag files here, click to choose files or select files from Files or our free s…" at bounding box center [95, 122] width 107 height 72
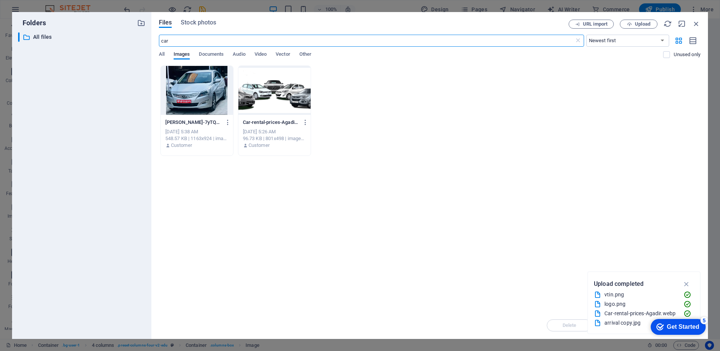
scroll to position [228, 0]
click at [214, 107] on div at bounding box center [197, 90] width 72 height 49
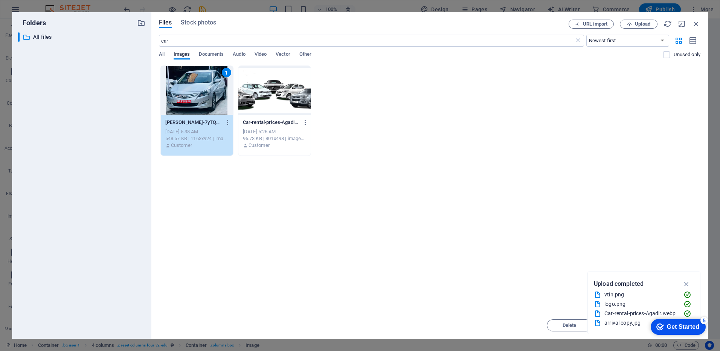
click at [686, 282] on icon "button" at bounding box center [687, 284] width 9 height 8
click at [660, 328] on icon "checkmark" at bounding box center [661, 327] width 8 height 8
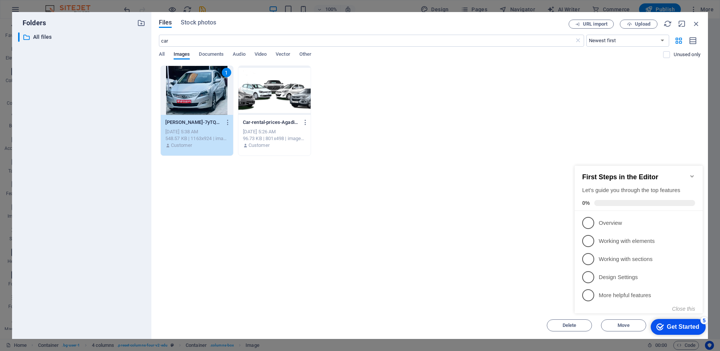
click at [657, 328] on icon "checkmark" at bounding box center [661, 327] width 8 height 8
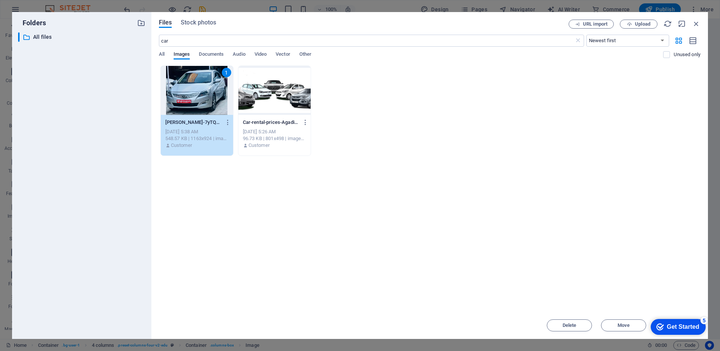
click div "checkmark Get Started 5 First Steps in the Editor Let's guide you through the t…"
click at [696, 23] on icon "button" at bounding box center [696, 24] width 8 height 8
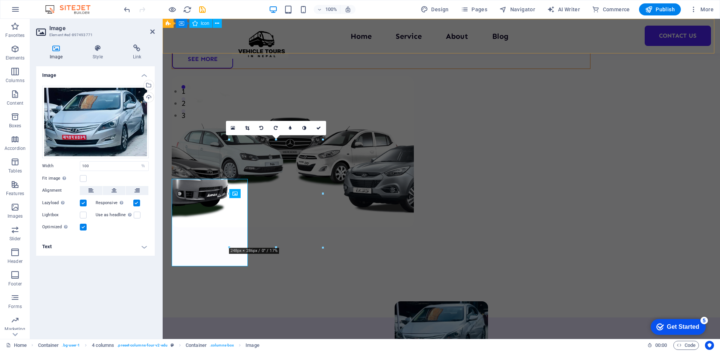
scroll to position [188, 0]
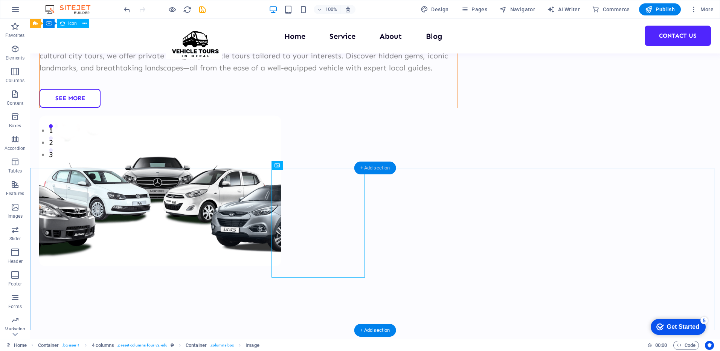
click at [373, 169] on div "+ Add section" at bounding box center [375, 168] width 42 height 13
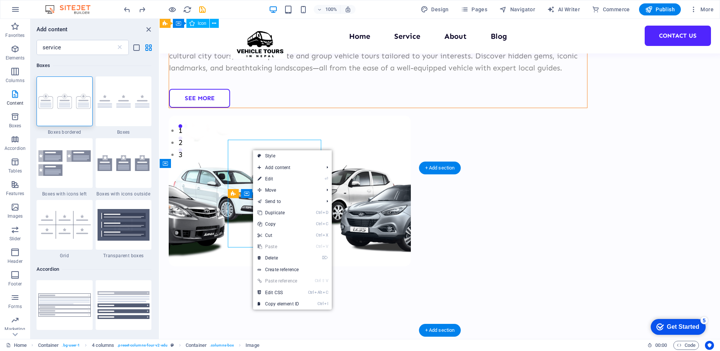
select select "%"
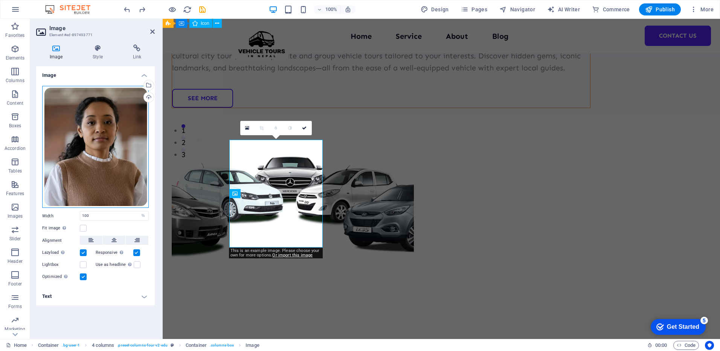
drag, startPoint x: 63, startPoint y: 124, endPoint x: 66, endPoint y: 115, distance: 9.0
click at [66, 115] on div "Drag files here, click to choose files or select files from Files or our free s…" at bounding box center [95, 147] width 107 height 122
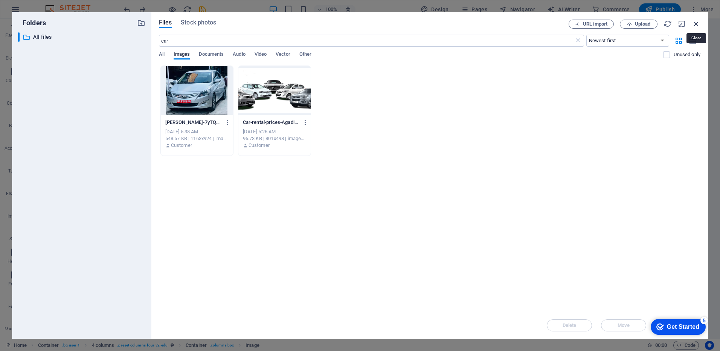
drag, startPoint x: 66, startPoint y: 115, endPoint x: 699, endPoint y: 26, distance: 639.5
click at [699, 26] on icon "button" at bounding box center [696, 24] width 8 height 8
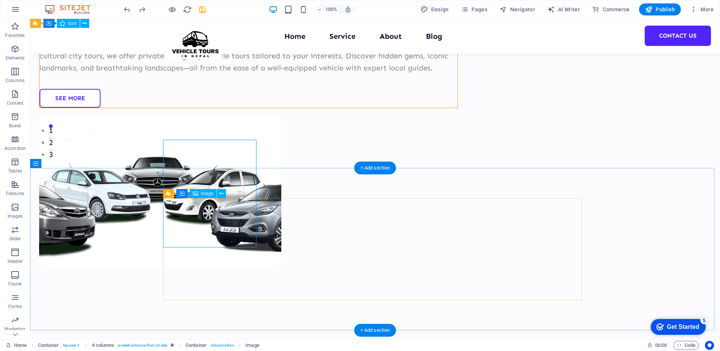
select select "%"
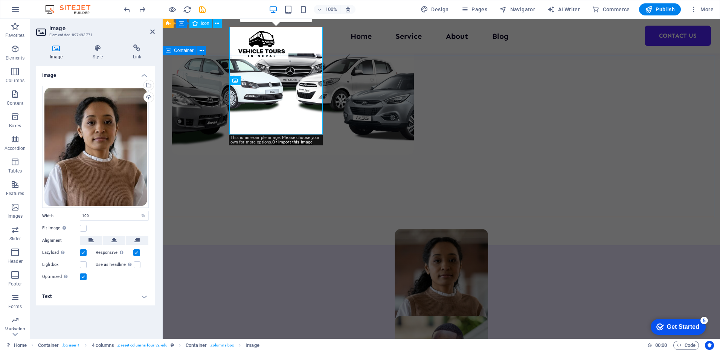
scroll to position [301, 0]
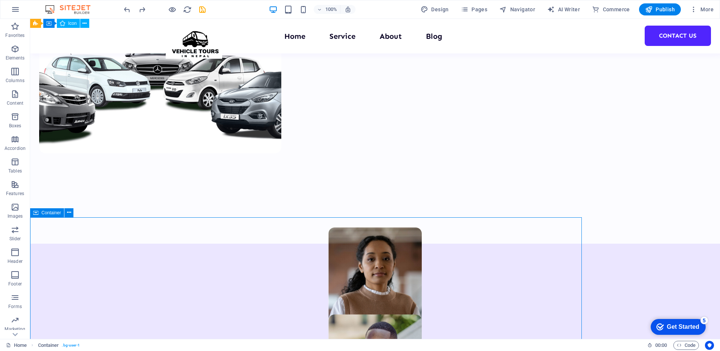
scroll to position [226, 0]
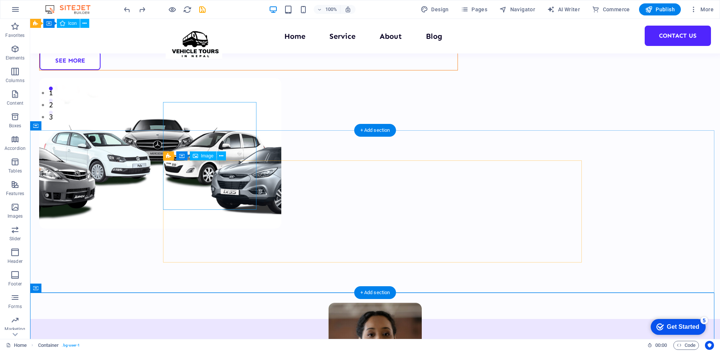
click at [328, 303] on figure at bounding box center [374, 357] width 93 height 108
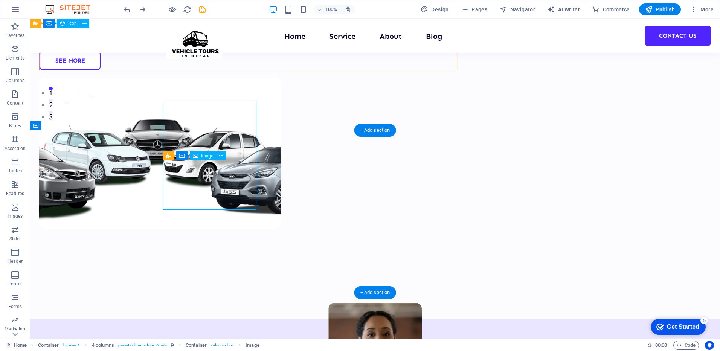
click at [328, 303] on figure at bounding box center [374, 357] width 93 height 108
select select "%"
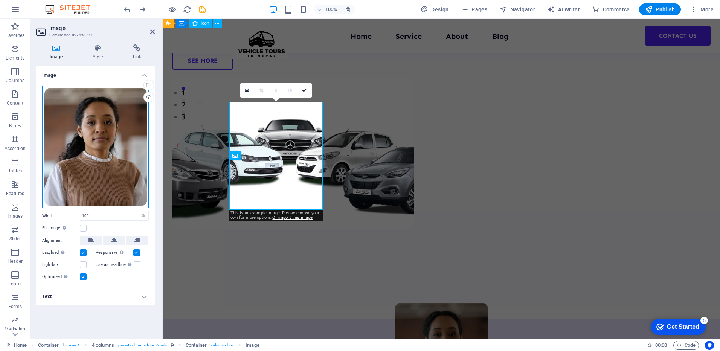
click at [121, 134] on div "Drag files here, click to choose files or select files from Files or our free s…" at bounding box center [95, 147] width 107 height 122
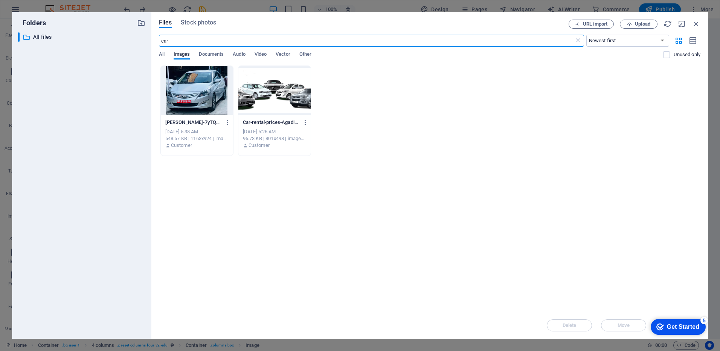
scroll to position [265, 0]
click at [159, 56] on span "All" at bounding box center [162, 55] width 6 height 11
click at [174, 54] on span "Images" at bounding box center [182, 55] width 17 height 11
click at [192, 90] on div at bounding box center [197, 90] width 72 height 49
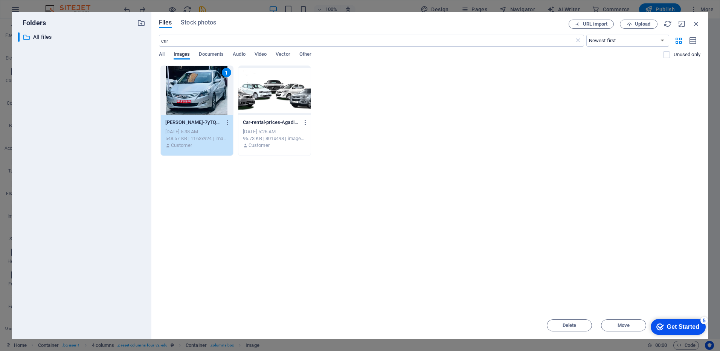
click at [667, 328] on div "Get Started" at bounding box center [683, 327] width 32 height 7
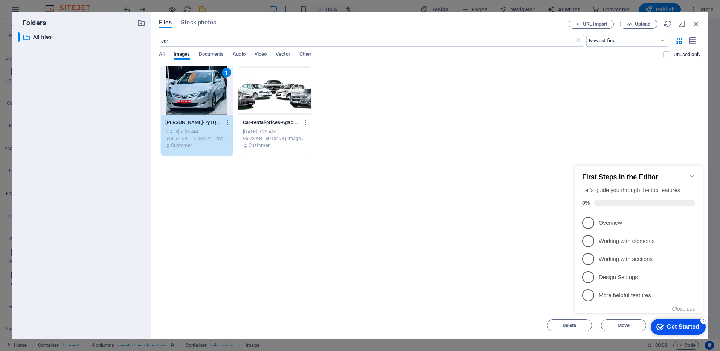
click at [463, 237] on div "Drop files here to upload them instantly 1 [PERSON_NAME]-7yTQJ7dhRQSwRfvHQxhcSw…" at bounding box center [430, 189] width 542 height 246
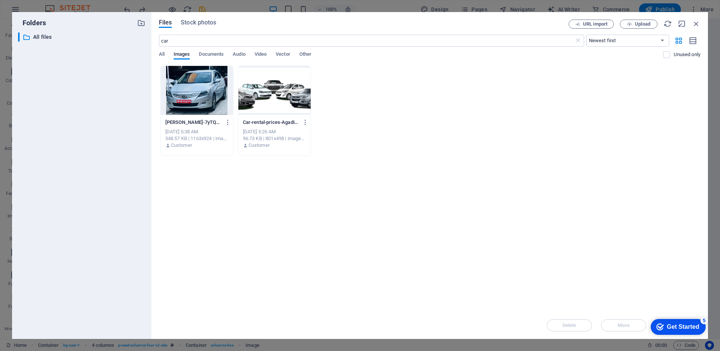
click at [173, 92] on div at bounding box center [197, 90] width 72 height 49
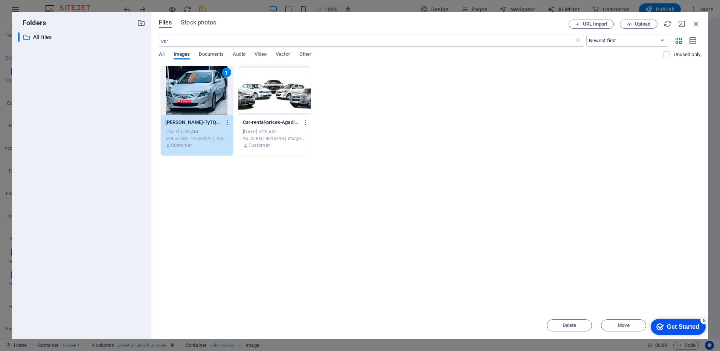
click at [172, 92] on div "1" at bounding box center [197, 90] width 72 height 49
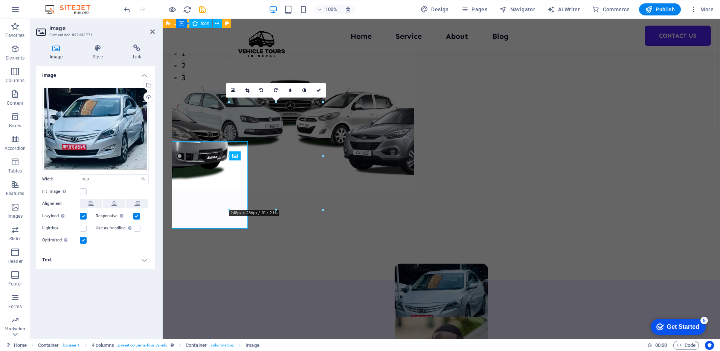
drag, startPoint x: 334, startPoint y: 111, endPoint x: 171, endPoint y: 92, distance: 164.2
click at [171, 92] on div "Welcome to Vehicle Tours in [GEOGRAPHIC_DATA] Experience the beauty of [GEOGRAP…" at bounding box center [441, 17] width 557 height 526
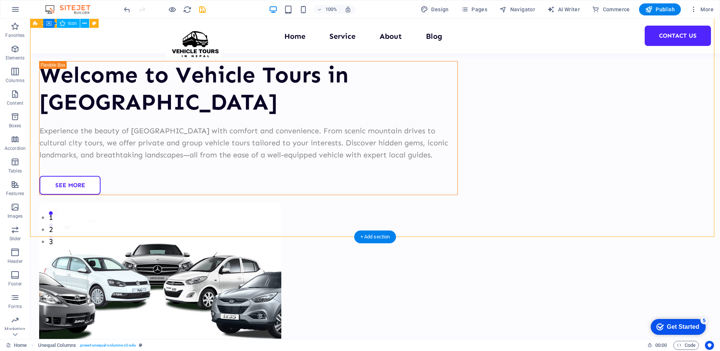
scroll to position [214, 0]
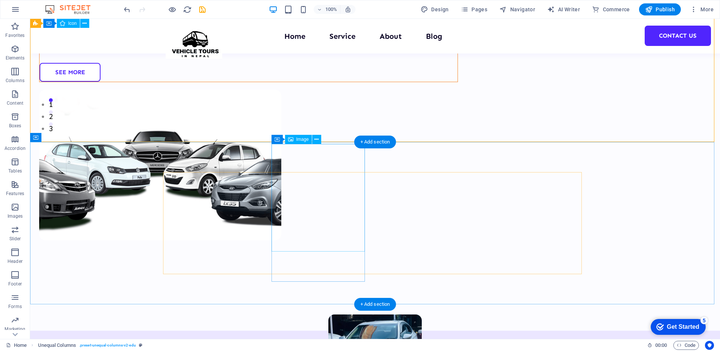
select select "%"
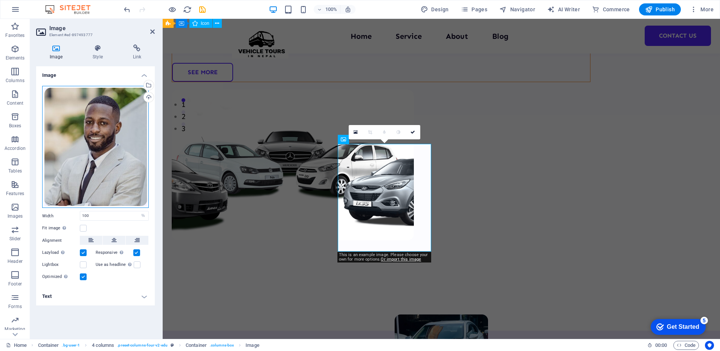
click at [100, 138] on div "Drag files here, click to choose files or select files from Files or our free s…" at bounding box center [95, 147] width 107 height 122
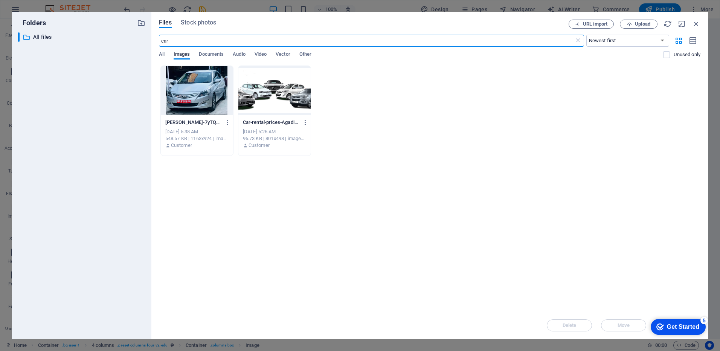
scroll to position [254, 0]
click at [636, 24] on span "Upload" at bounding box center [642, 24] width 15 height 5
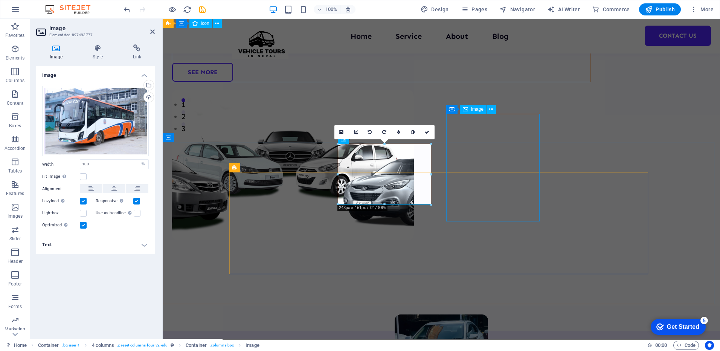
select select "%"
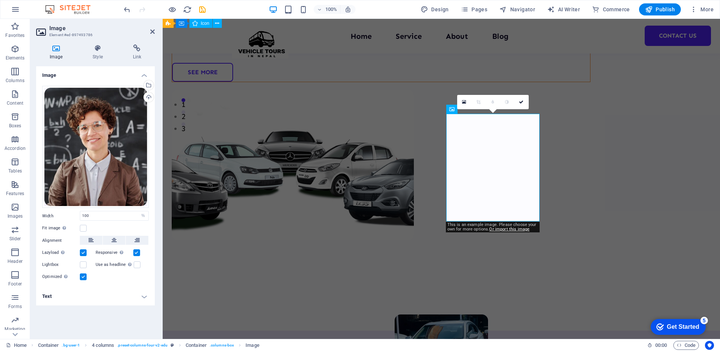
click at [60, 49] on icon at bounding box center [56, 48] width 40 height 8
click at [85, 102] on div "Drag files here, click to choose files or select files from Files or our free s…" at bounding box center [95, 147] width 107 height 122
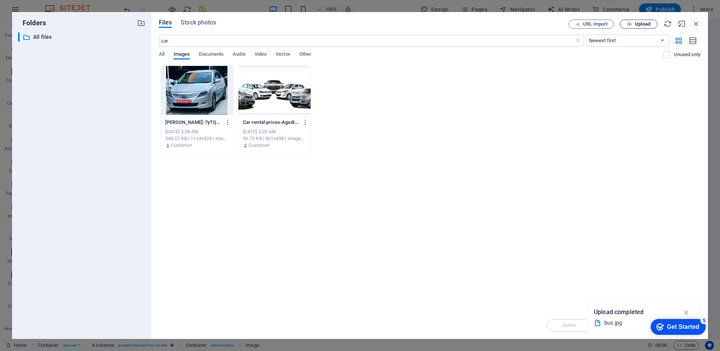
click at [632, 24] on span "Upload" at bounding box center [638, 24] width 31 height 5
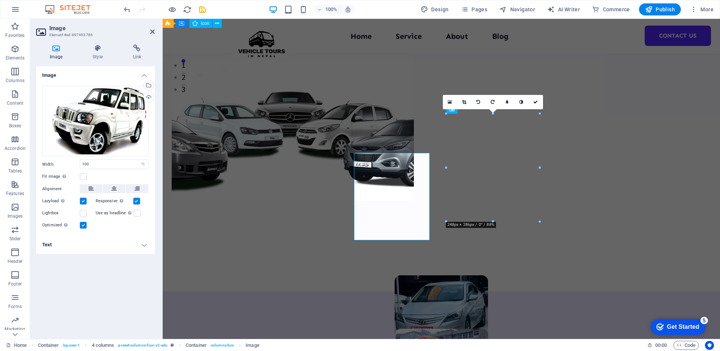
scroll to position [214, 0]
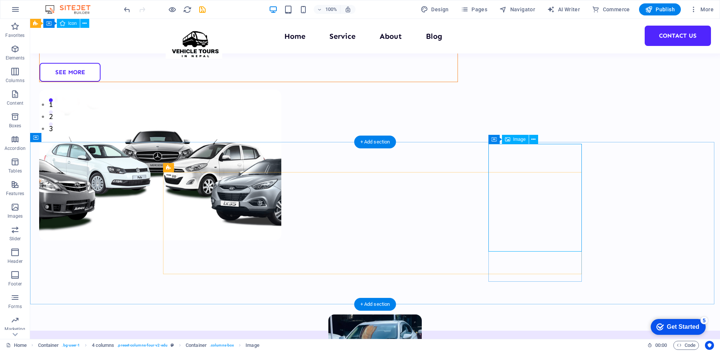
select select "%"
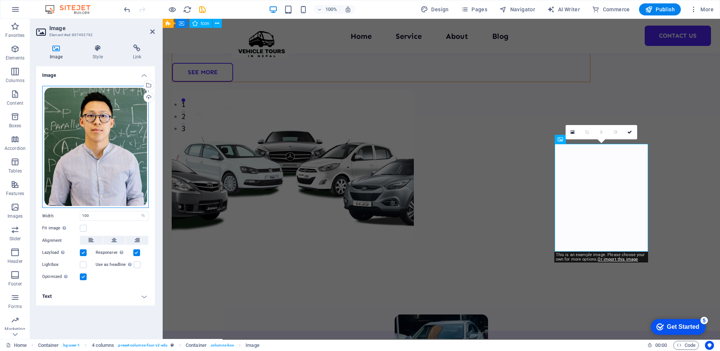
click at [65, 103] on div "Drag files here, click to choose files or select files from Files or our free s…" at bounding box center [95, 147] width 107 height 122
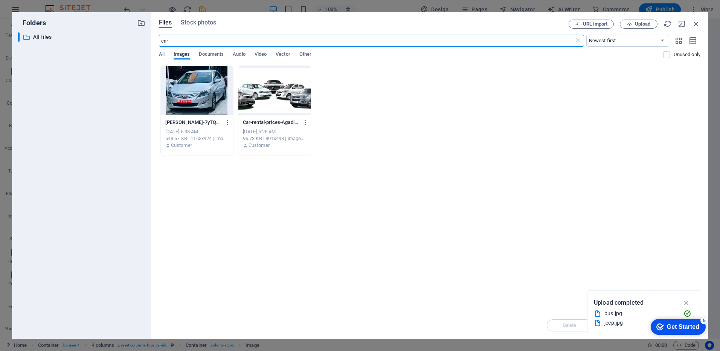
scroll to position [254, 0]
click at [638, 25] on span "Upload" at bounding box center [642, 24] width 15 height 5
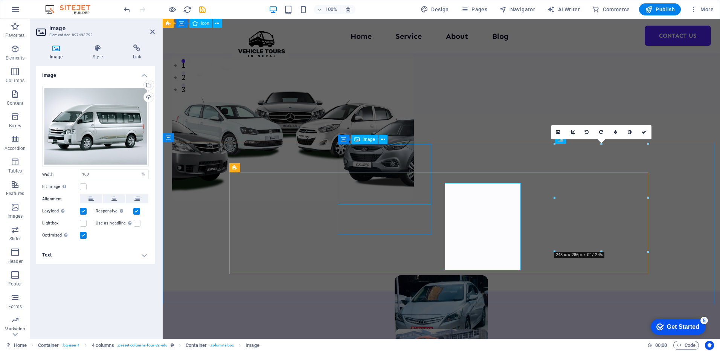
scroll to position [214, 0]
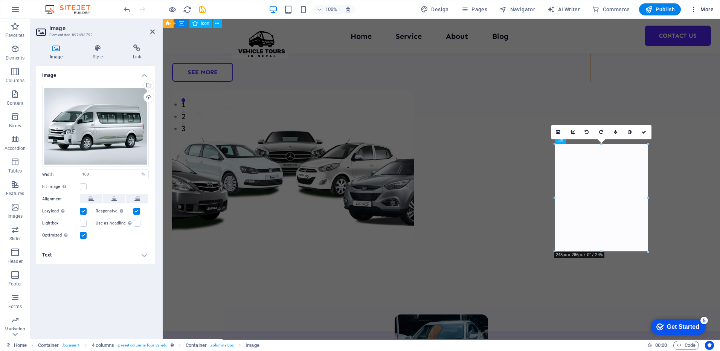
click at [700, 11] on span "More" at bounding box center [702, 10] width 24 height 8
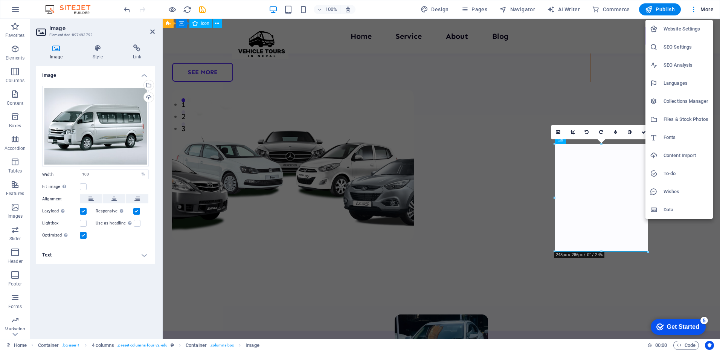
click at [698, 10] on div at bounding box center [360, 175] width 720 height 351
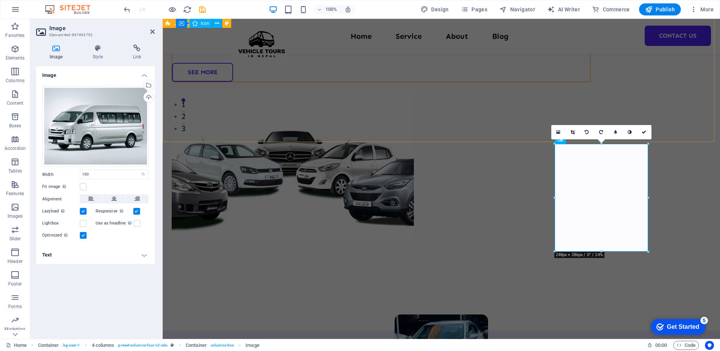
click at [607, 84] on div "Welcome to Vehicle Tours in [GEOGRAPHIC_DATA] Experience the beauty of [GEOGRAP…" at bounding box center [441, 68] width 557 height 526
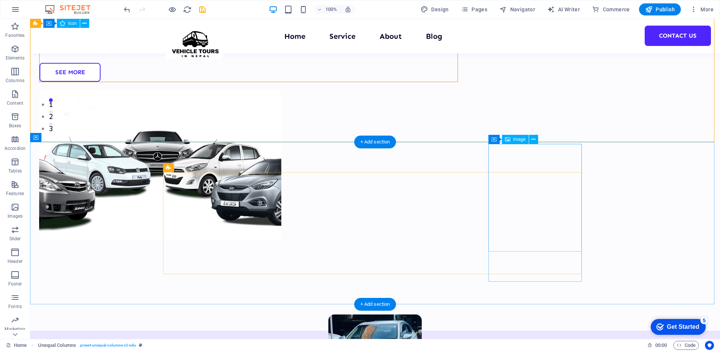
select select "%"
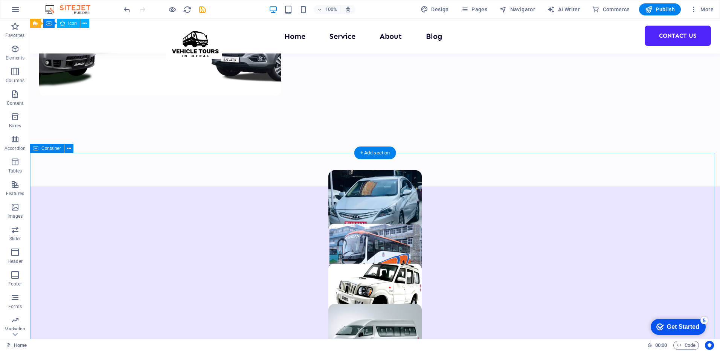
scroll to position [290, 0]
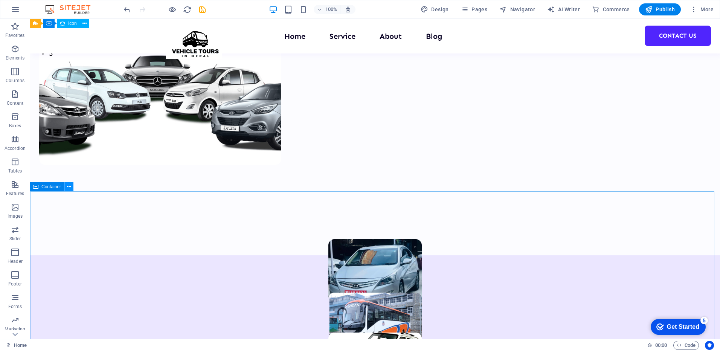
click at [69, 184] on icon at bounding box center [69, 187] width 4 height 8
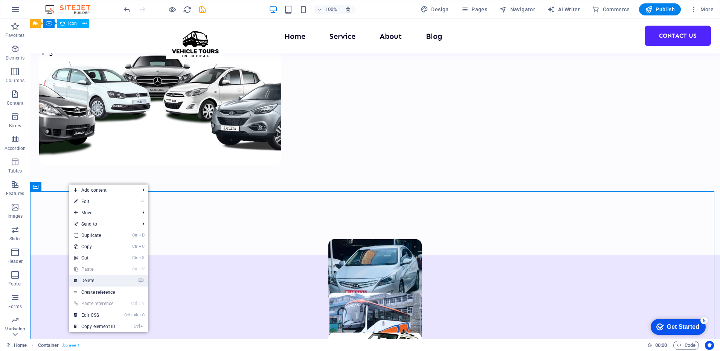
click at [90, 276] on link "⌦ Delete" at bounding box center [94, 280] width 50 height 11
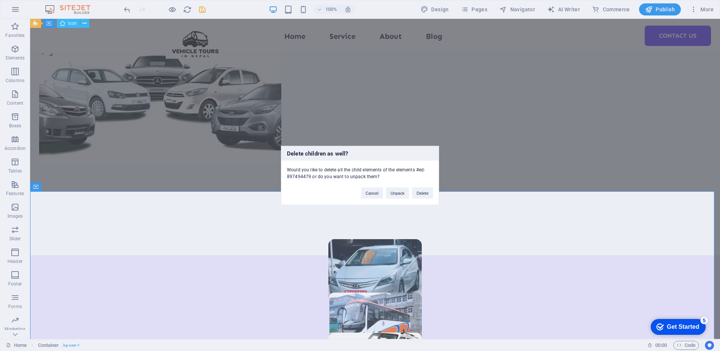
click at [434, 189] on div "Cancel Unpack Delete" at bounding box center [397, 189] width 83 height 19
click at [423, 196] on button "Delete" at bounding box center [422, 193] width 21 height 11
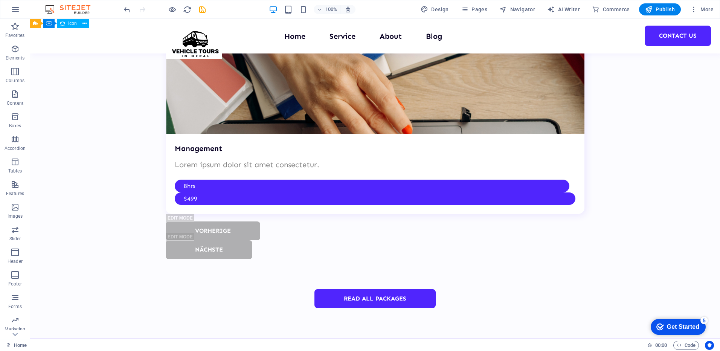
scroll to position [1682, 0]
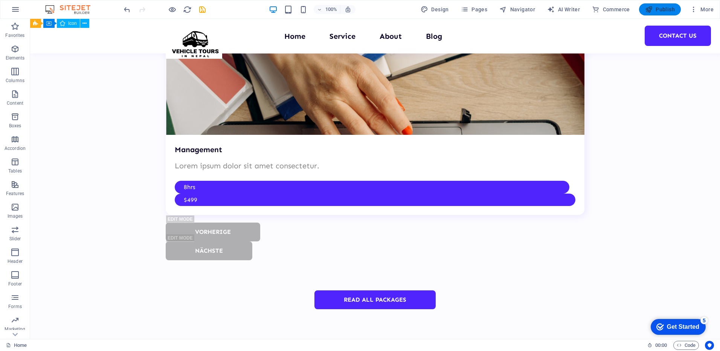
click at [669, 6] on span "Publish" at bounding box center [660, 10] width 30 height 8
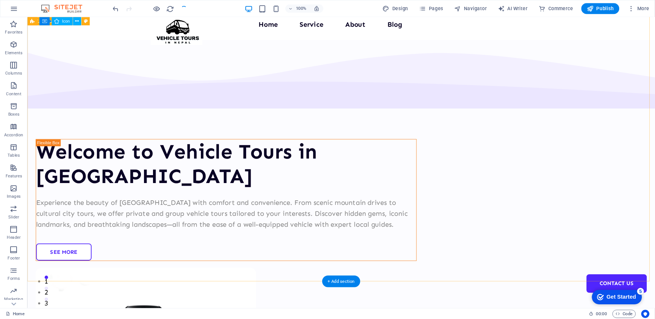
scroll to position [0, 0]
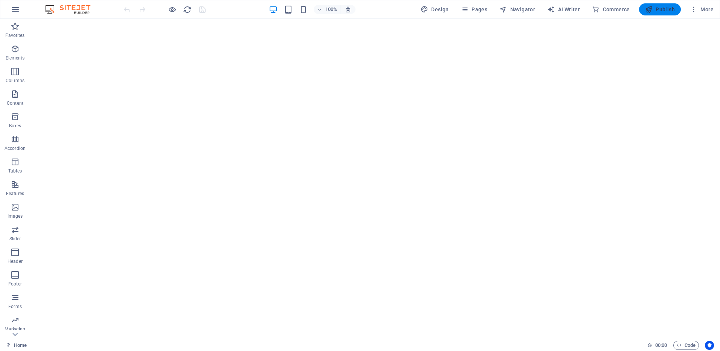
click at [650, 6] on icon "button" at bounding box center [649, 10] width 8 height 8
